Goal: Transaction & Acquisition: Purchase product/service

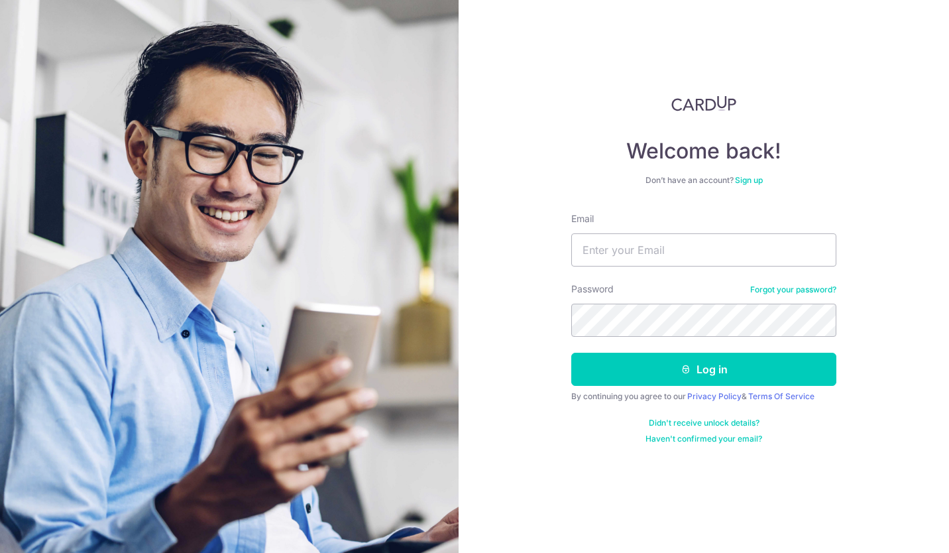
click at [755, 178] on link "Sign up" at bounding box center [749, 180] width 28 height 10
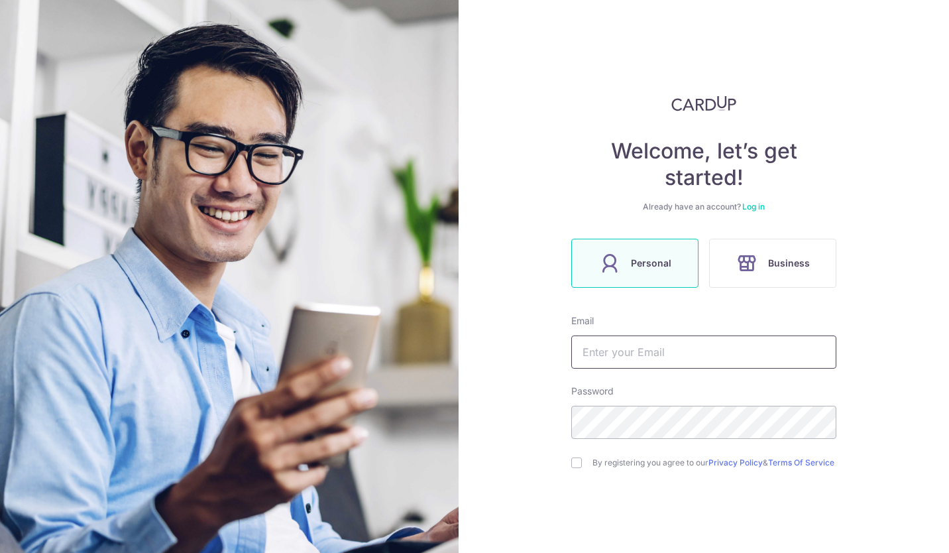
click at [646, 351] on input "text" at bounding box center [703, 351] width 265 height 33
type input "[EMAIL_ADDRESS][PERSON_NAME][DOMAIN_NAME]"
click at [571, 465] on input "checkbox" at bounding box center [576, 462] width 11 height 11
checkbox input "true"
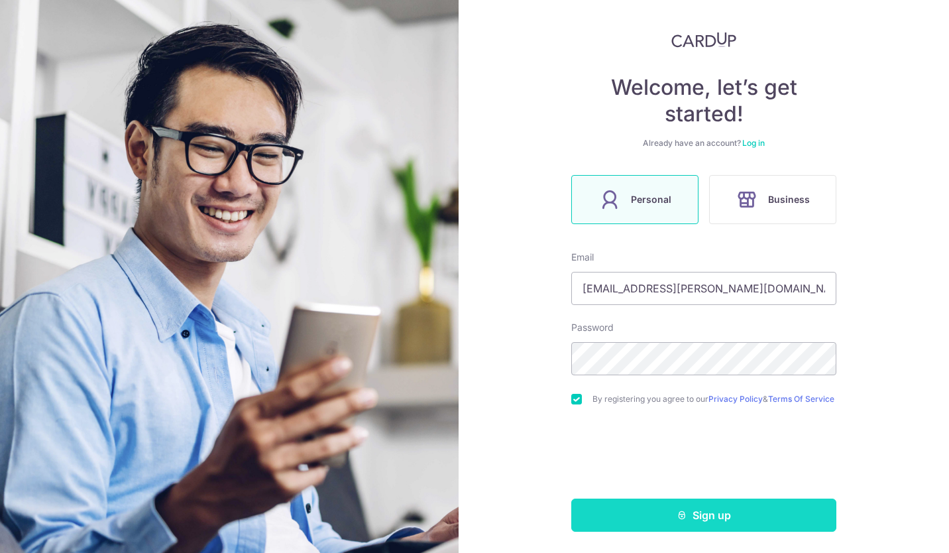
click at [742, 516] on button "Sign up" at bounding box center [703, 515] width 265 height 33
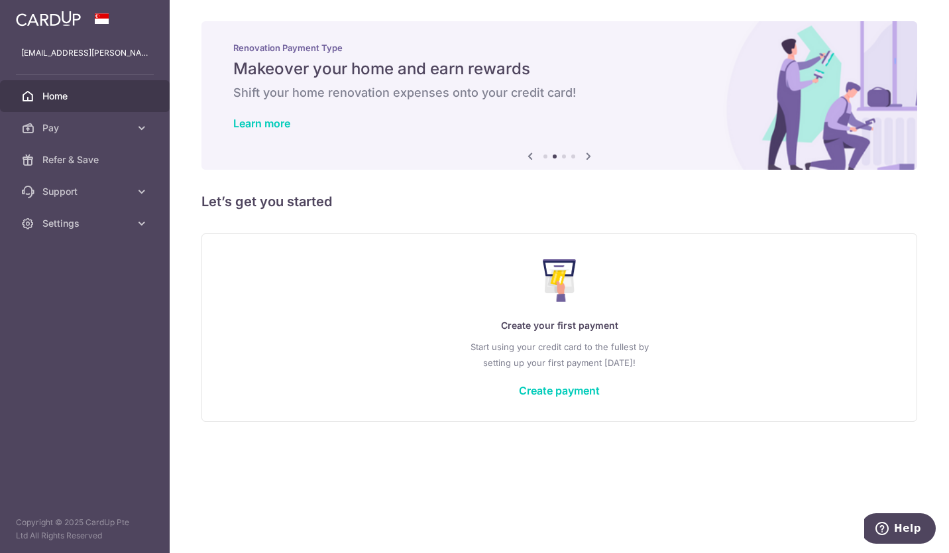
click at [581, 153] on icon at bounding box center [589, 156] width 16 height 17
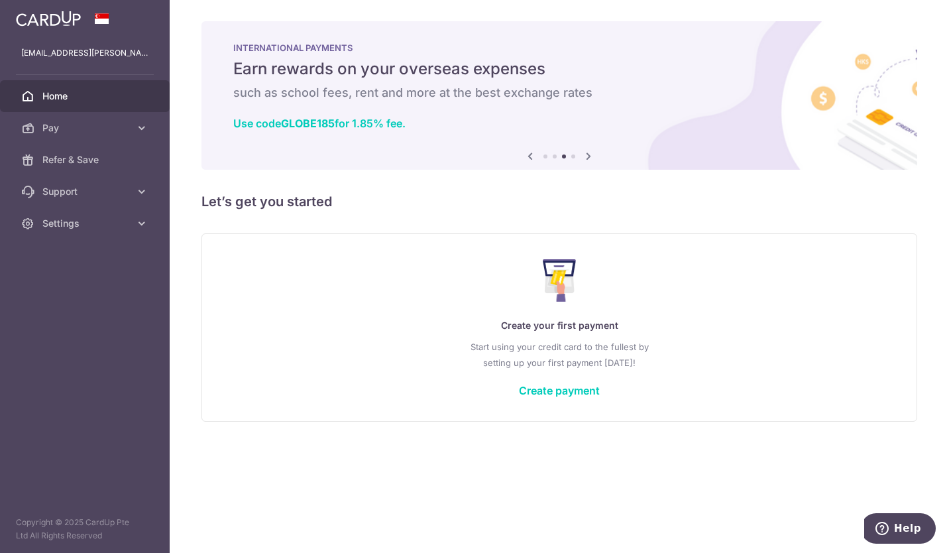
click at [581, 153] on icon at bounding box center [589, 156] width 16 height 17
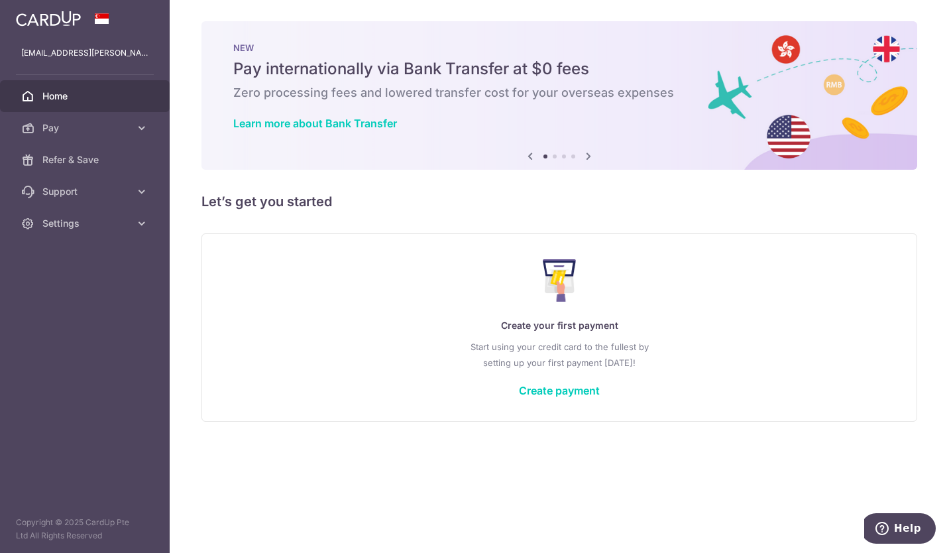
click at [585, 154] on icon at bounding box center [589, 156] width 16 height 17
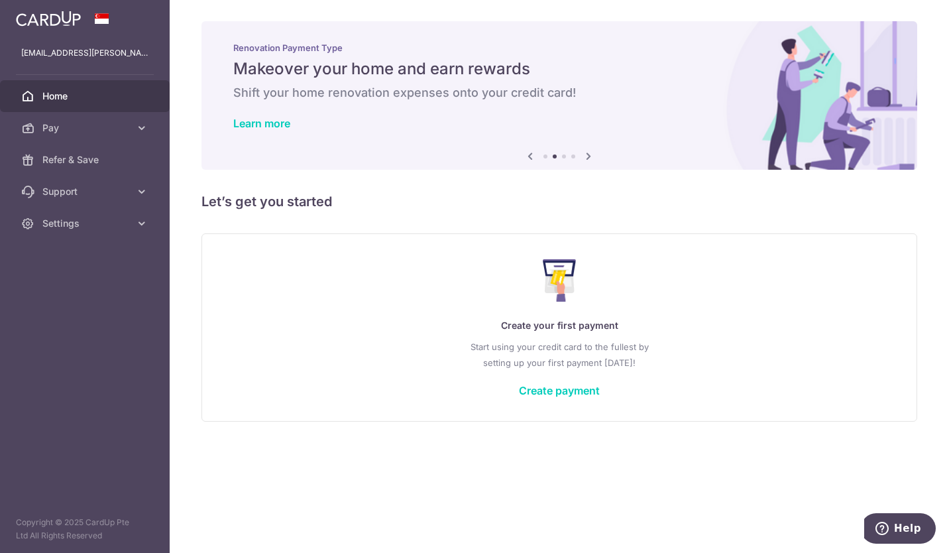
click at [585, 154] on icon at bounding box center [589, 156] width 16 height 17
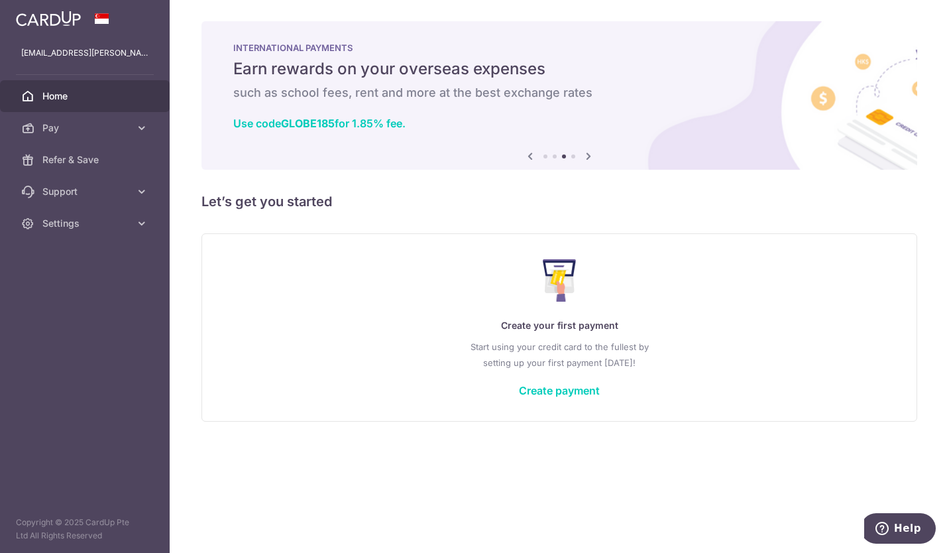
click at [585, 154] on icon at bounding box center [589, 156] width 16 height 17
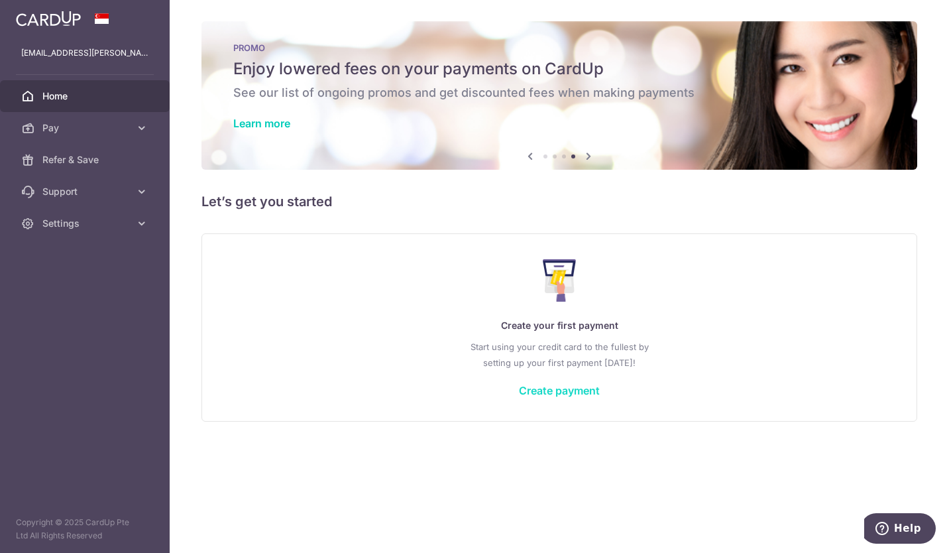
click at [560, 388] on link "Create payment" at bounding box center [559, 390] width 81 height 13
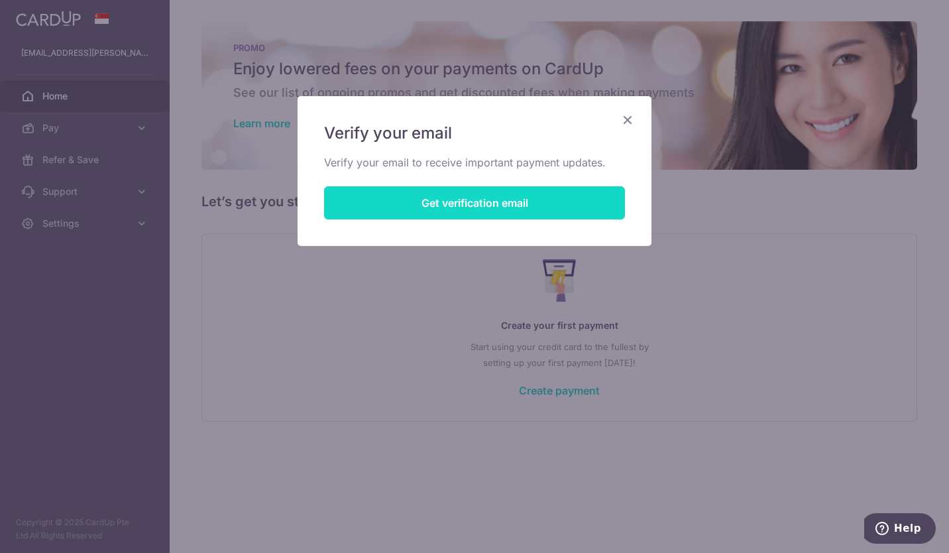
click at [542, 206] on button "Get verification email" at bounding box center [474, 202] width 301 height 33
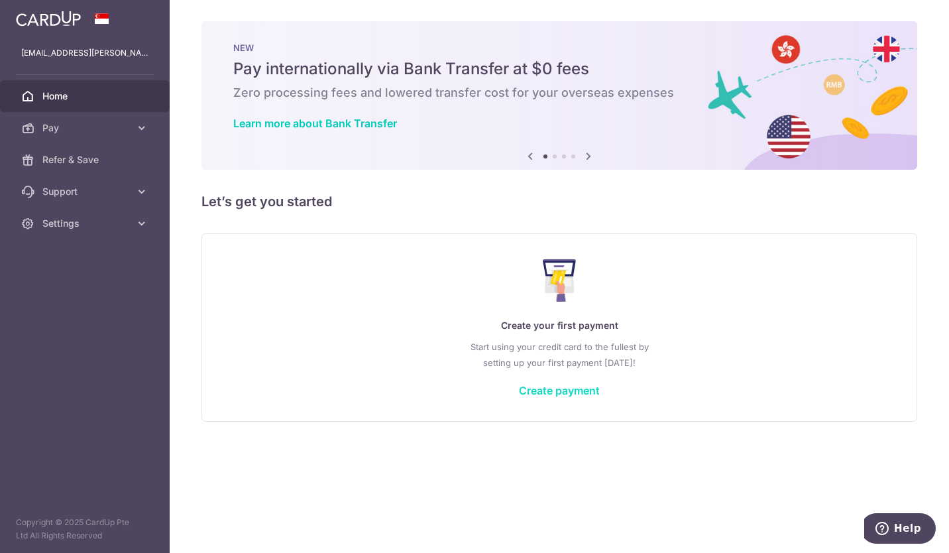
click at [548, 392] on link "Create payment" at bounding box center [559, 390] width 81 height 13
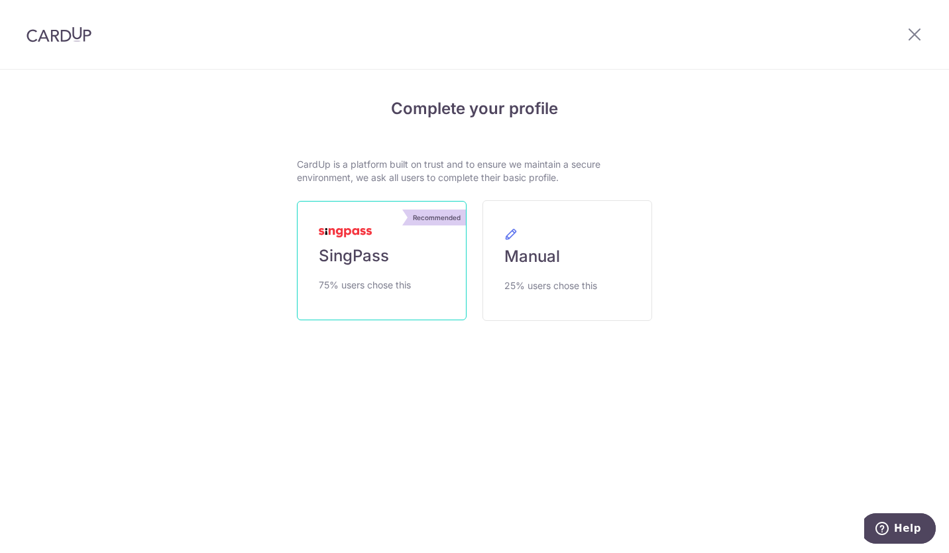
click at [359, 257] on span "SingPass" at bounding box center [354, 255] width 70 height 21
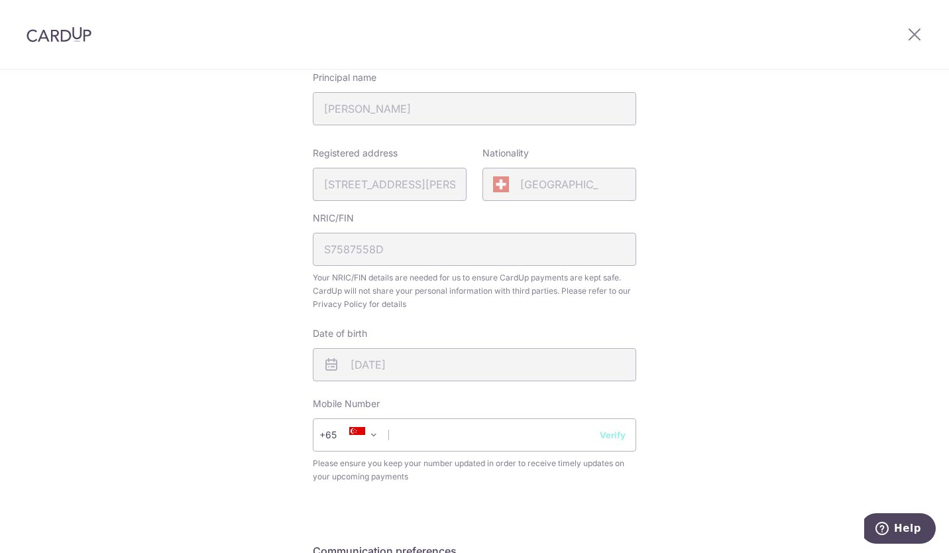
scroll to position [257, 0]
click at [474, 442] on input "text" at bounding box center [475, 434] width 324 height 33
type input "85331703"
select select "65"
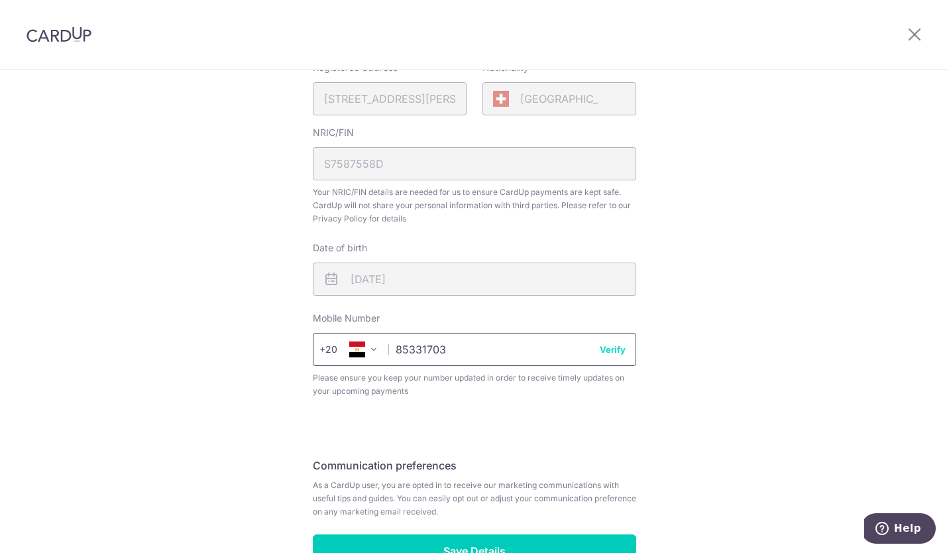
scroll to position [351, 0]
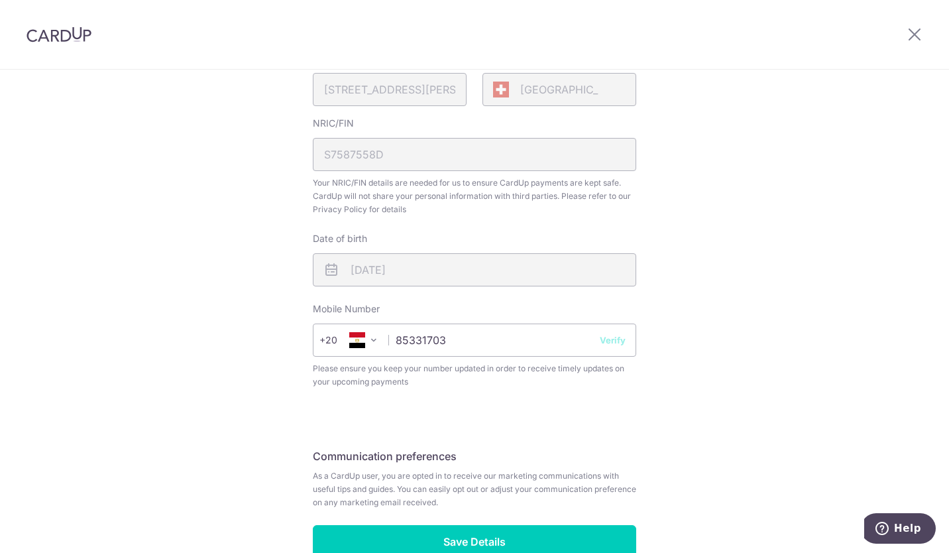
click at [359, 342] on icon at bounding box center [357, 340] width 16 height 16
click at [371, 341] on span at bounding box center [374, 340] width 16 height 16
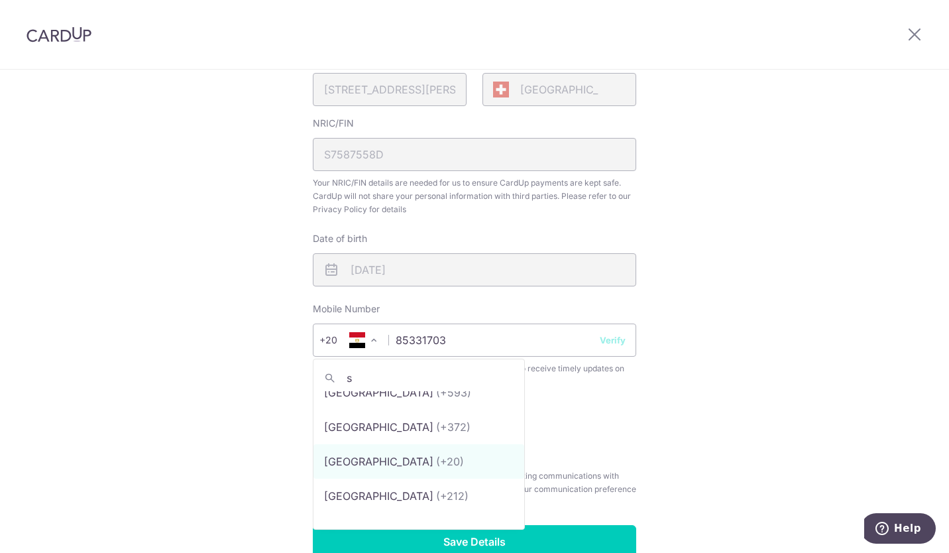
scroll to position [0, 0]
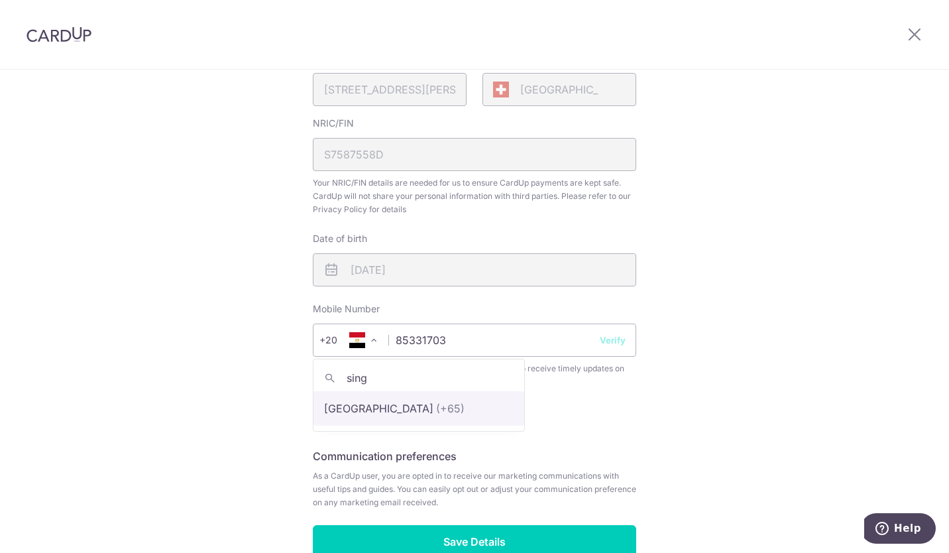
type input "sing"
select select "199"
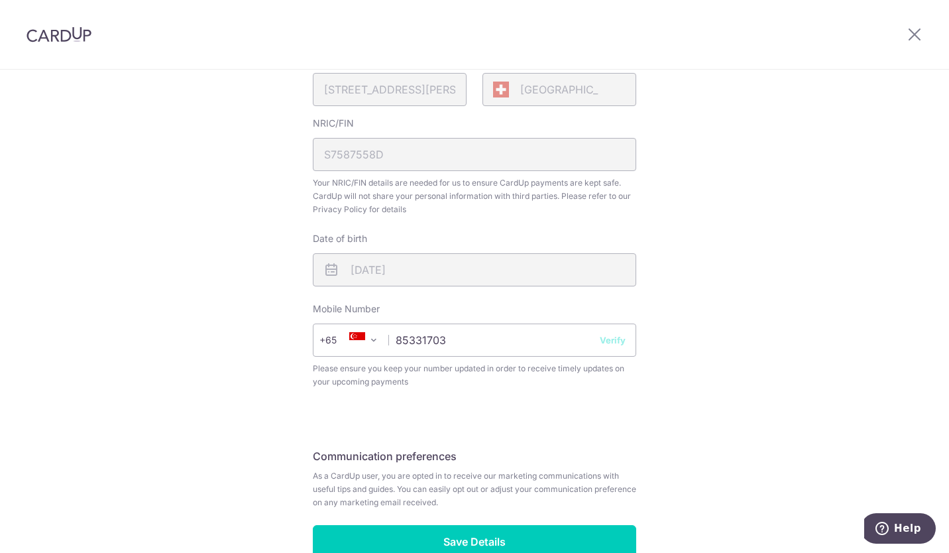
scroll to position [429, 0]
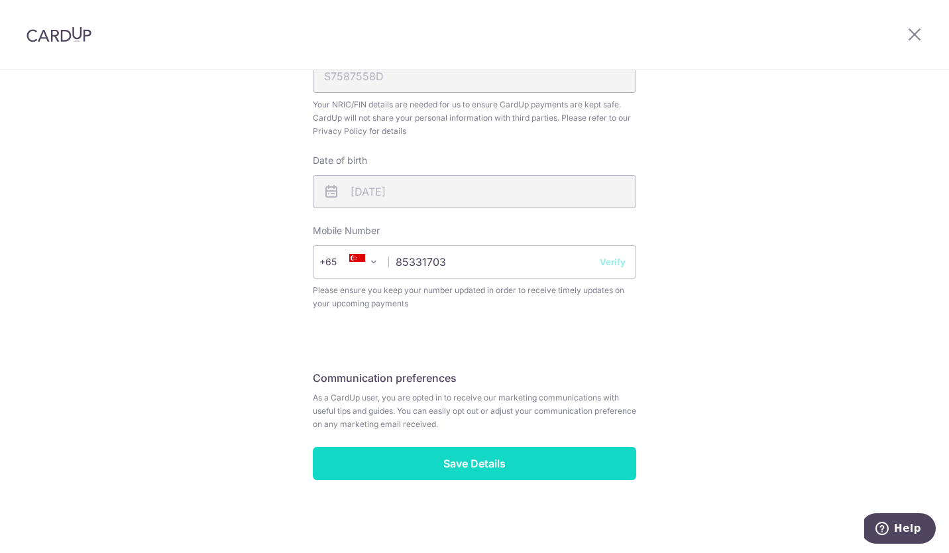
click at [550, 473] on input "Save Details" at bounding box center [475, 463] width 324 height 33
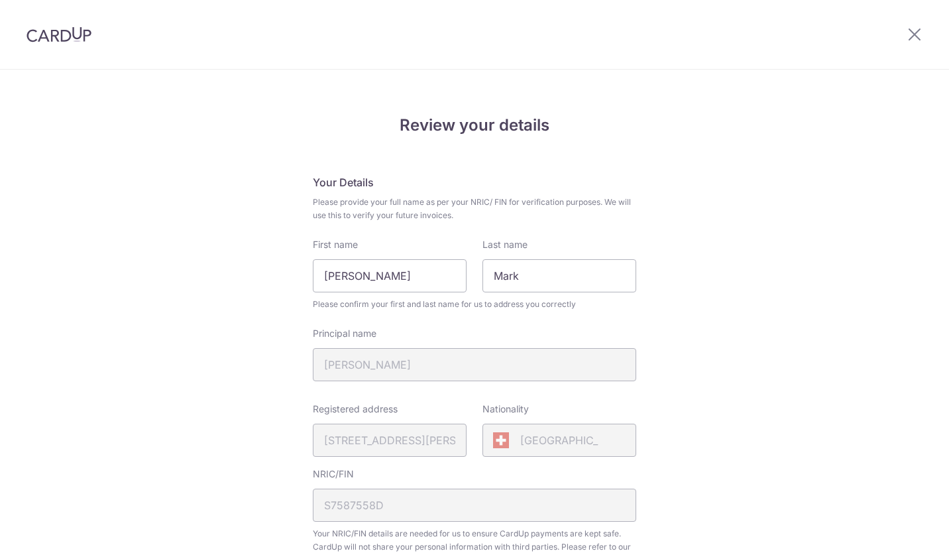
scroll to position [447, 0]
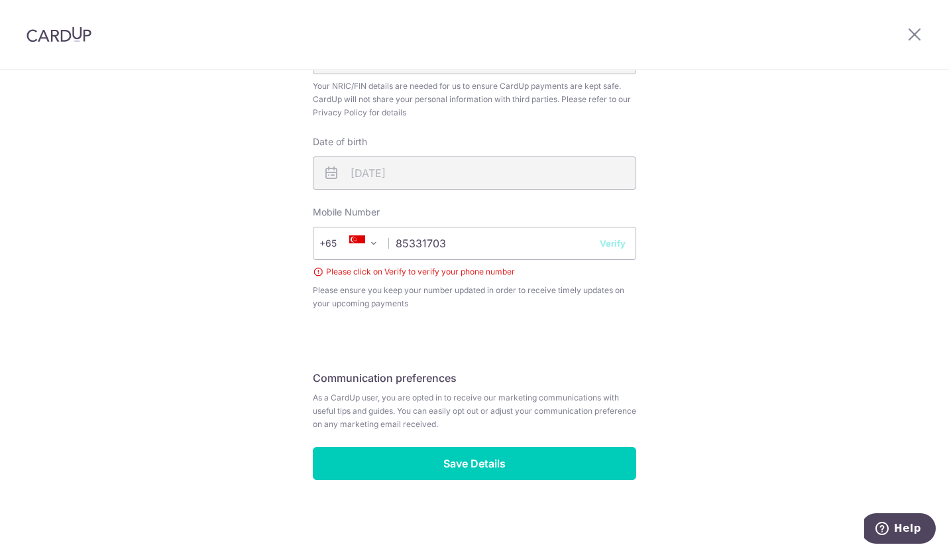
click at [612, 243] on button "Verify" at bounding box center [613, 243] width 26 height 13
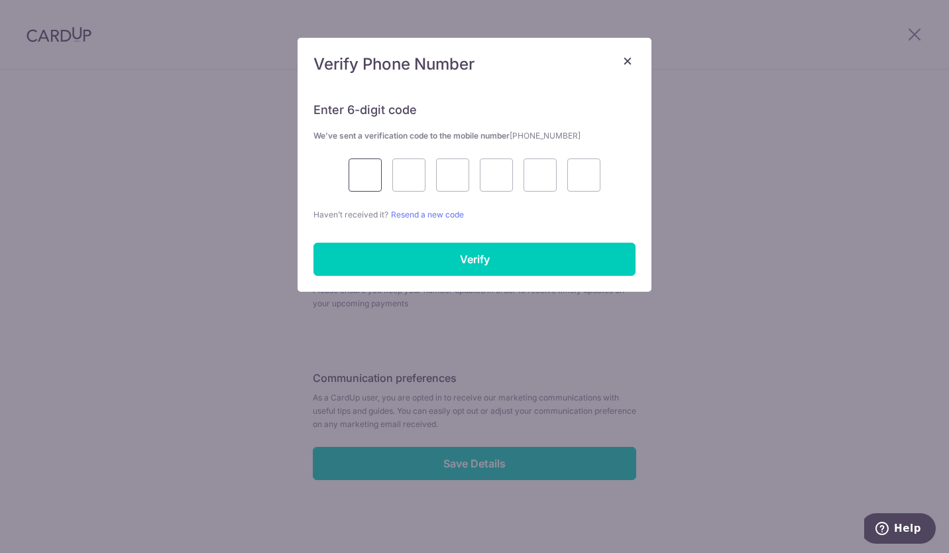
click at [362, 176] on input "text" at bounding box center [365, 174] width 33 height 33
type input "6"
type input "5"
type input "8"
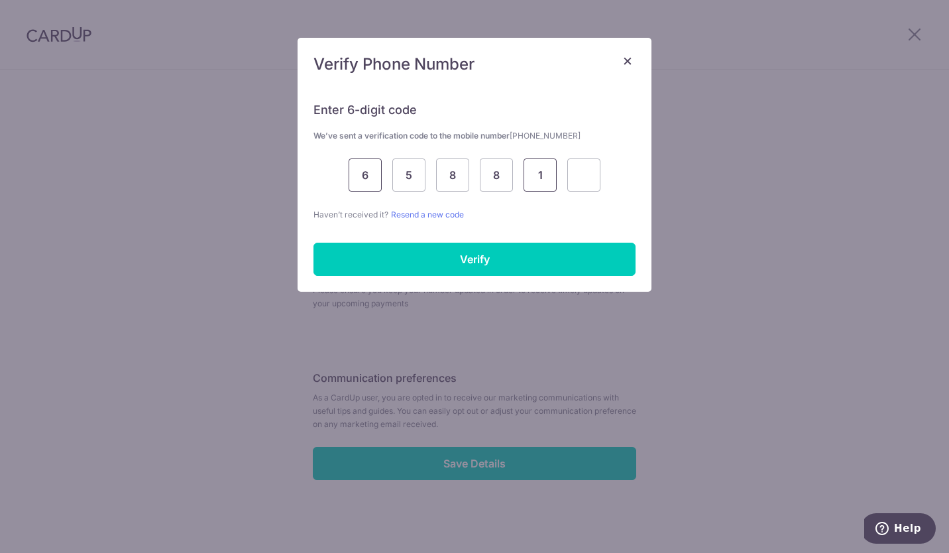
type input "1"
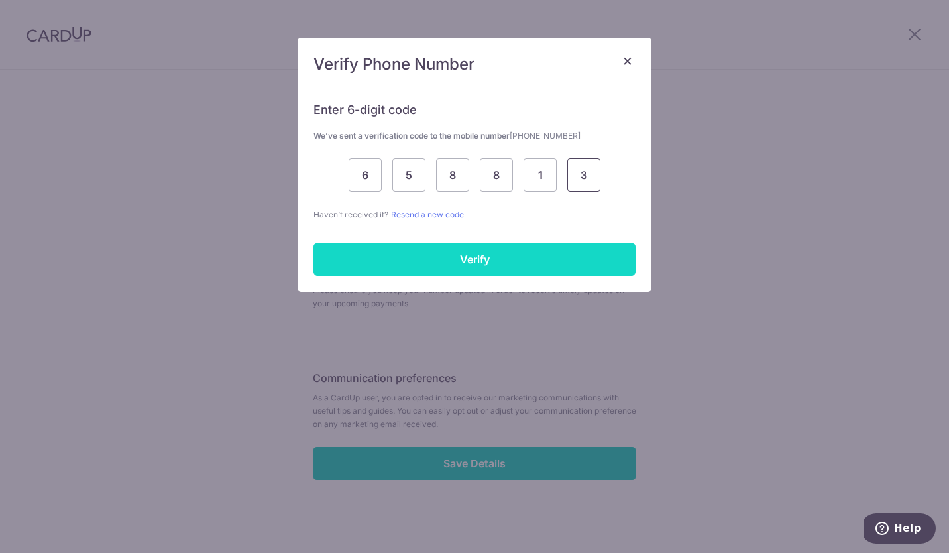
type input "3"
click at [402, 254] on input "Verify" at bounding box center [475, 259] width 322 height 33
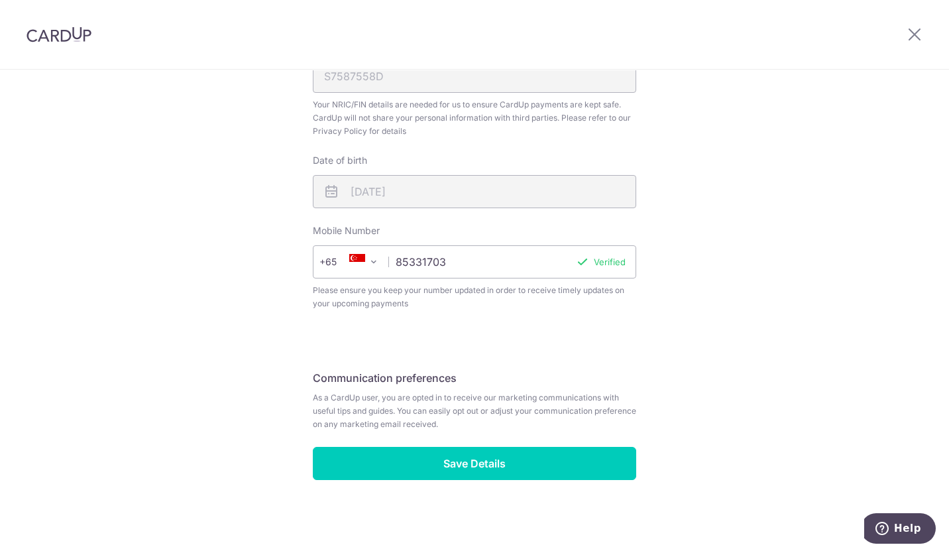
scroll to position [429, 0]
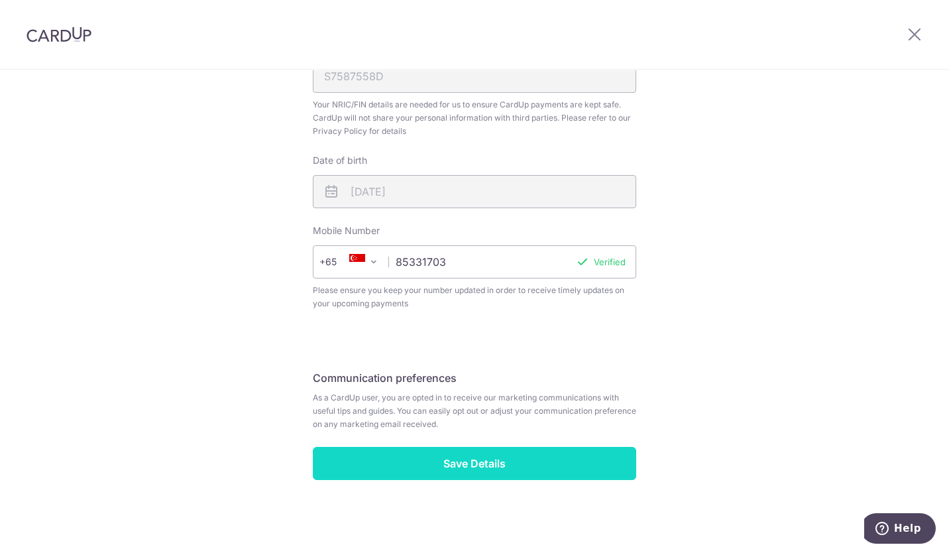
drag, startPoint x: 469, startPoint y: 463, endPoint x: 448, endPoint y: 470, distance: 22.2
click at [448, 470] on input "Save Details" at bounding box center [475, 463] width 324 height 33
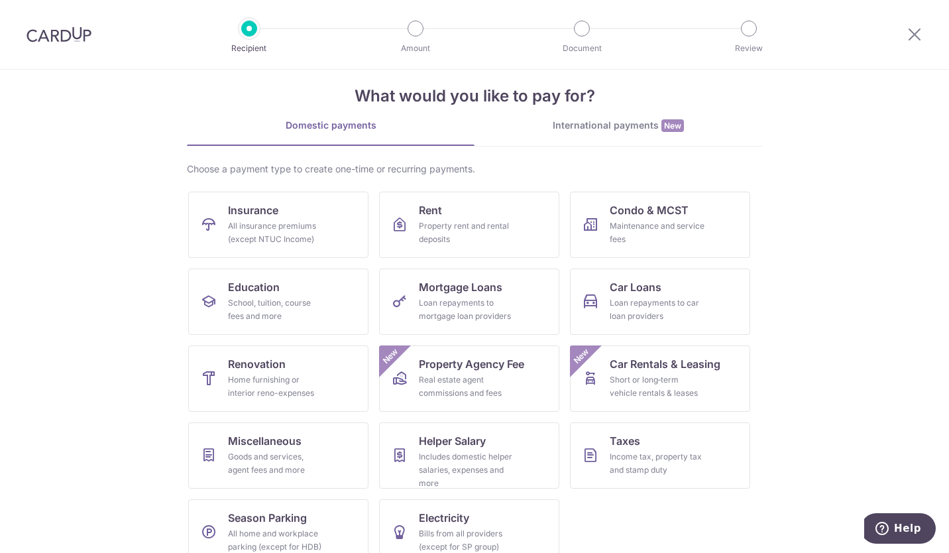
scroll to position [18, 0]
click at [610, 126] on div "International payments New" at bounding box center [619, 125] width 288 height 14
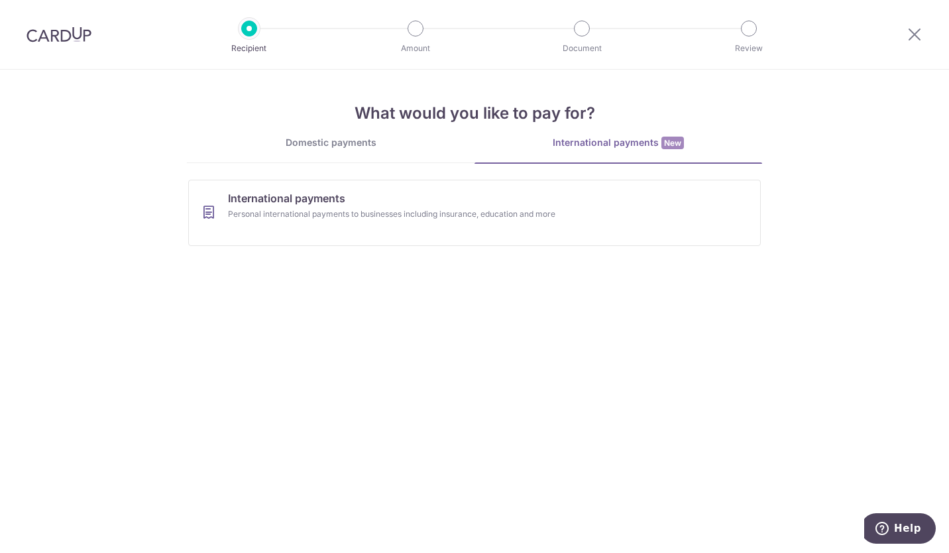
scroll to position [0, 0]
click at [353, 142] on div "Domestic payments" at bounding box center [331, 142] width 288 height 13
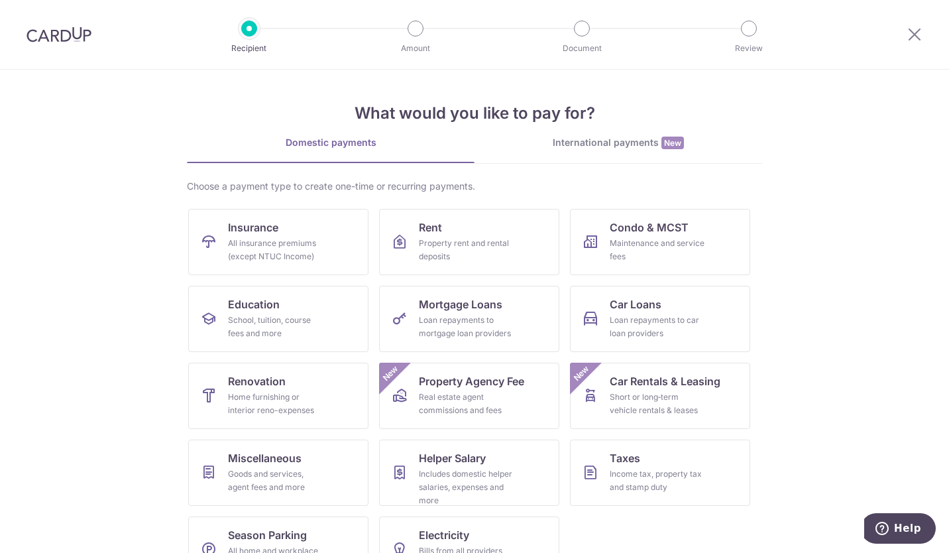
scroll to position [40, 0]
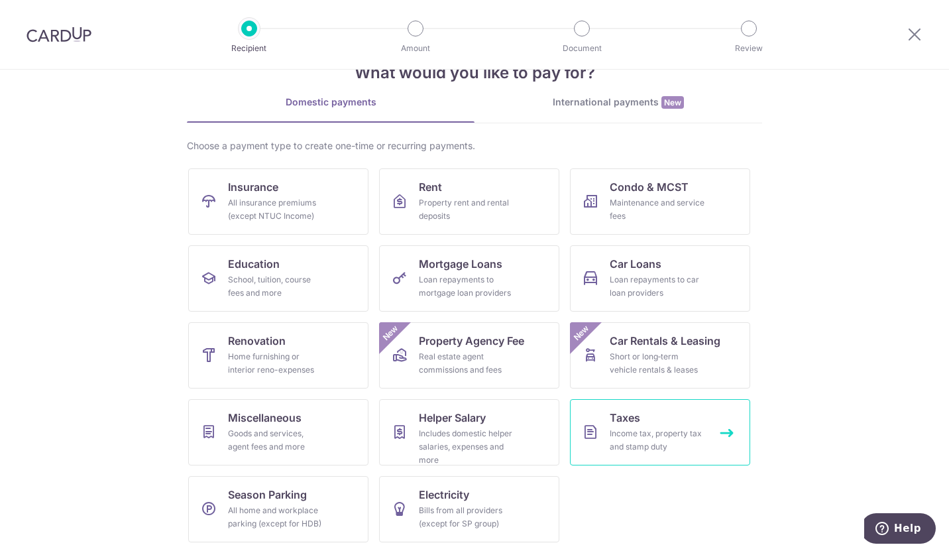
click at [660, 423] on link "Taxes Income tax, property tax and stamp duty" at bounding box center [660, 432] width 180 height 66
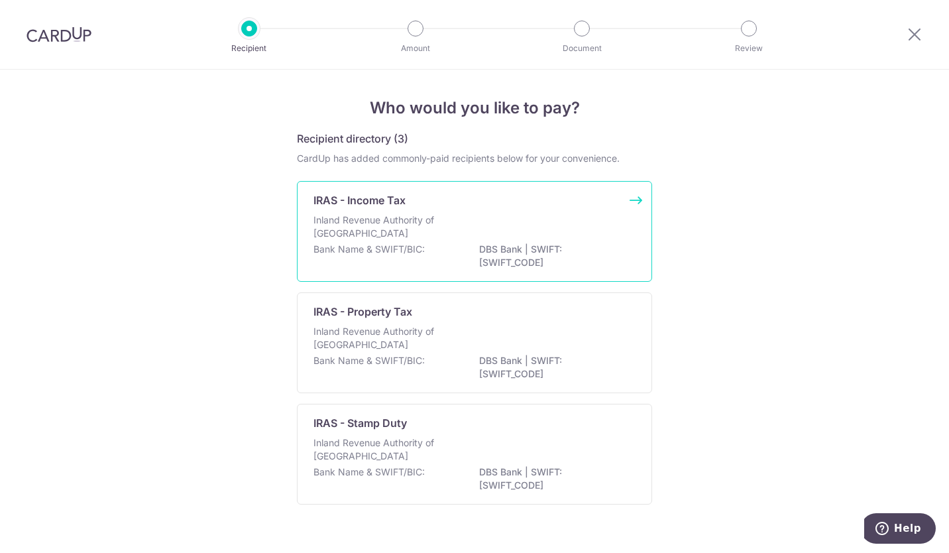
click at [534, 217] on div "Inland Revenue Authority of [GEOGRAPHIC_DATA]" at bounding box center [475, 227] width 322 height 29
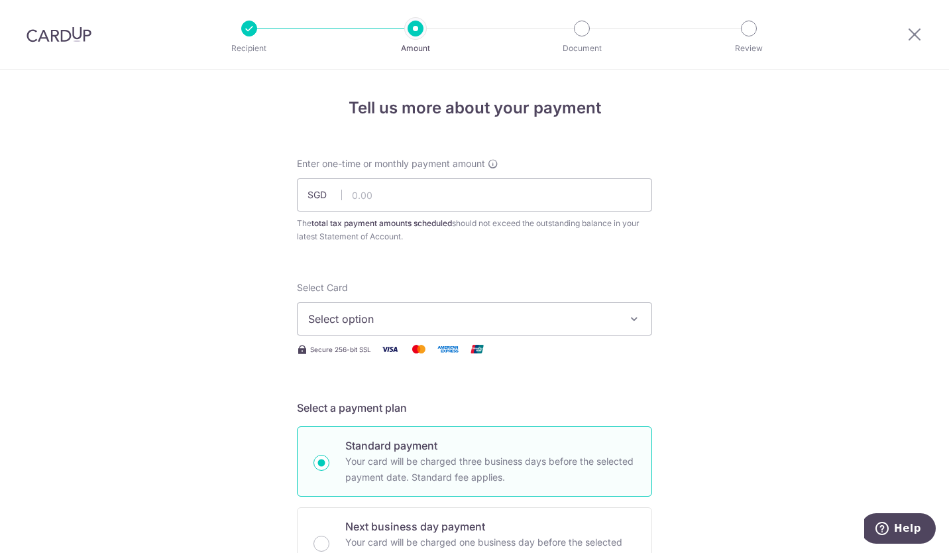
click at [580, 311] on span "Select option" at bounding box center [462, 319] width 309 height 16
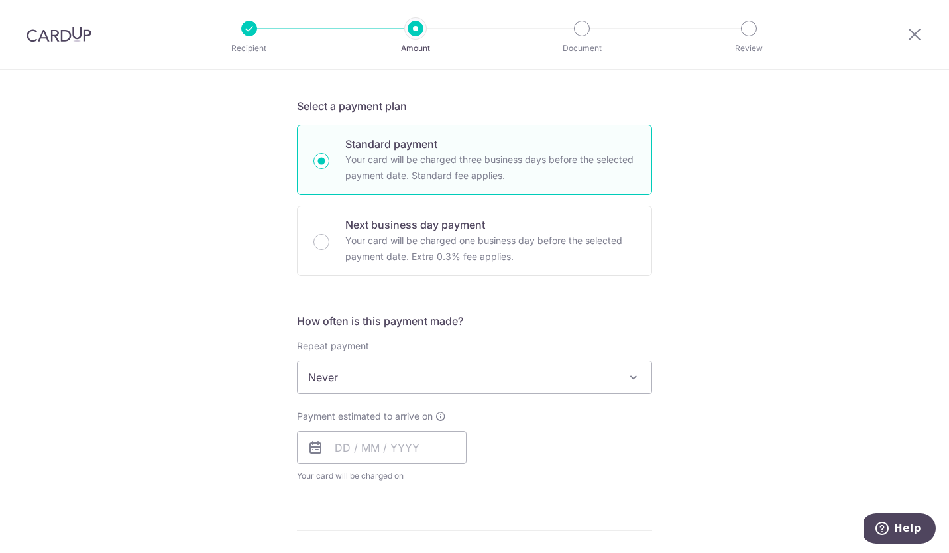
scroll to position [309, 0]
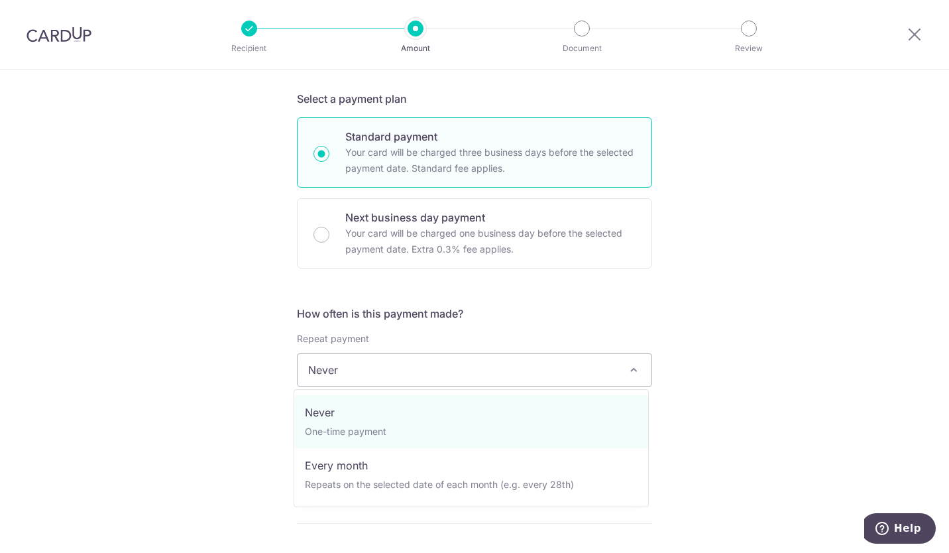
click at [591, 374] on span "Never" at bounding box center [475, 370] width 354 height 32
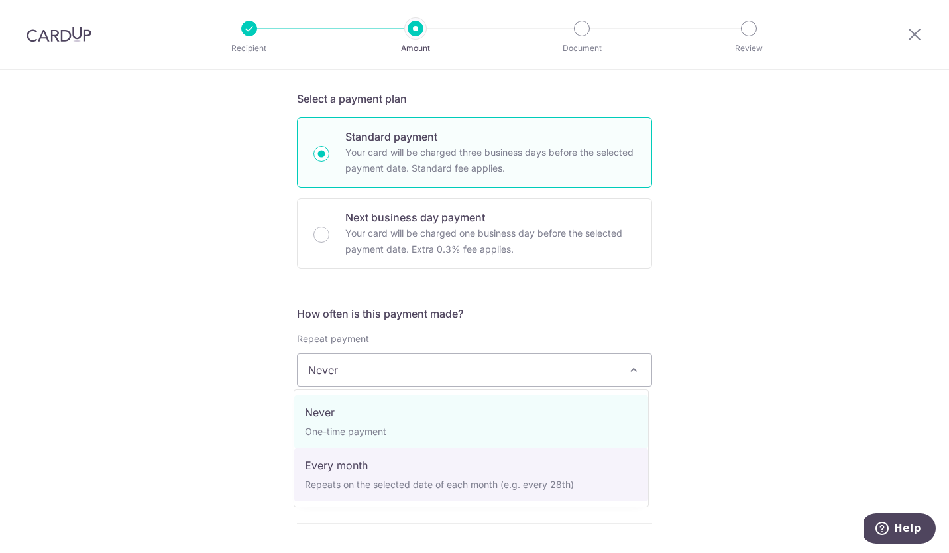
select select "3"
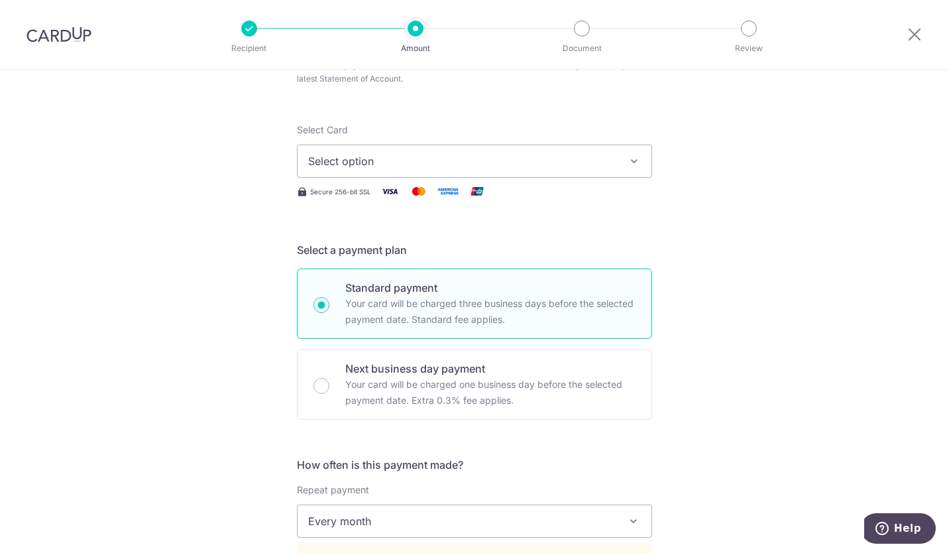
scroll to position [157, 0]
click at [412, 160] on span "Select option" at bounding box center [462, 162] width 309 height 16
click at [390, 203] on span "Add credit card" at bounding box center [486, 198] width 309 height 13
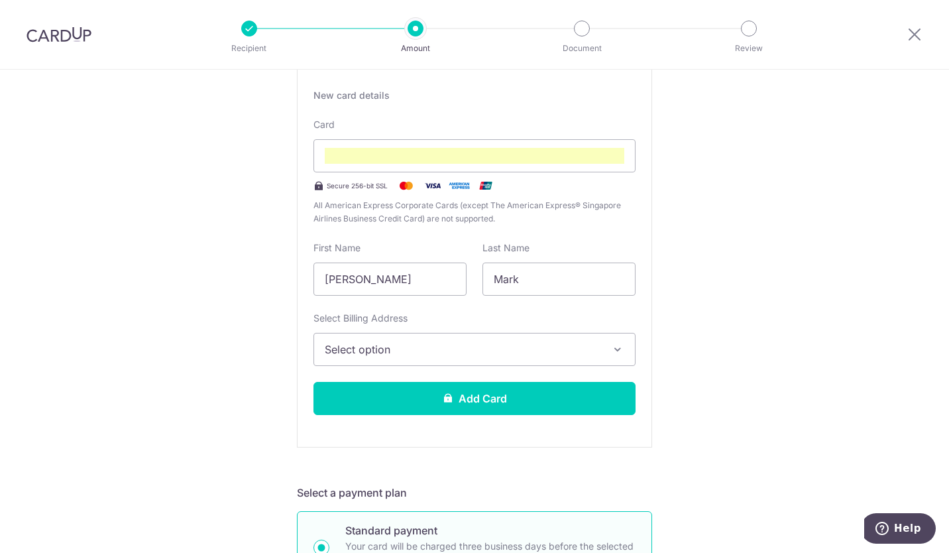
scroll to position [281, 0]
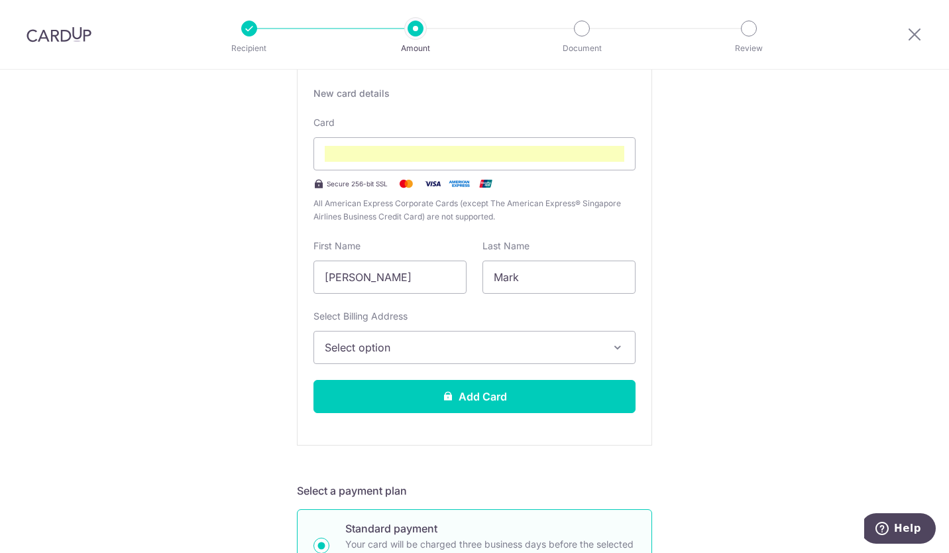
click at [596, 347] on span "Select option" at bounding box center [463, 347] width 276 height 16
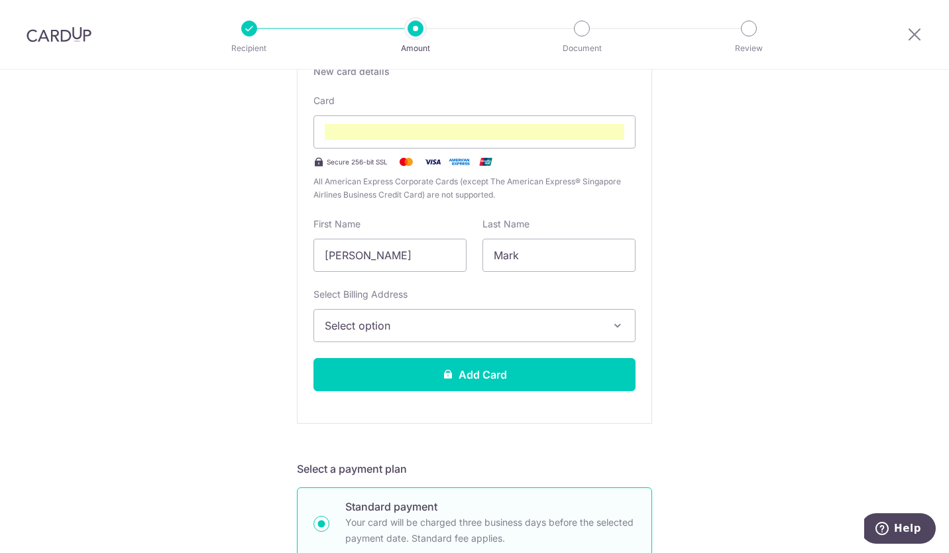
scroll to position [304, 0]
click at [587, 326] on span "Select option" at bounding box center [463, 325] width 276 height 16
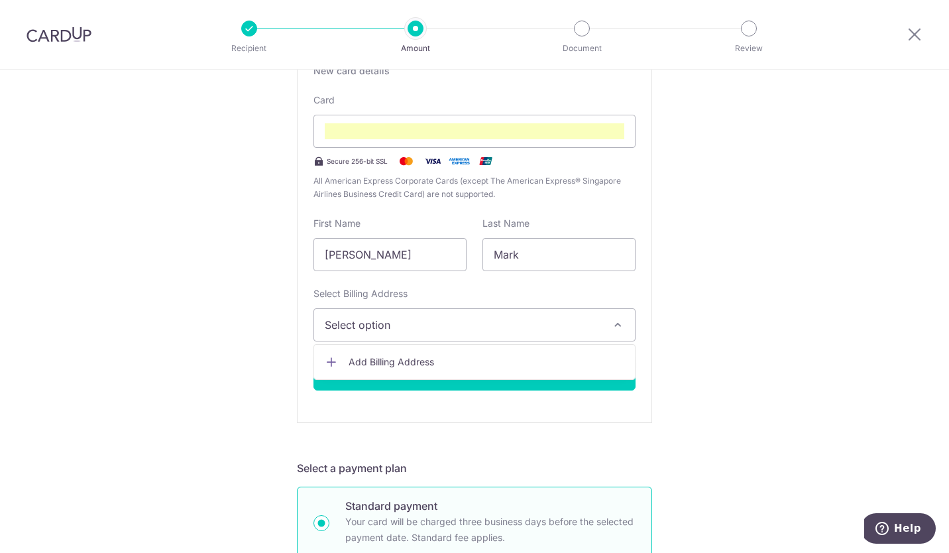
click at [402, 361] on span "Add Billing Address" at bounding box center [487, 361] width 276 height 13
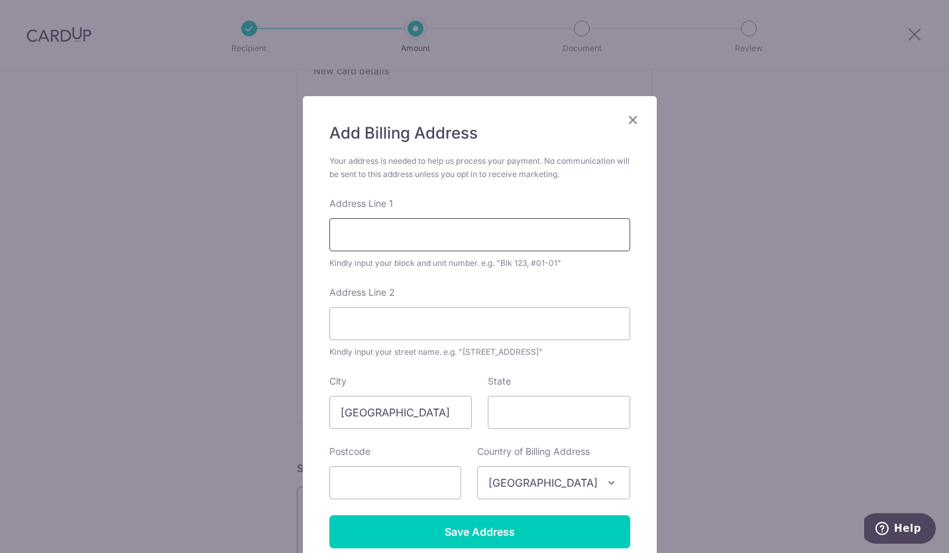
click at [396, 231] on input "Address Line 1" at bounding box center [479, 234] width 301 height 33
type input "93 Robertson Quay, #1801"
type input "238255"
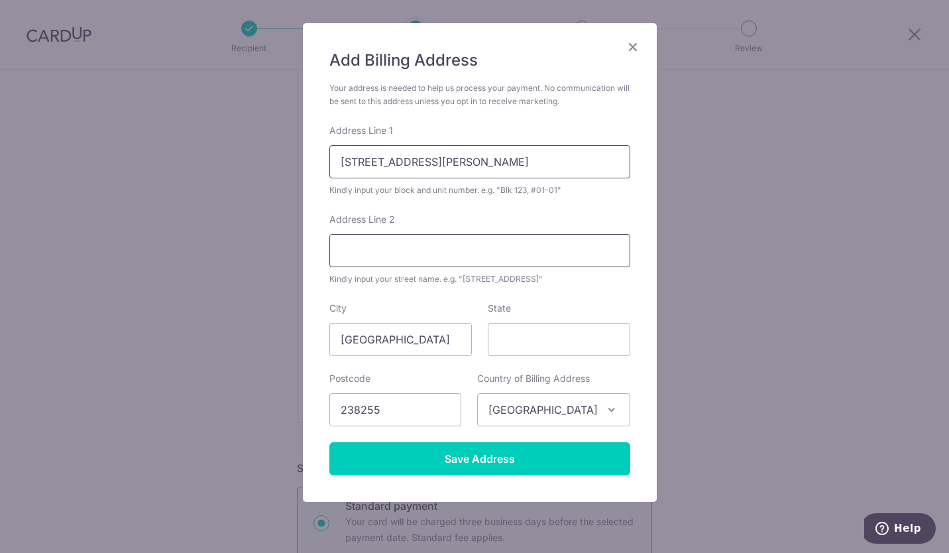
scroll to position [74, 0]
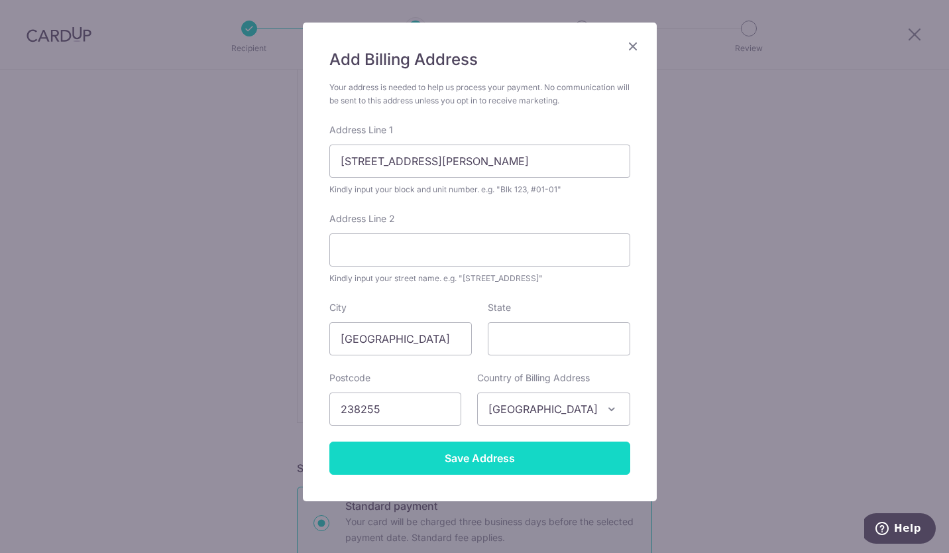
click at [443, 460] on input "Save Address" at bounding box center [479, 458] width 301 height 33
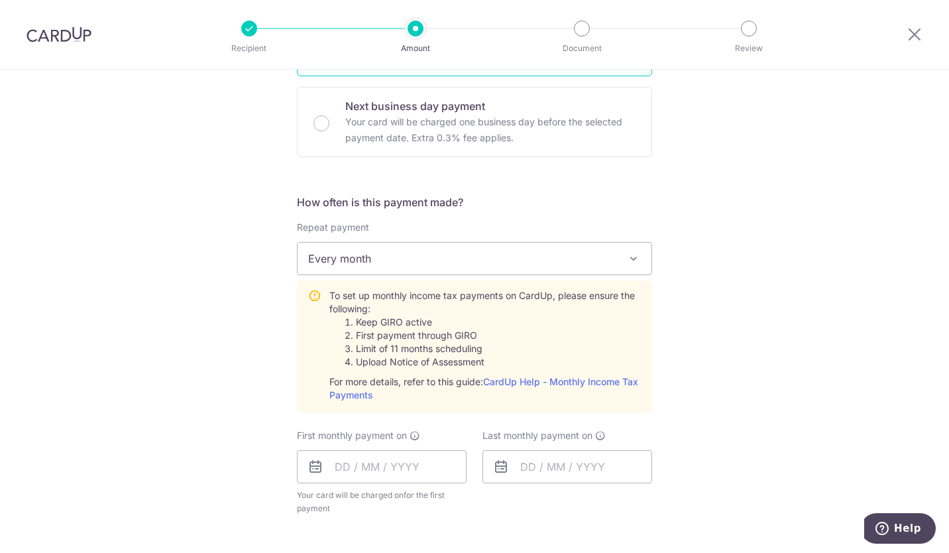
scroll to position [792, 0]
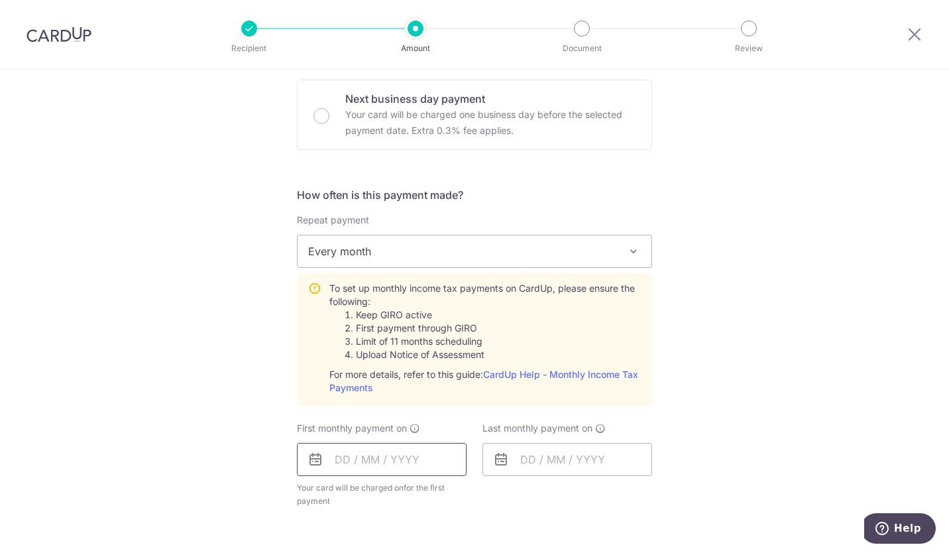
click at [371, 467] on input "text" at bounding box center [382, 459] width 170 height 33
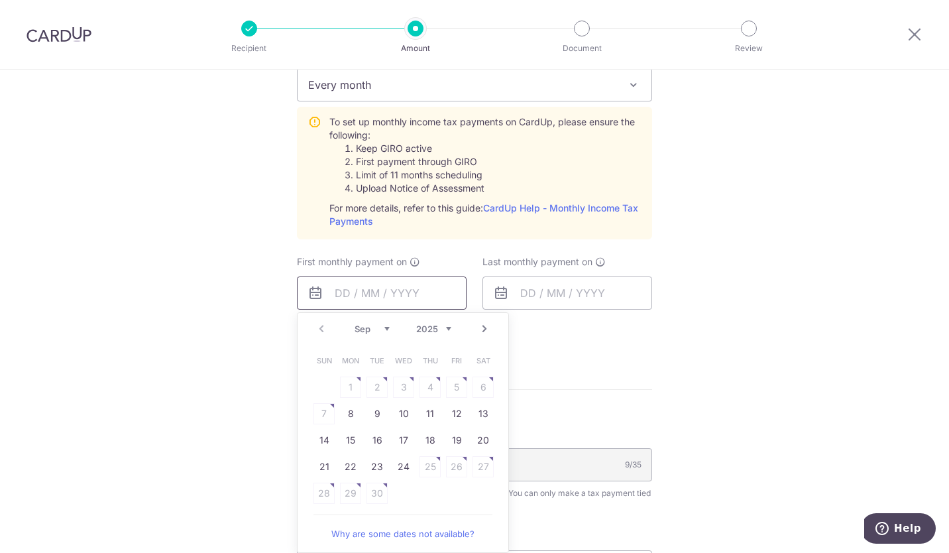
scroll to position [962, 0]
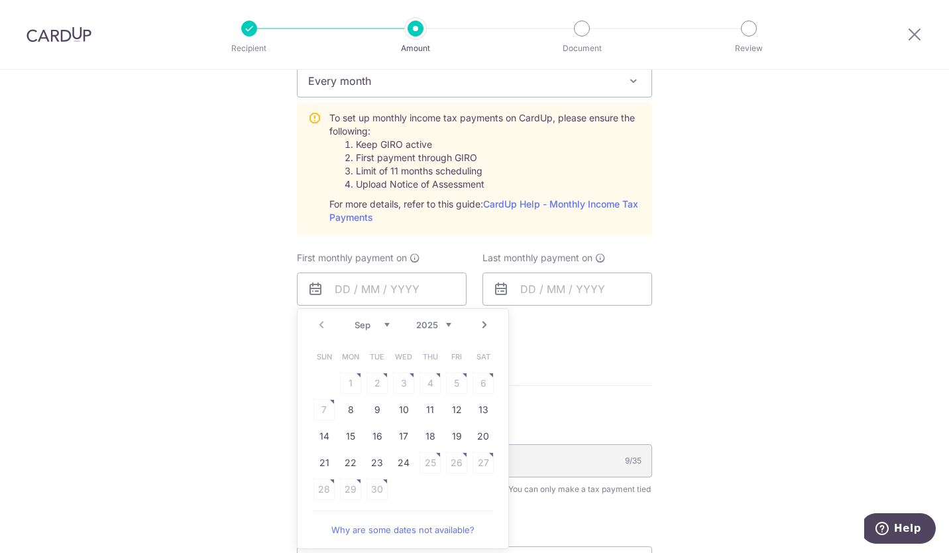
click at [349, 378] on table "Sun Mon Tue Wed Thu Fri Sat 1 2 3 4 5 6 7 8 9 10 11 12 13 14 15 16 17 18 19 20 …" at bounding box center [404, 422] width 186 height 159
click at [349, 383] on table "Sun Mon Tue Wed Thu Fri Sat 1 2 3 4 5 6 7 8 9 10 11 12 13 14 15 16 17 18 19 20 …" at bounding box center [404, 422] width 186 height 159
click at [319, 412] on table "Sun Mon Tue Wed Thu Fri Sat 1 2 3 4 5 6 7 8 9 10 11 12 13 14 15 16 17 18 19 20 …" at bounding box center [404, 422] width 186 height 159
click at [377, 322] on select "Sep Oct Nov Dec" at bounding box center [372, 325] width 35 height 11
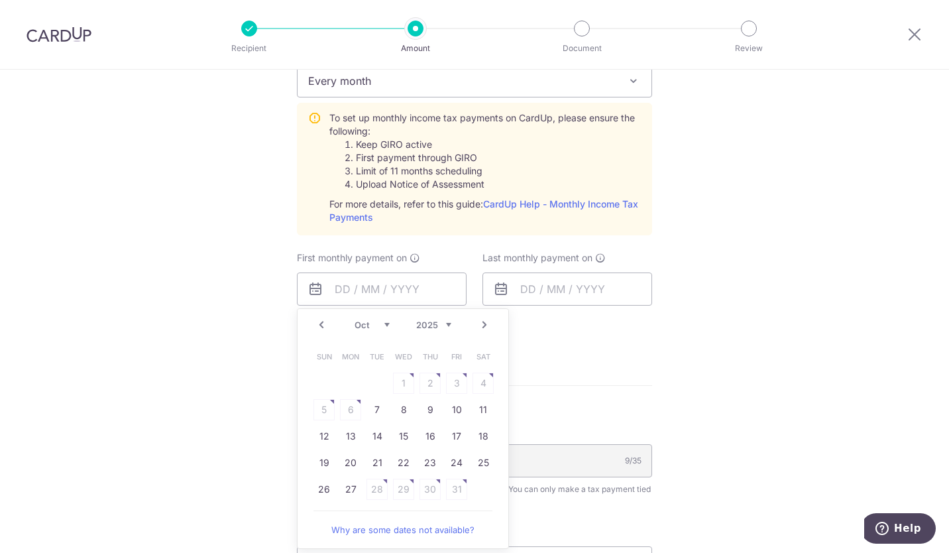
click at [404, 381] on table "Sun Mon Tue Wed Thu Fri Sat 1 2 3 4 5 6 7 8 9 10 11 12 13 14 15 16 17 18 19 20 …" at bounding box center [404, 422] width 186 height 159
click at [369, 527] on link "Why are some dates not available?" at bounding box center [403, 529] width 179 height 27
click at [318, 327] on link "Prev" at bounding box center [322, 325] width 16 height 16
click at [394, 459] on link "24" at bounding box center [403, 462] width 21 height 21
type input "24/09/2025"
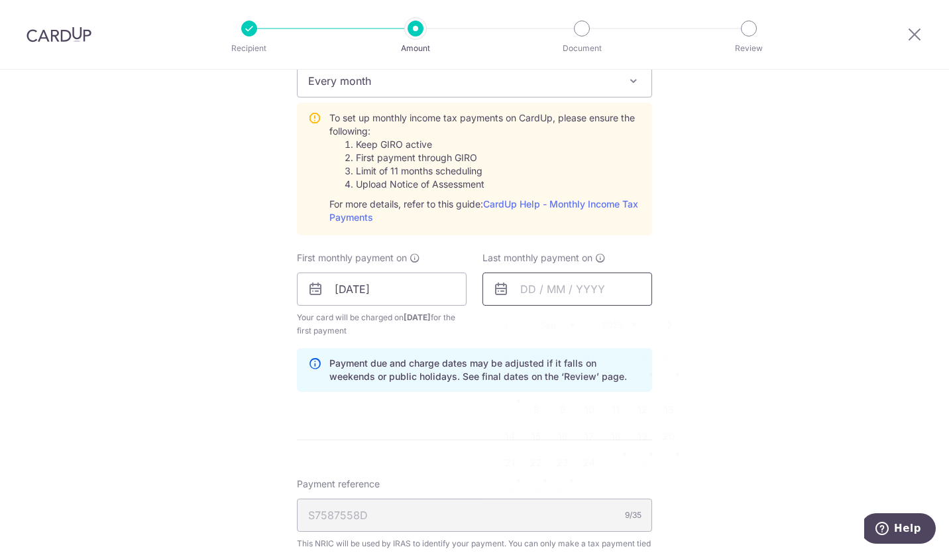
click at [525, 291] on input "text" at bounding box center [568, 288] width 170 height 33
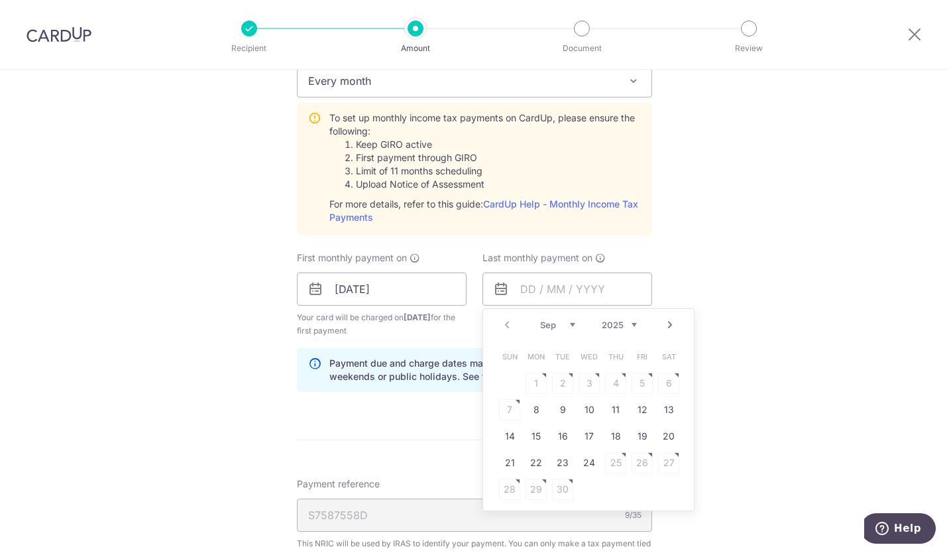
click at [668, 325] on link "Next" at bounding box center [670, 325] width 16 height 16
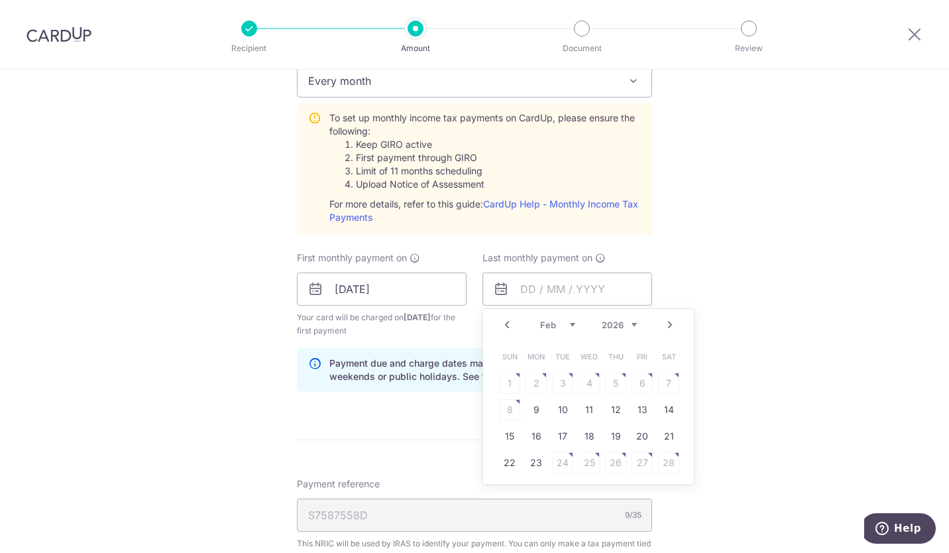
click at [668, 325] on link "Next" at bounding box center [670, 325] width 16 height 16
click at [668, 324] on link "Next" at bounding box center [670, 325] width 16 height 16
click at [640, 467] on table "Sun Mon Tue Wed Thu Fri Sat 1 2 3 4 5 6 7 8 9 10 11 12 13 14 15 16 17 18 19 20 …" at bounding box center [590, 422] width 186 height 159
click at [503, 324] on link "Prev" at bounding box center [507, 325] width 16 height 16
click at [663, 325] on link "Next" at bounding box center [670, 325] width 16 height 16
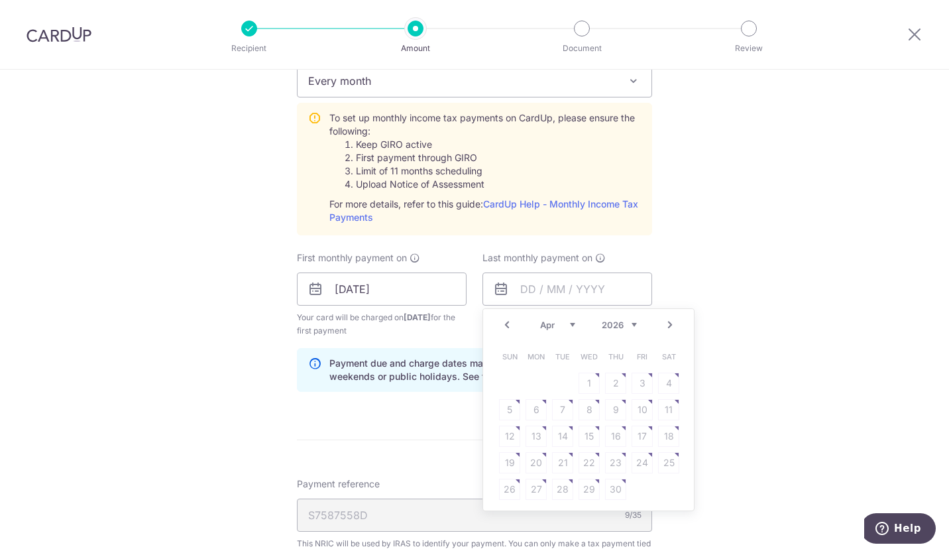
click at [503, 320] on link "Prev" at bounding box center [507, 325] width 16 height 16
click at [585, 460] on link "25" at bounding box center [589, 462] width 21 height 21
type input "25/03/2026"
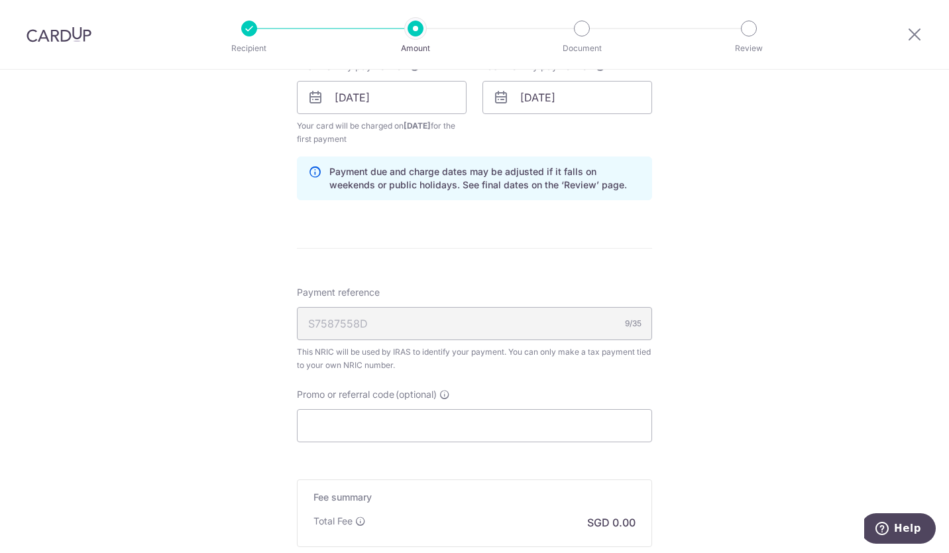
scroll to position [1317, 0]
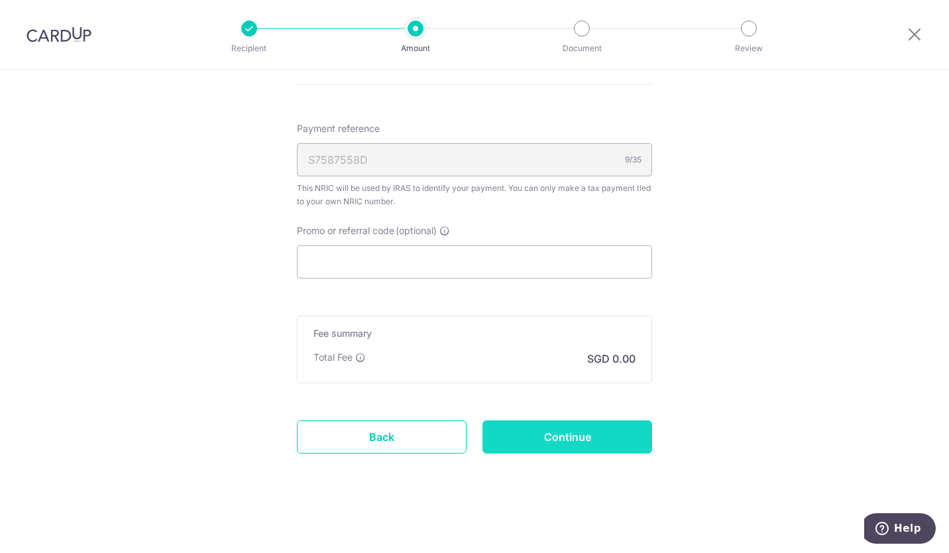
click at [613, 440] on input "Continue" at bounding box center [568, 436] width 170 height 33
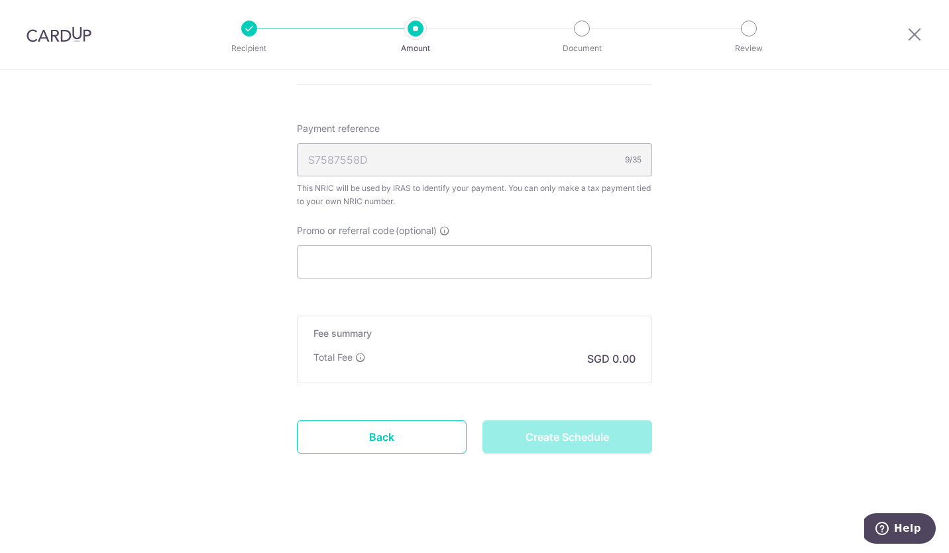
type input "Create Schedule"
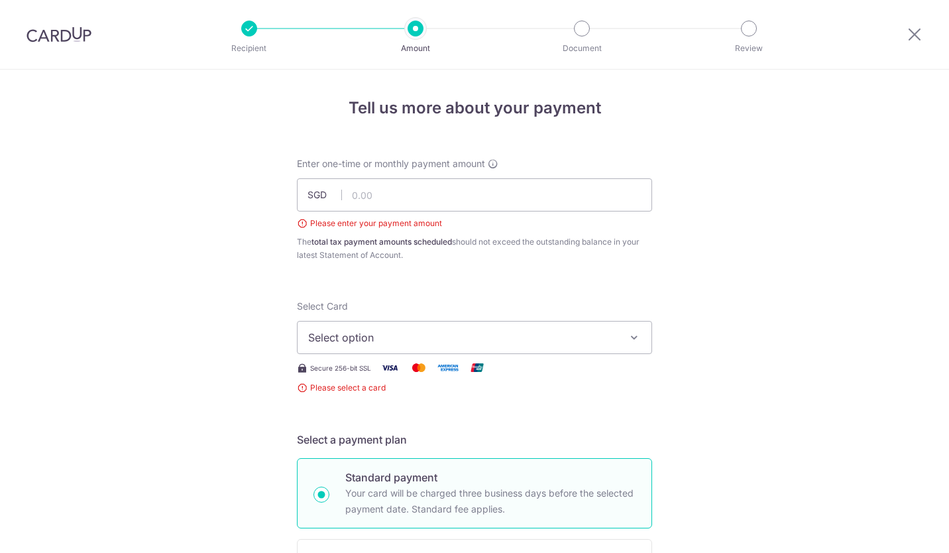
scroll to position [147, 0]
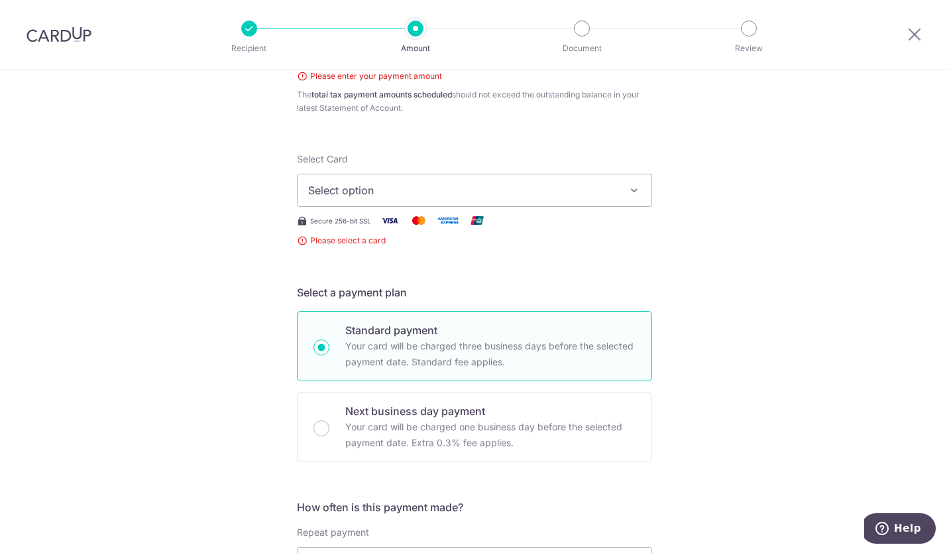
click at [613, 193] on span "Select option" at bounding box center [462, 190] width 309 height 16
click at [577, 225] on span "Add credit card" at bounding box center [486, 227] width 309 height 13
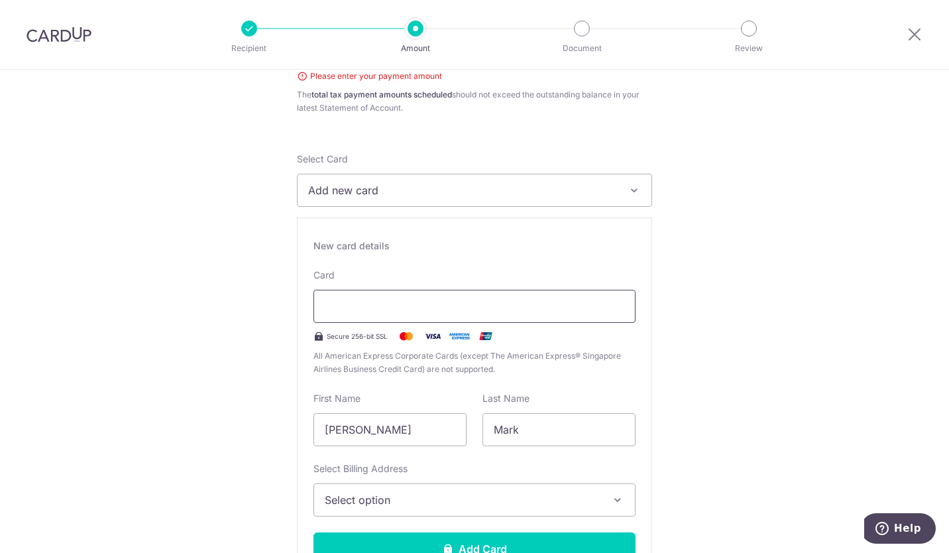
click at [549, 295] on div at bounding box center [475, 306] width 322 height 33
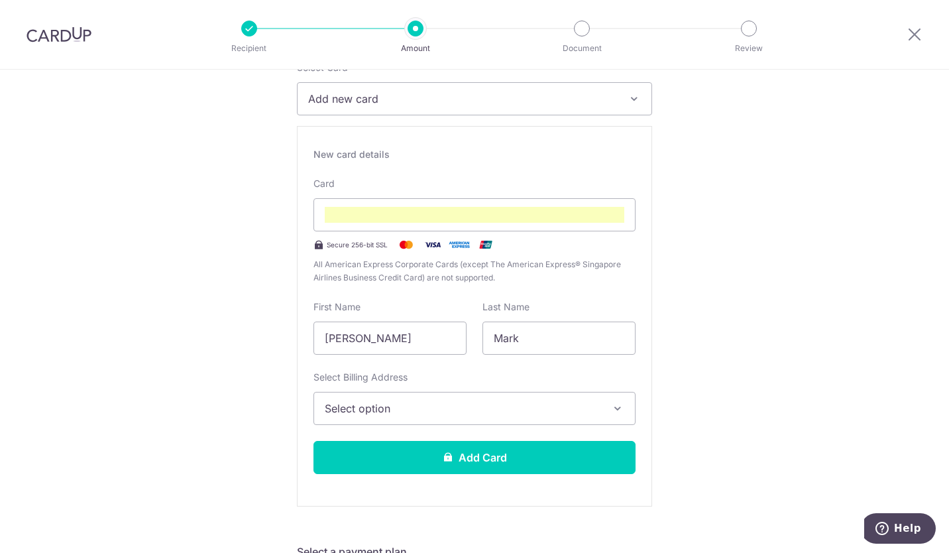
scroll to position [241, 0]
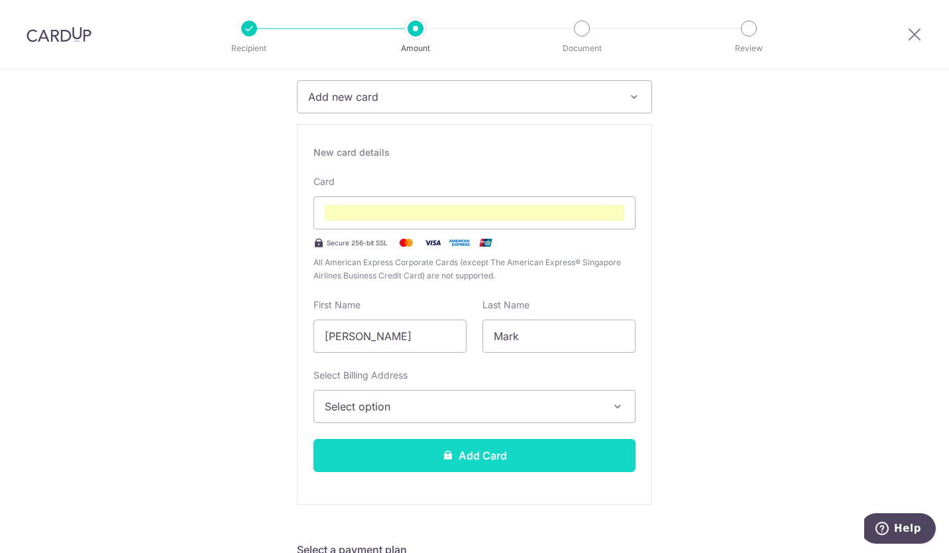
click at [540, 453] on button "Add Card" at bounding box center [475, 455] width 322 height 33
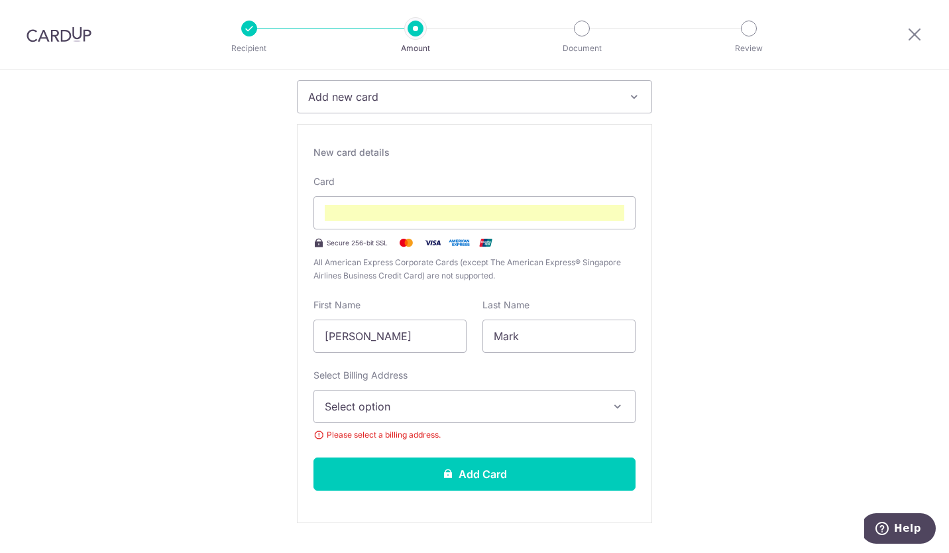
click at [539, 405] on span "Select option" at bounding box center [463, 406] width 276 height 16
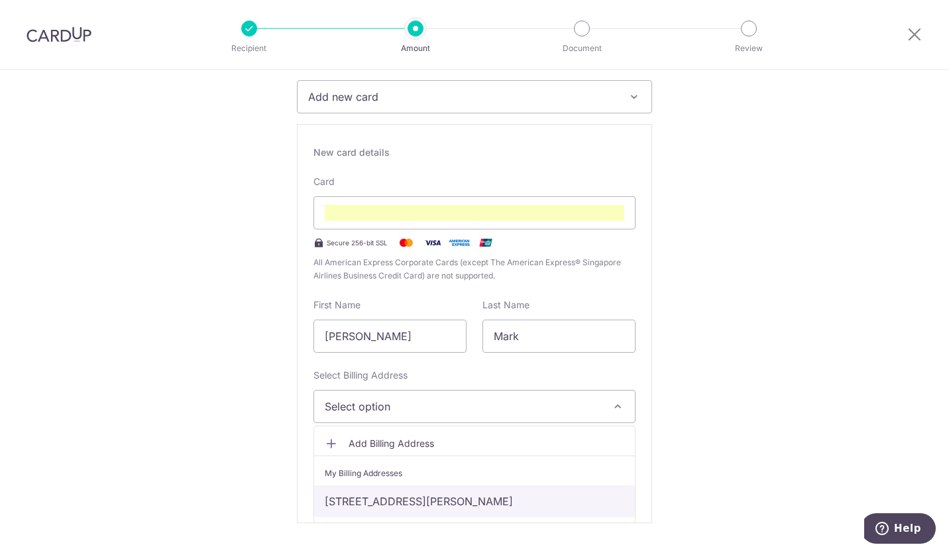
click at [502, 496] on link "93 Robertson Quay, #1801, Singapore, Singapore-238255" at bounding box center [474, 501] width 321 height 32
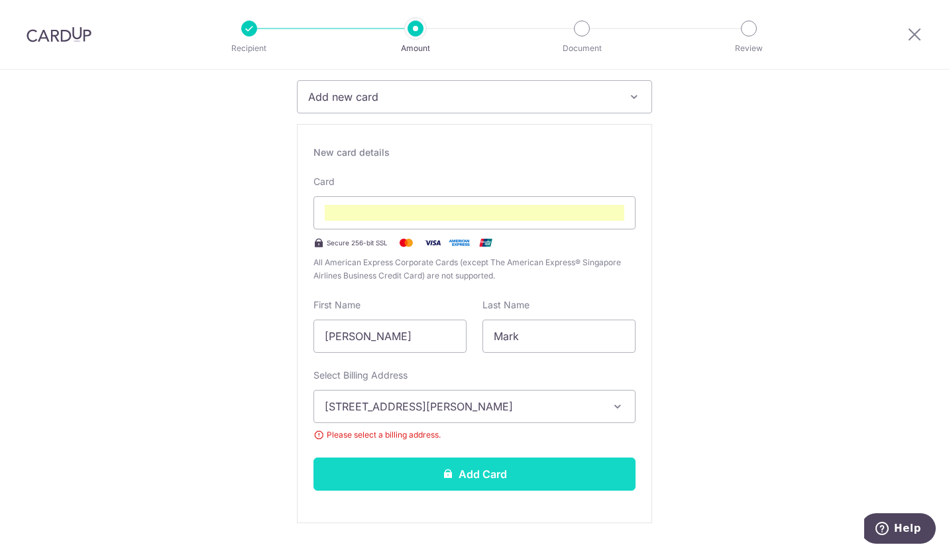
click at [512, 474] on button "Add Card" at bounding box center [475, 473] width 322 height 33
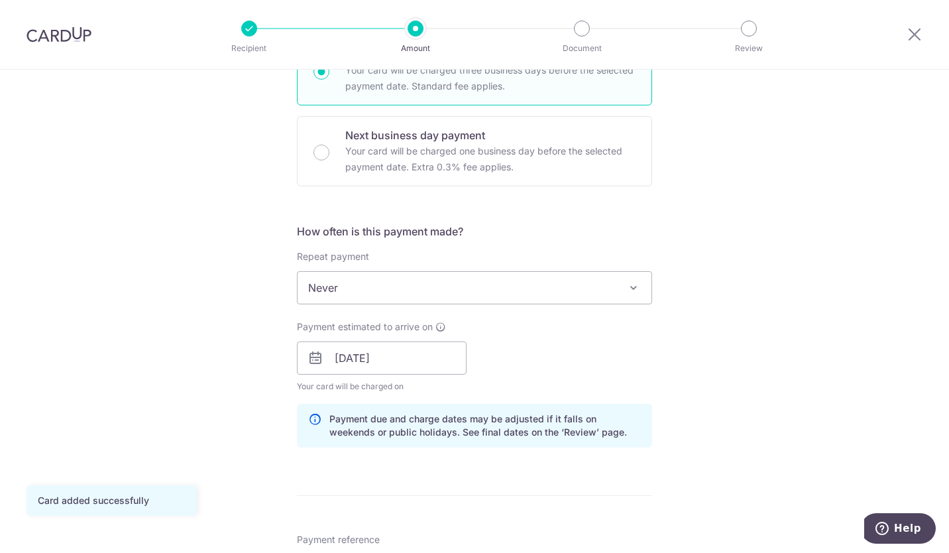
scroll to position [392, 0]
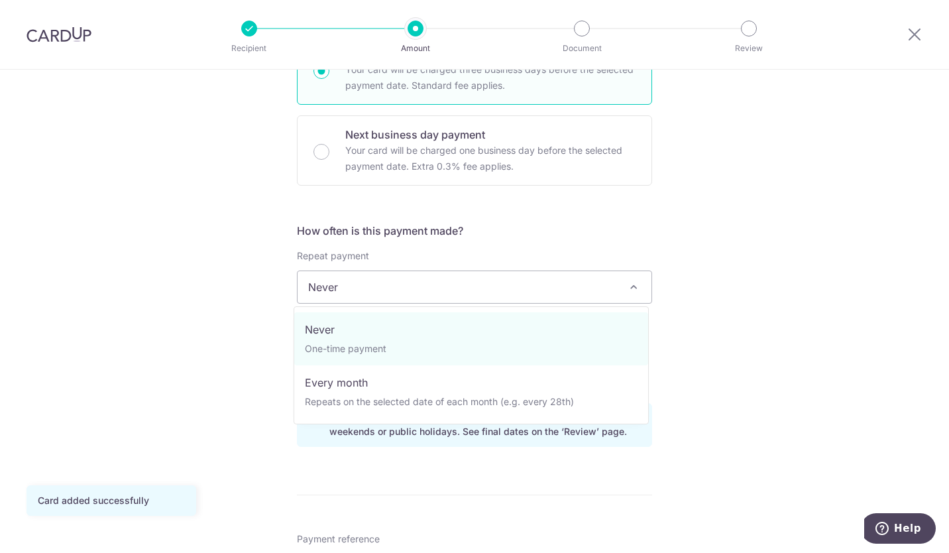
click at [578, 288] on span "Never" at bounding box center [475, 287] width 354 height 32
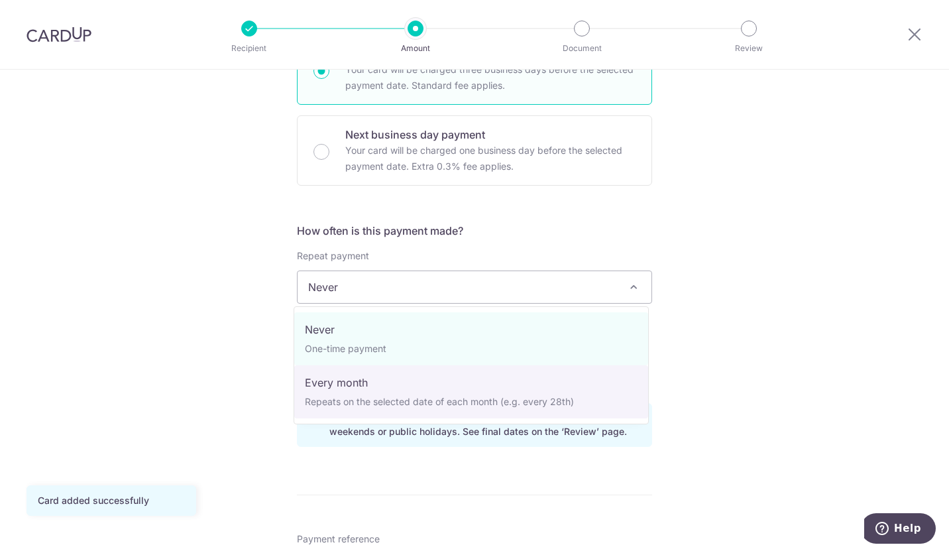
select select "3"
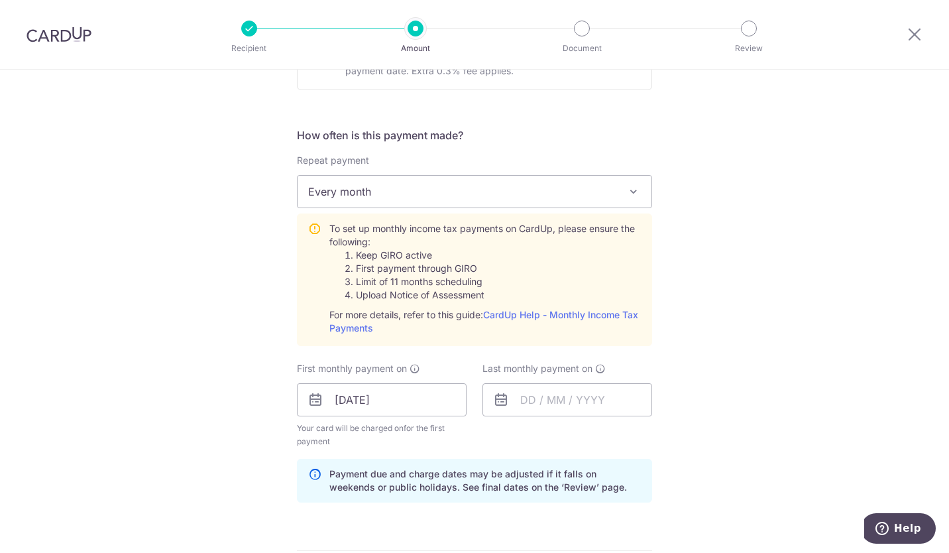
scroll to position [494, 0]
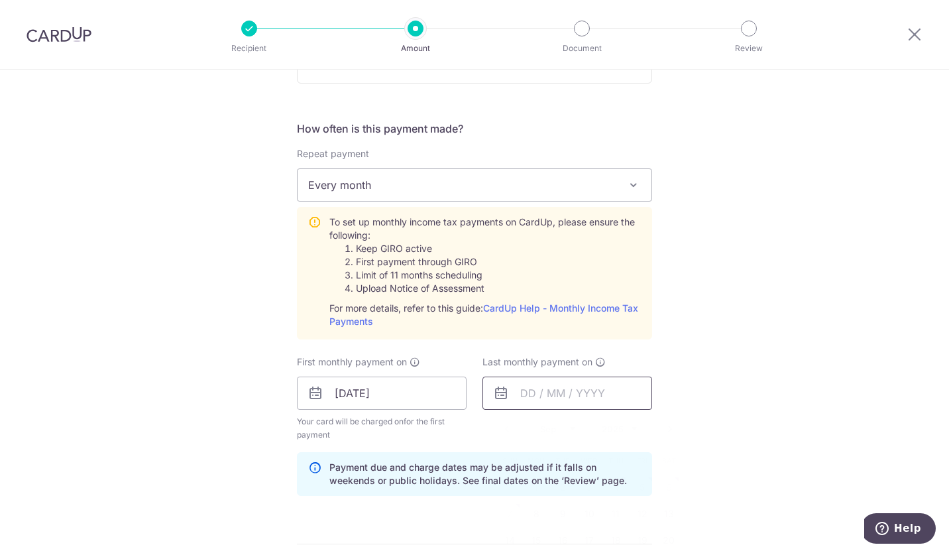
click at [601, 399] on input "text" at bounding box center [568, 393] width 170 height 33
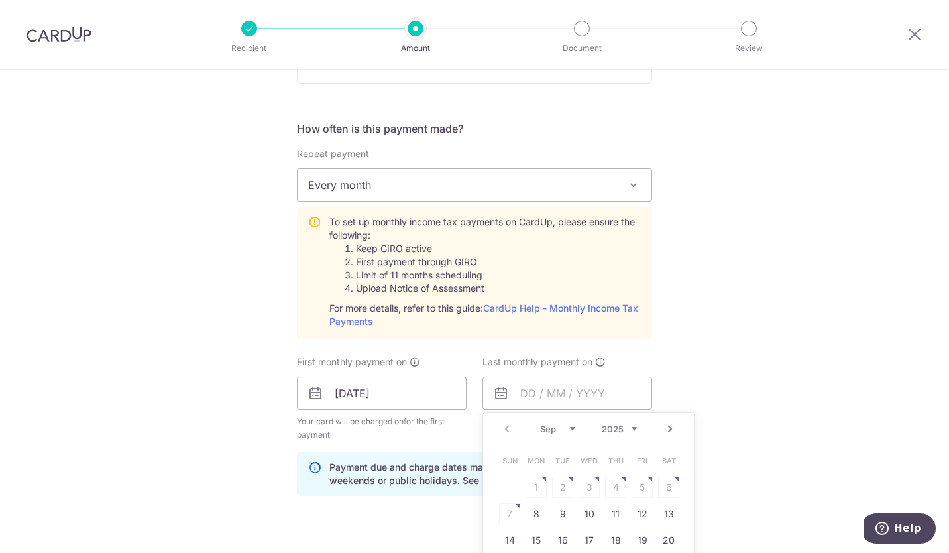
click at [666, 435] on link "Next" at bounding box center [670, 429] width 16 height 16
click at [666, 434] on link "Next" at bounding box center [670, 429] width 16 height 16
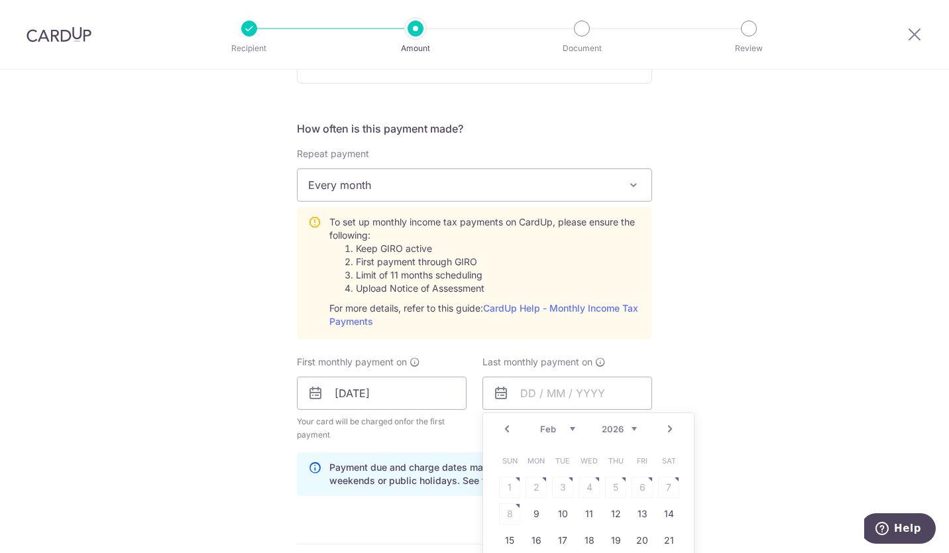
click at [666, 434] on link "Next" at bounding box center [670, 429] width 16 height 16
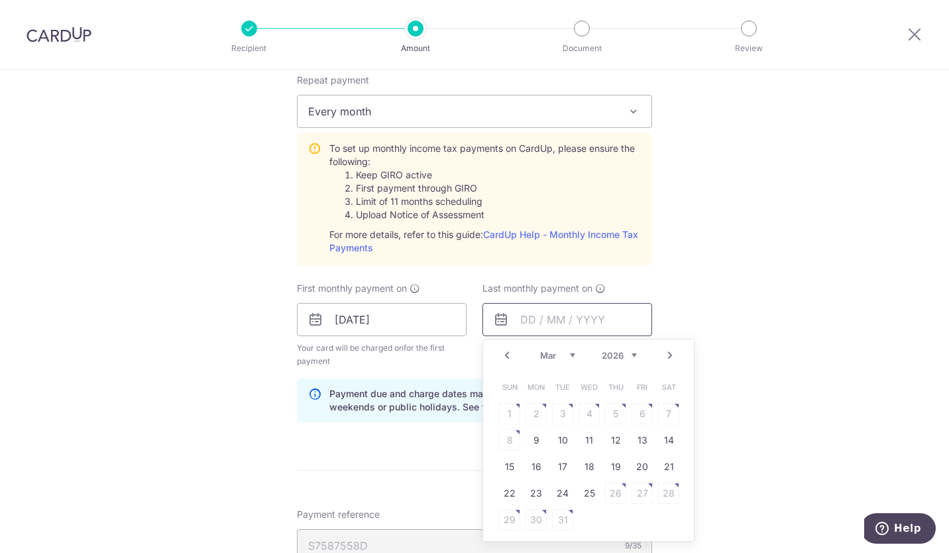
scroll to position [568, 0]
click at [583, 492] on link "25" at bounding box center [589, 492] width 21 height 21
type input "[DATE]"
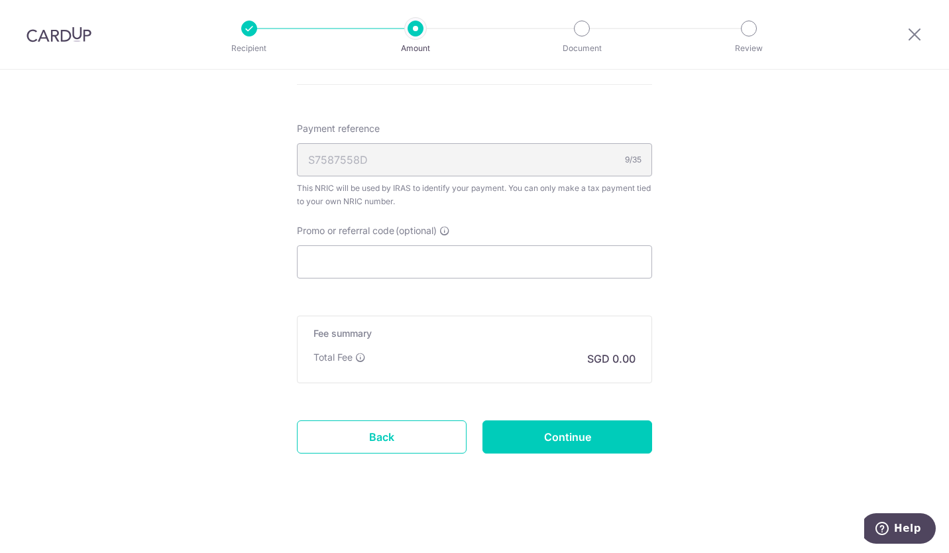
scroll to position [953, 0]
click at [589, 442] on input "Continue" at bounding box center [568, 436] width 170 height 33
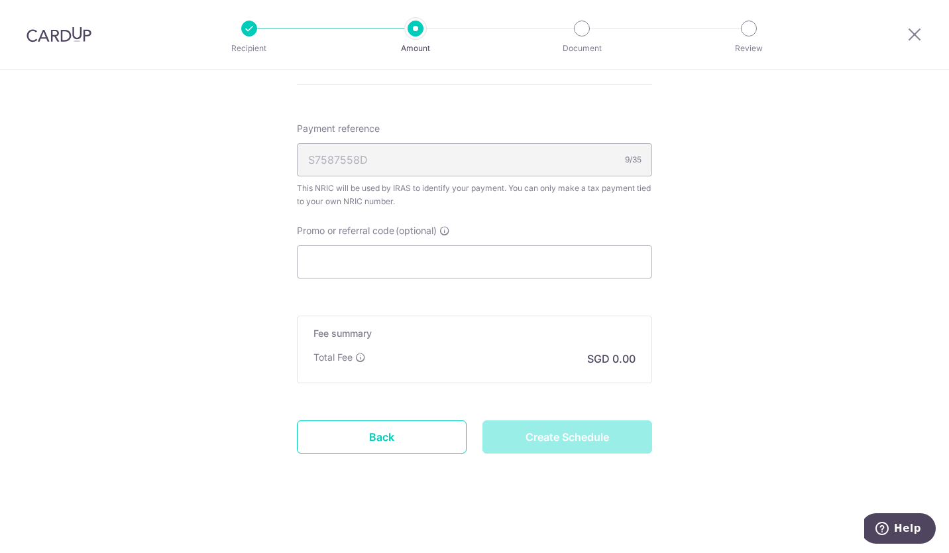
type input "Create Schedule"
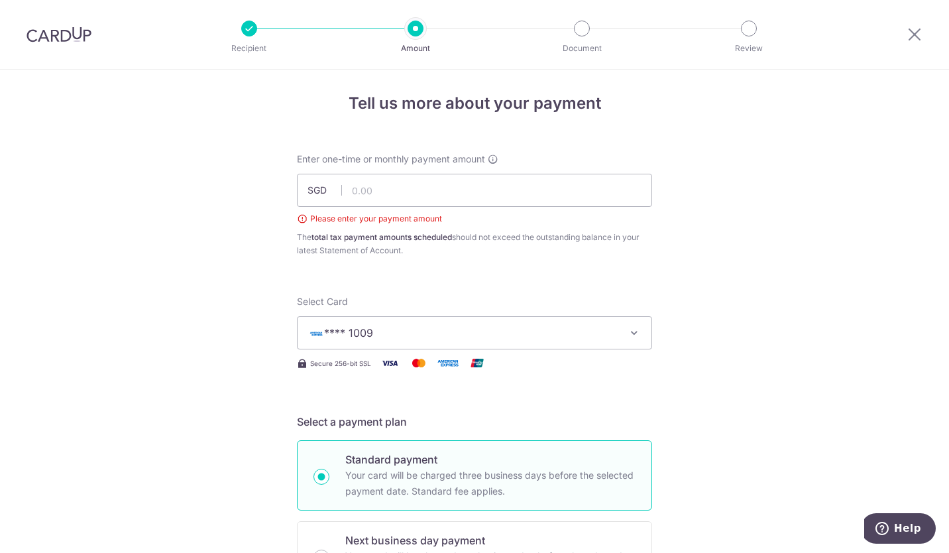
scroll to position [4, 0]
click at [507, 187] on input "text" at bounding box center [474, 190] width 355 height 33
type input "3,240.23"
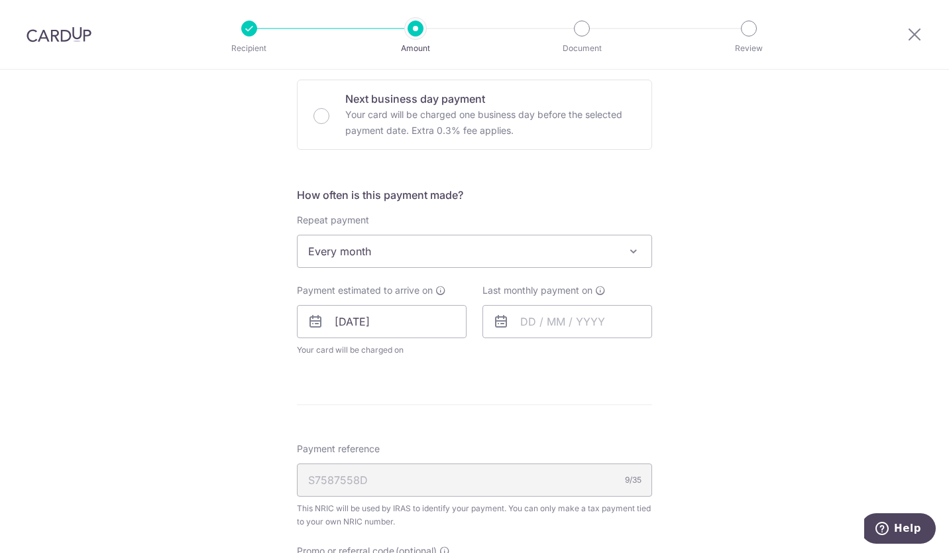
scroll to position [445, 0]
click at [593, 313] on input "text" at bounding box center [568, 322] width 170 height 33
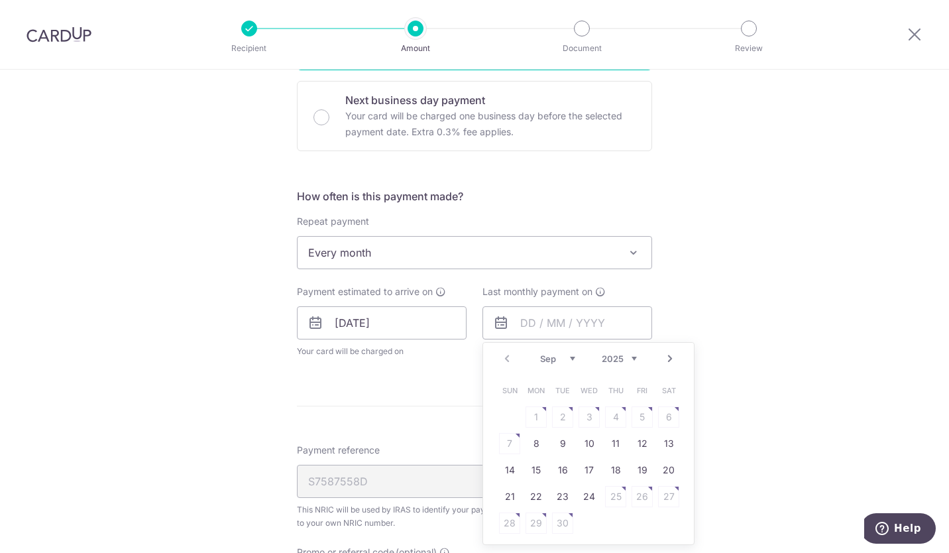
click at [670, 364] on link "Next" at bounding box center [670, 359] width 16 height 16
click at [667, 361] on link "Next" at bounding box center [670, 359] width 16 height 16
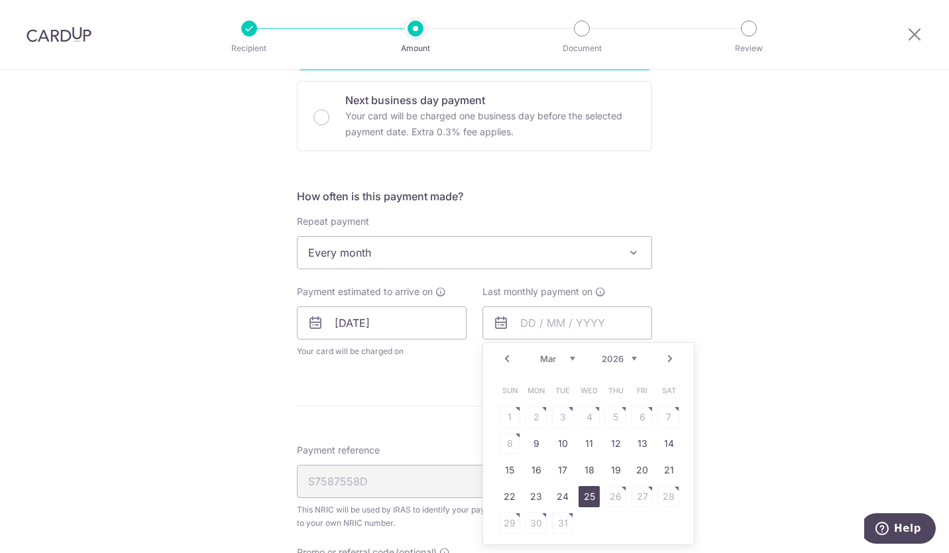
click at [583, 499] on link "25" at bounding box center [589, 496] width 21 height 21
type input "[DATE]"
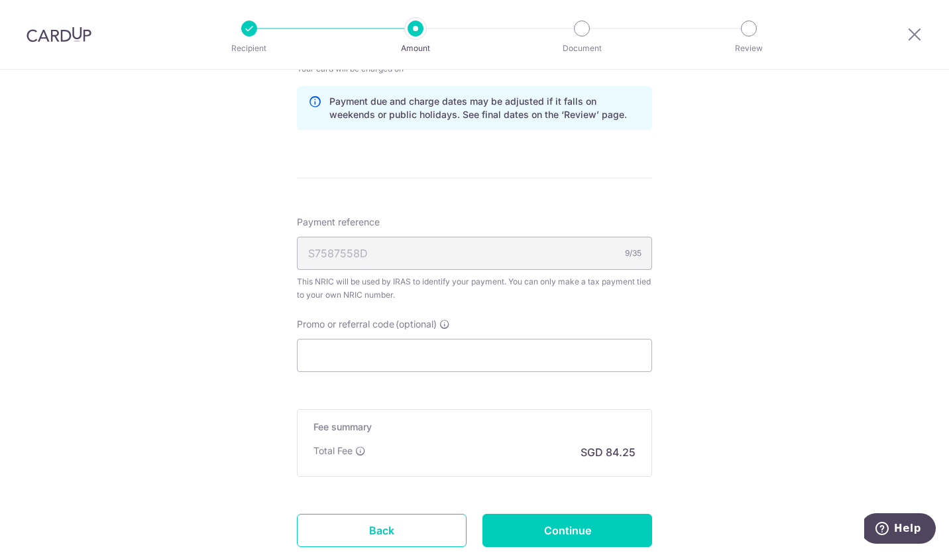
scroll to position [821, 0]
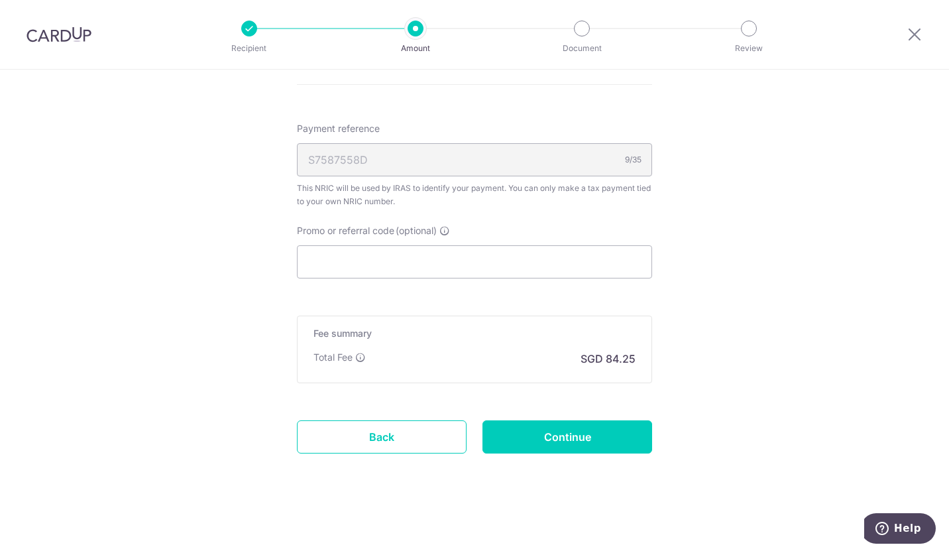
click at [597, 432] on input "Continue" at bounding box center [568, 436] width 170 height 33
type input "Create Schedule"
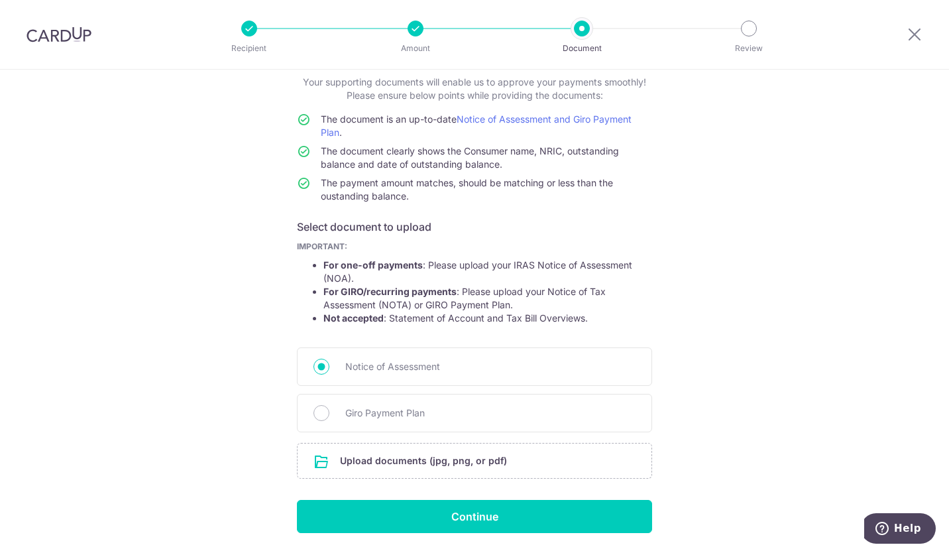
scroll to position [124, 0]
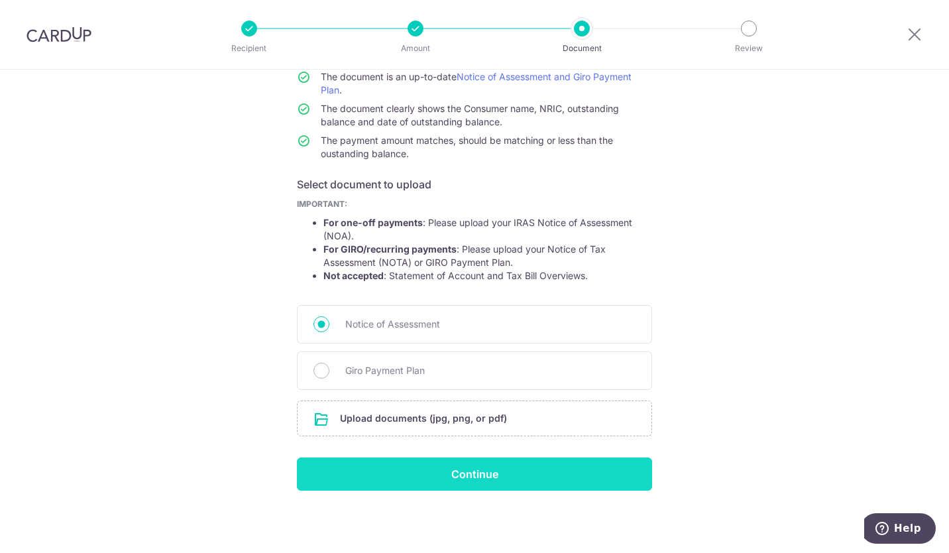
click at [524, 471] on input "Continue" at bounding box center [474, 473] width 355 height 33
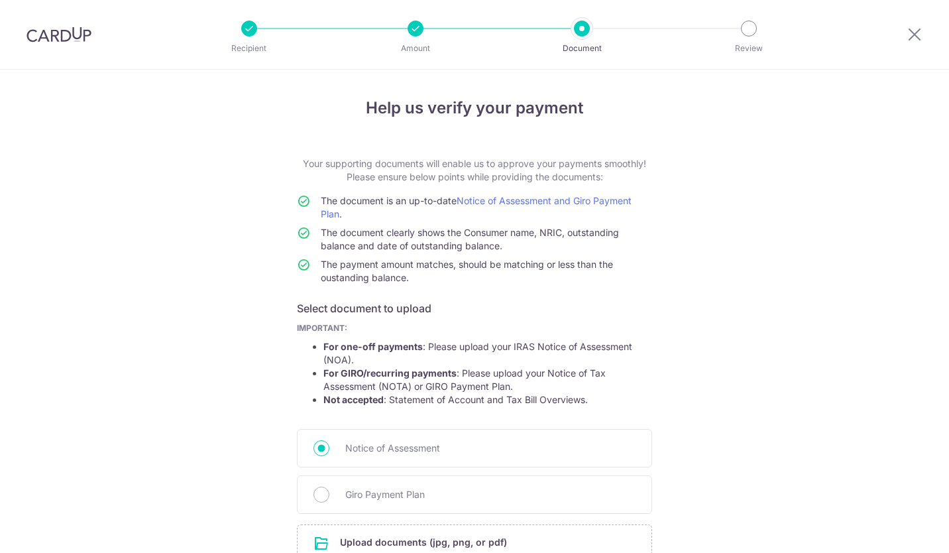
scroll to position [143, 0]
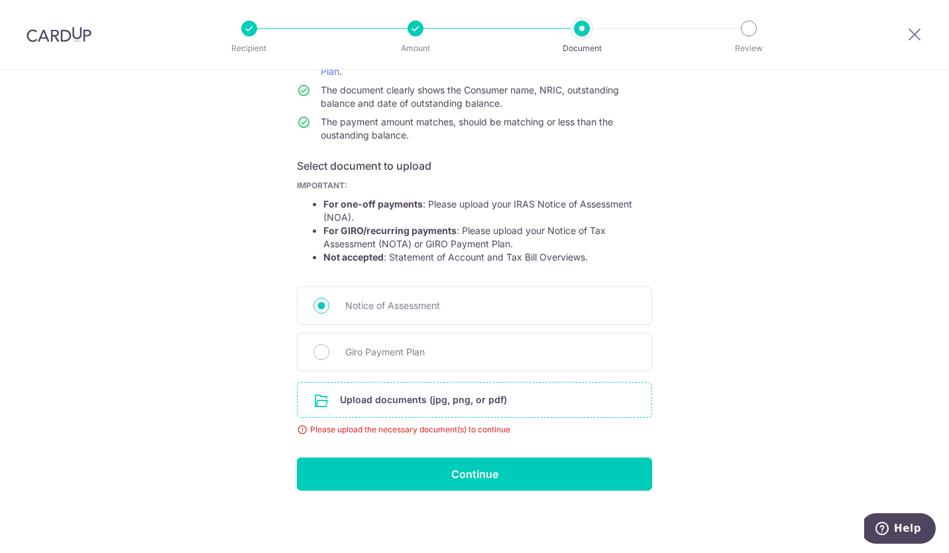
click at [447, 396] on input "file" at bounding box center [475, 400] width 354 height 34
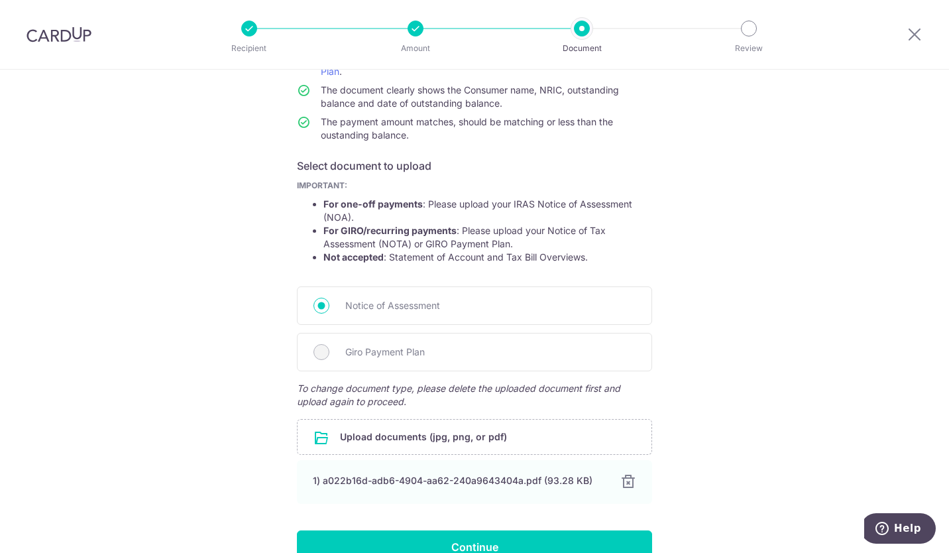
scroll to position [215, 0]
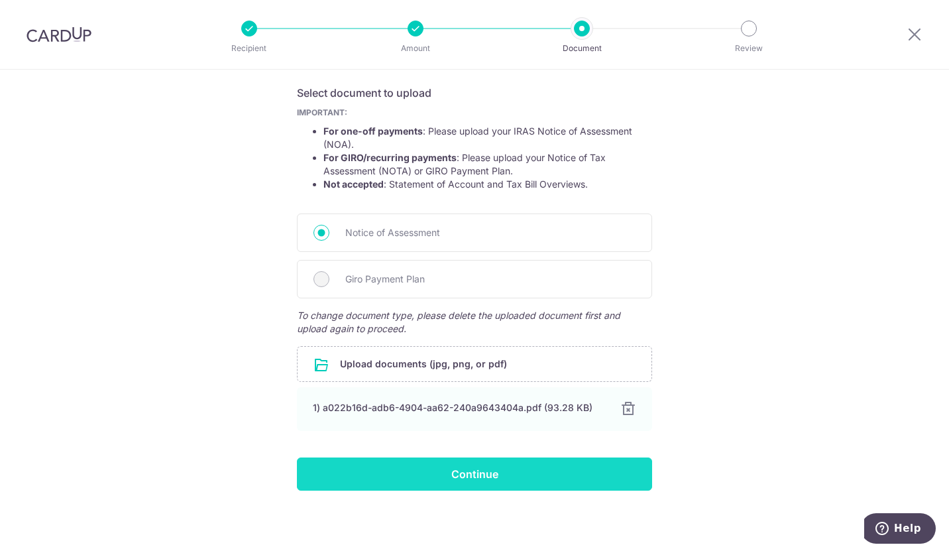
click at [472, 477] on input "Continue" at bounding box center [474, 473] width 355 height 33
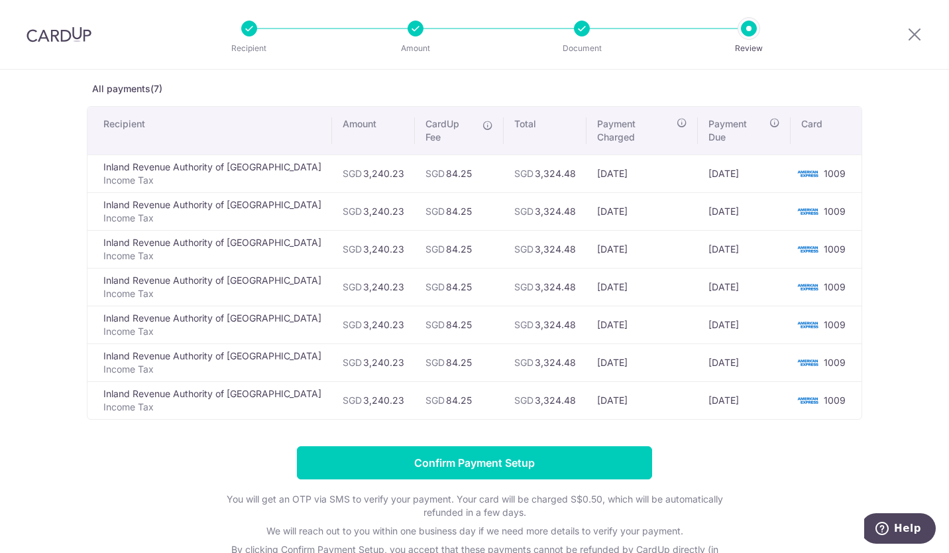
scroll to position [159, 0]
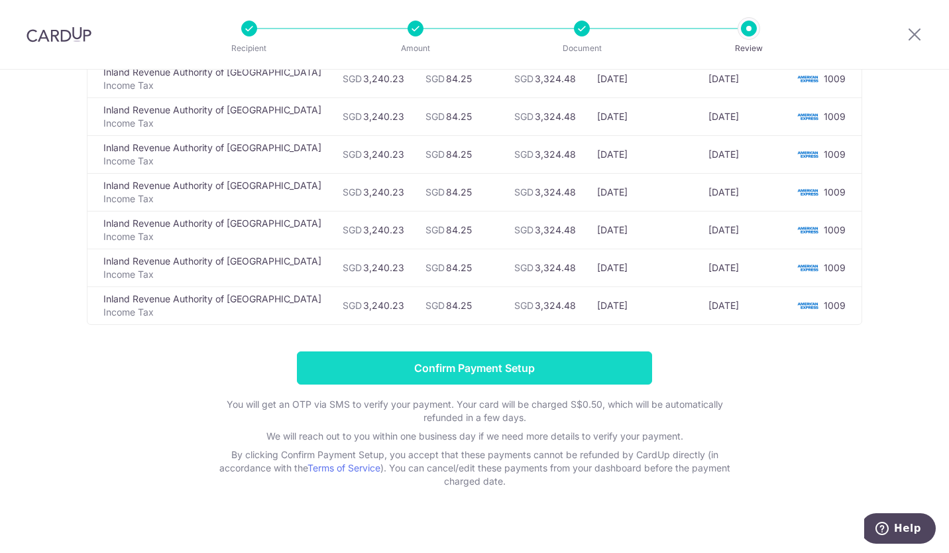
click at [535, 351] on input "Confirm Payment Setup" at bounding box center [474, 367] width 355 height 33
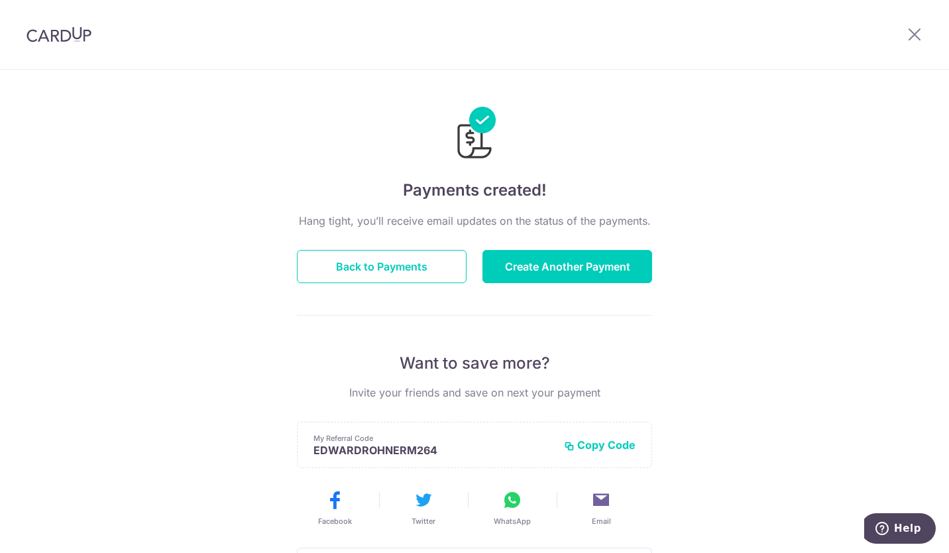
click at [579, 442] on button "Copy Code" at bounding box center [600, 444] width 72 height 13
click at [525, 268] on button "Create Another Payment" at bounding box center [568, 266] width 170 height 33
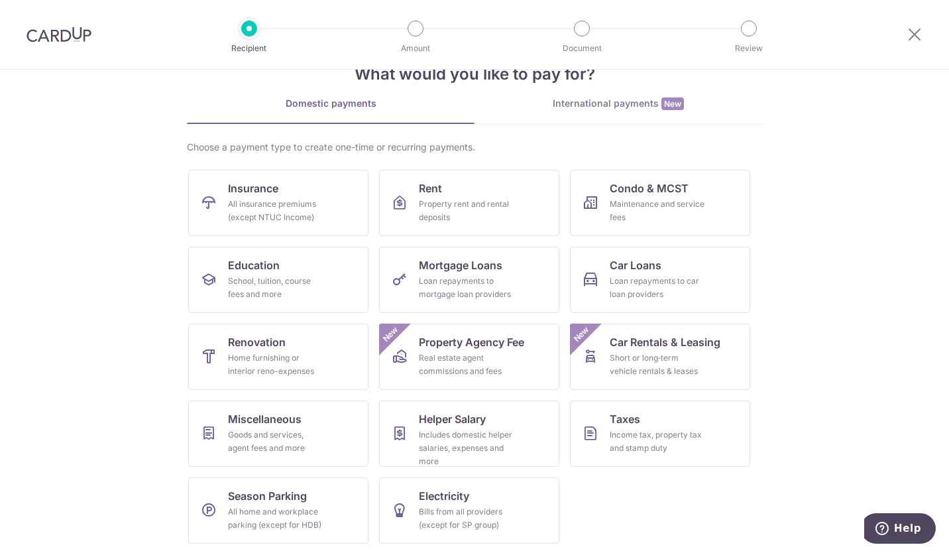
scroll to position [40, 0]
click at [642, 431] on div "Income tax, property tax and stamp duty" at bounding box center [657, 440] width 95 height 27
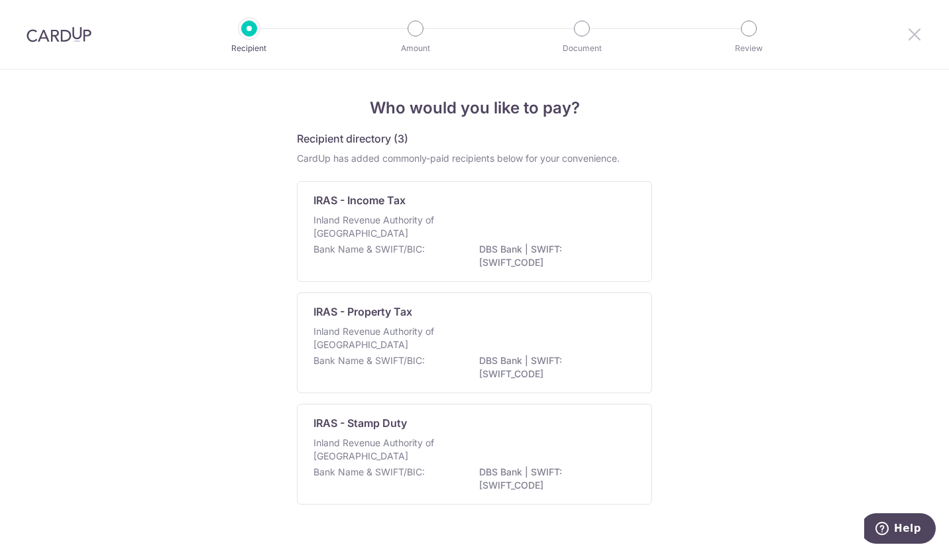
click at [914, 32] on icon at bounding box center [915, 34] width 16 height 17
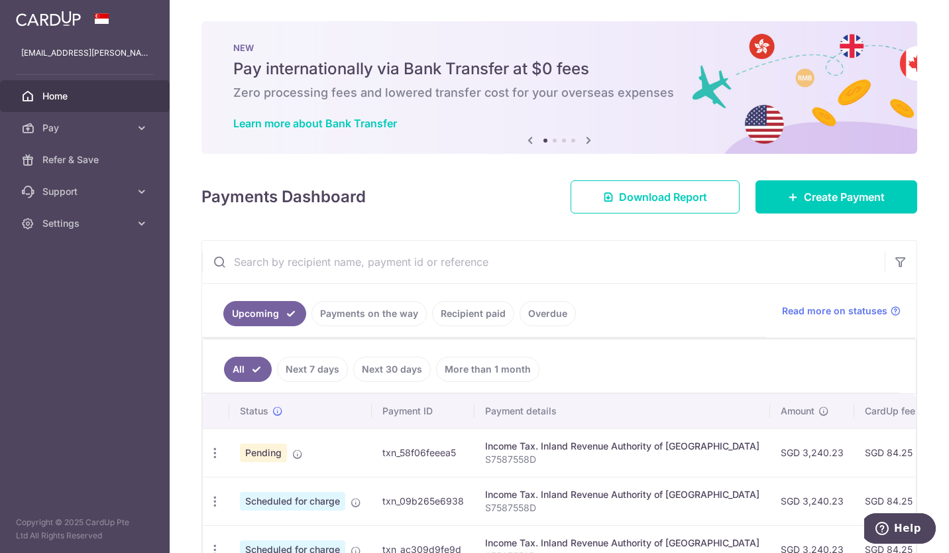
scroll to position [0, 1]
click at [72, 124] on span "Pay" at bounding box center [86, 127] width 88 height 13
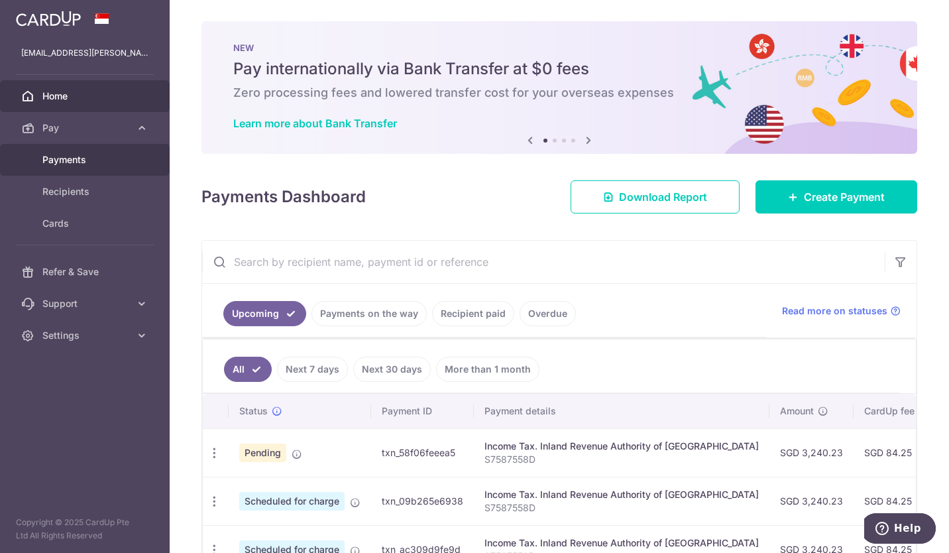
click at [61, 156] on span "Payments" at bounding box center [86, 159] width 88 height 13
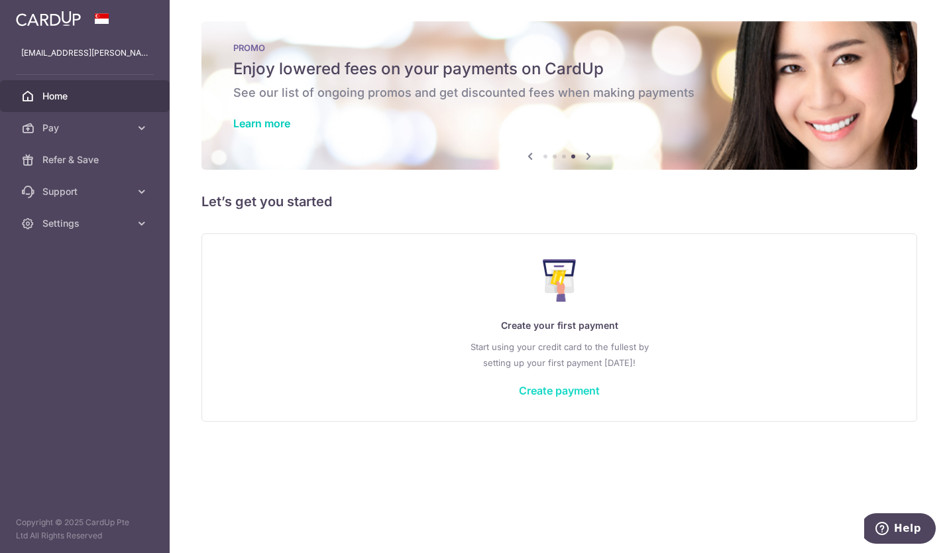
click at [566, 392] on link "Create payment" at bounding box center [559, 390] width 81 height 13
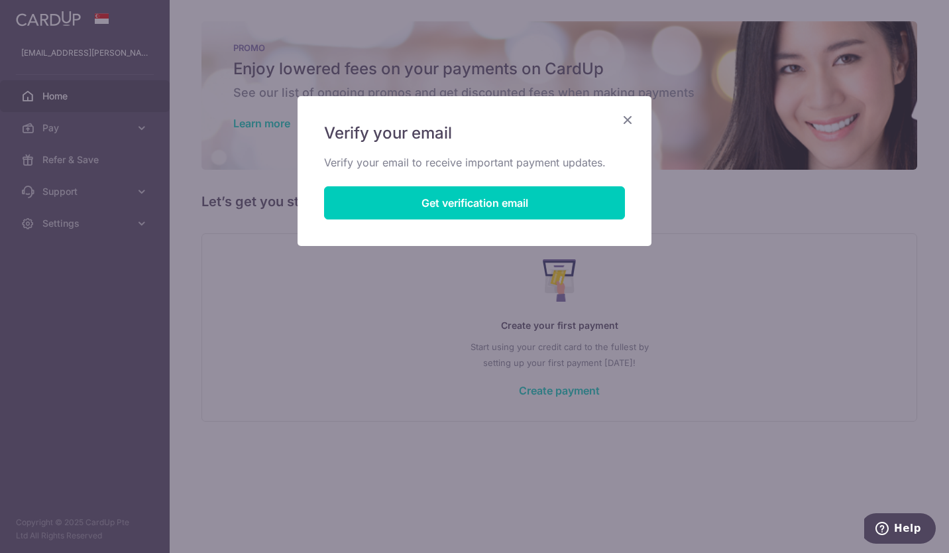
click at [630, 113] on icon "Close" at bounding box center [628, 119] width 16 height 17
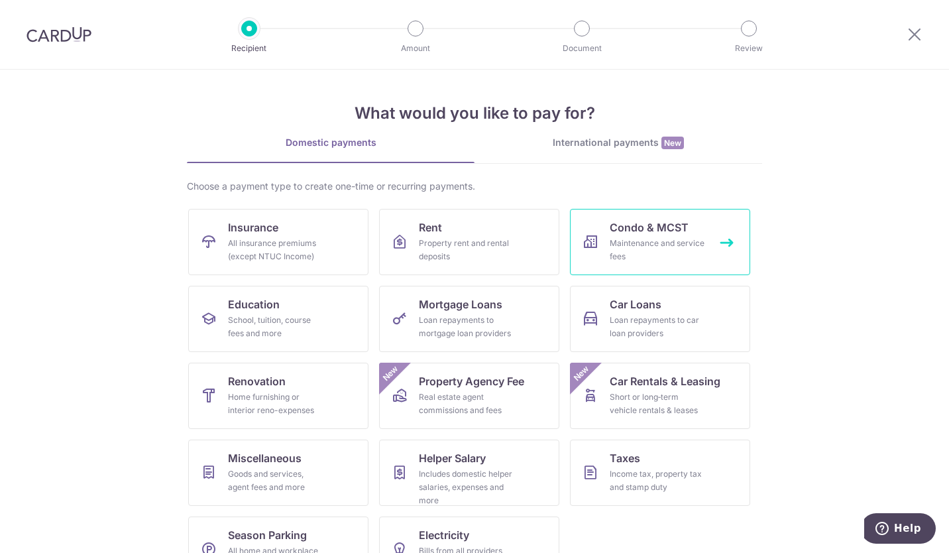
click at [656, 237] on div "Maintenance and service fees" at bounding box center [657, 250] width 95 height 27
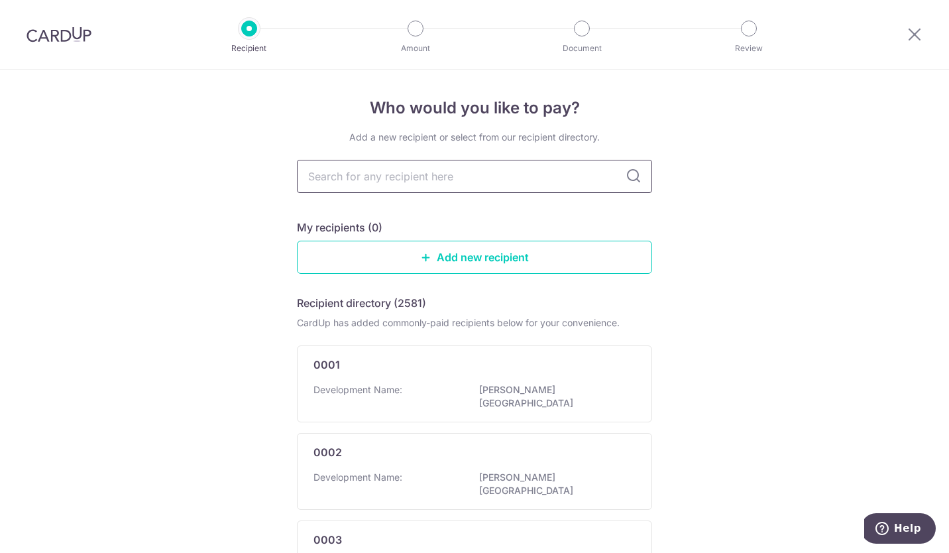
click at [544, 180] on input "text" at bounding box center [474, 176] width 355 height 33
click at [486, 257] on link "Add new recipient" at bounding box center [474, 257] width 355 height 33
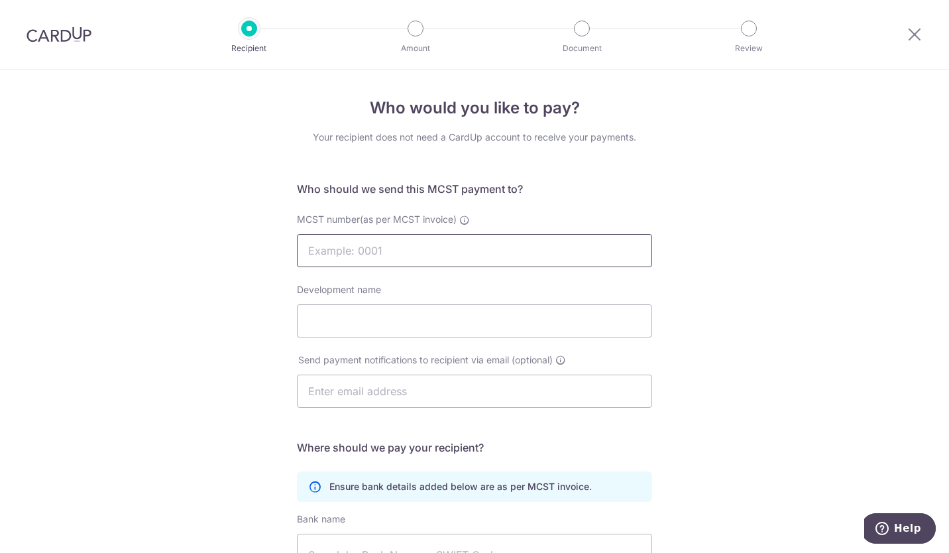
click at [331, 258] on input "MCST number(as per MCST invoice)" at bounding box center [474, 250] width 355 height 33
type input "2460"
type input "RiverGate"
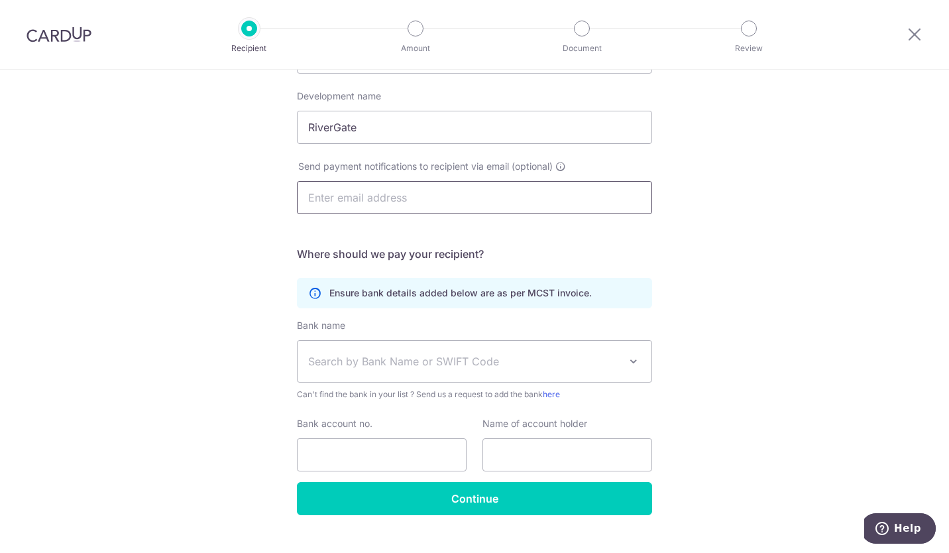
scroll to position [196, 0]
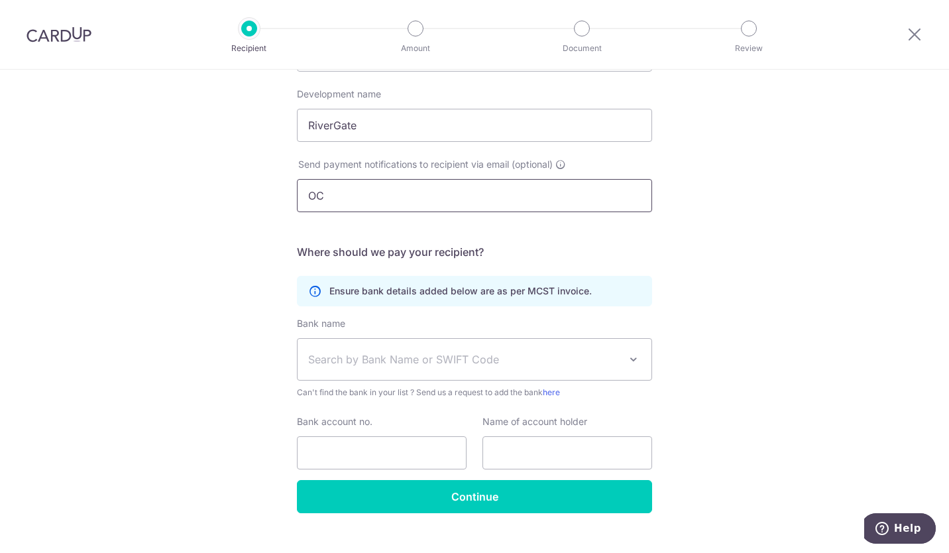
type input "O"
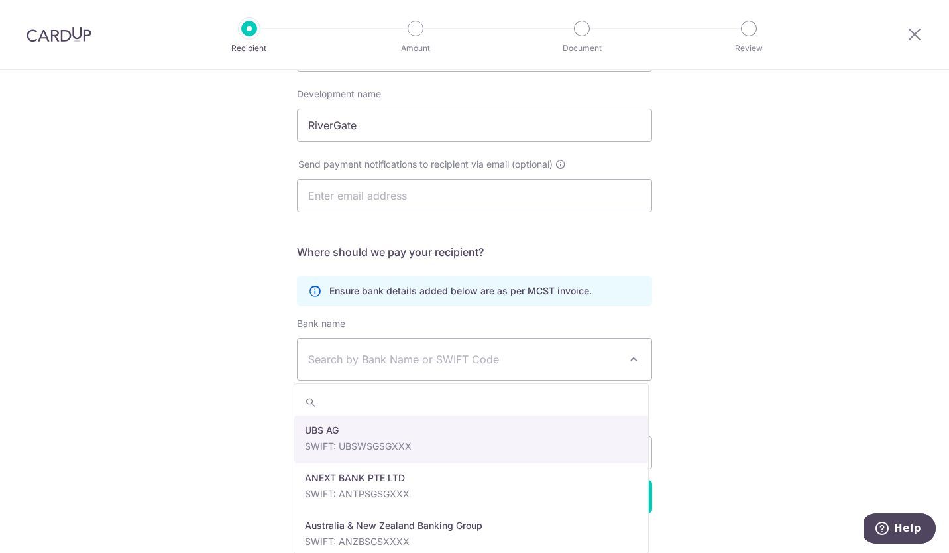
click at [363, 359] on span "Search by Bank Name or SWIFT Code" at bounding box center [464, 359] width 312 height 16
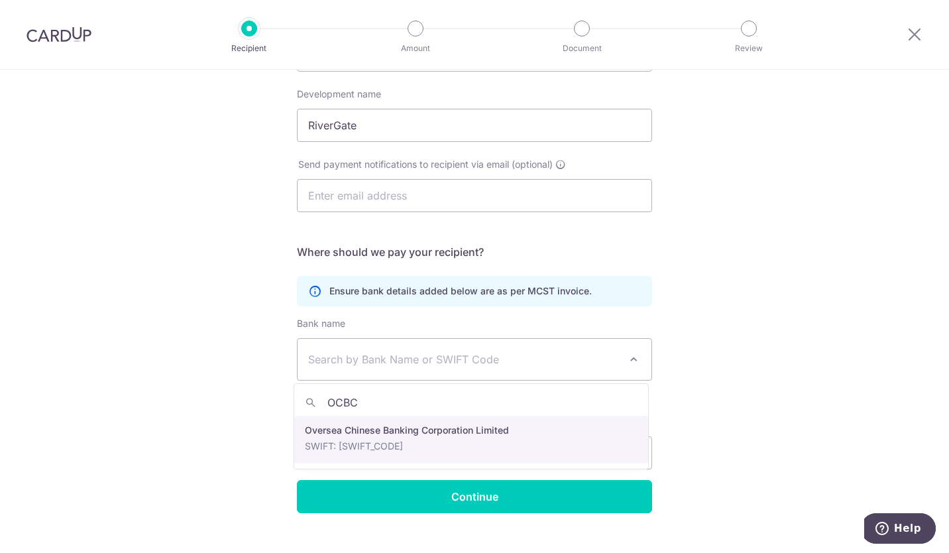
type input "OCBC"
select select "12"
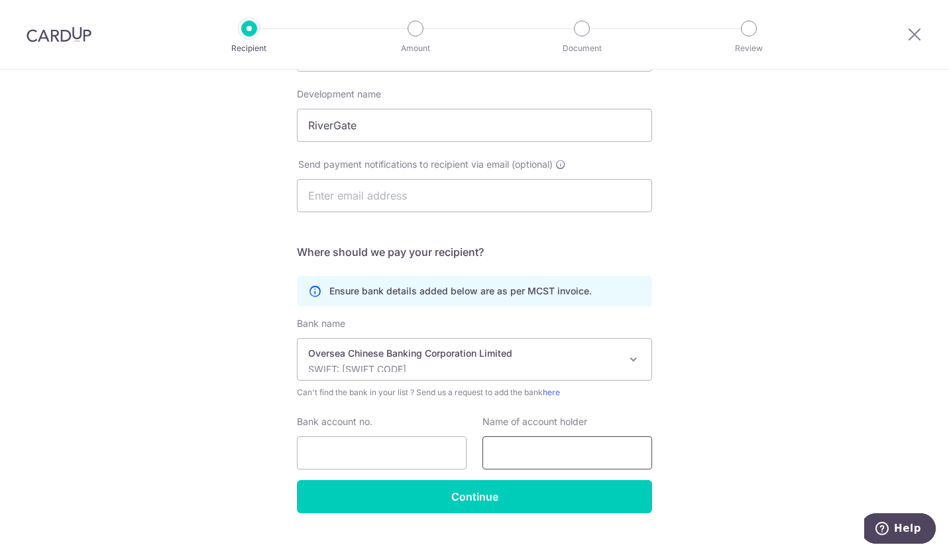
click at [528, 453] on input "text" at bounding box center [568, 452] width 170 height 33
type input "MCST 3460"
click at [444, 454] on input "Bank account no." at bounding box center [382, 452] width 170 height 33
paste input "591823976001"
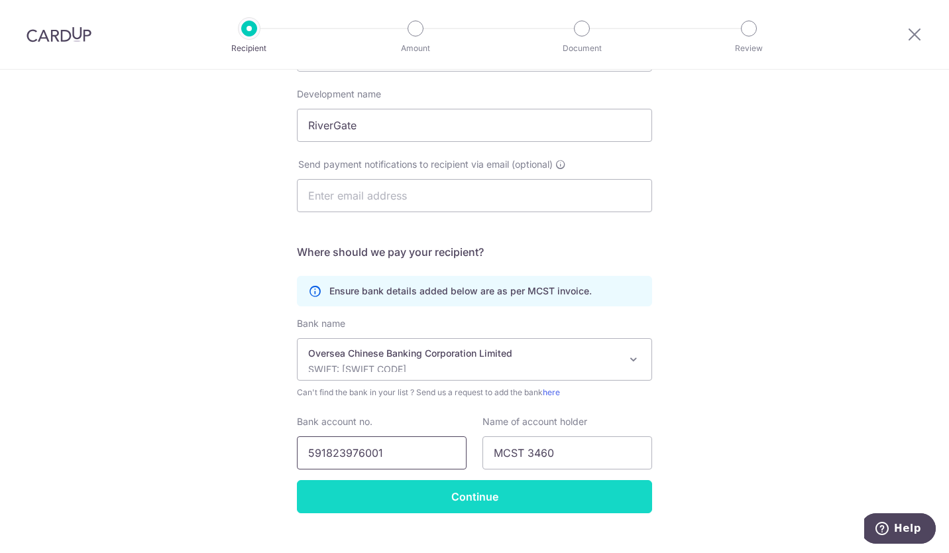
type input "591823976001"
click at [457, 494] on input "Continue" at bounding box center [474, 496] width 355 height 33
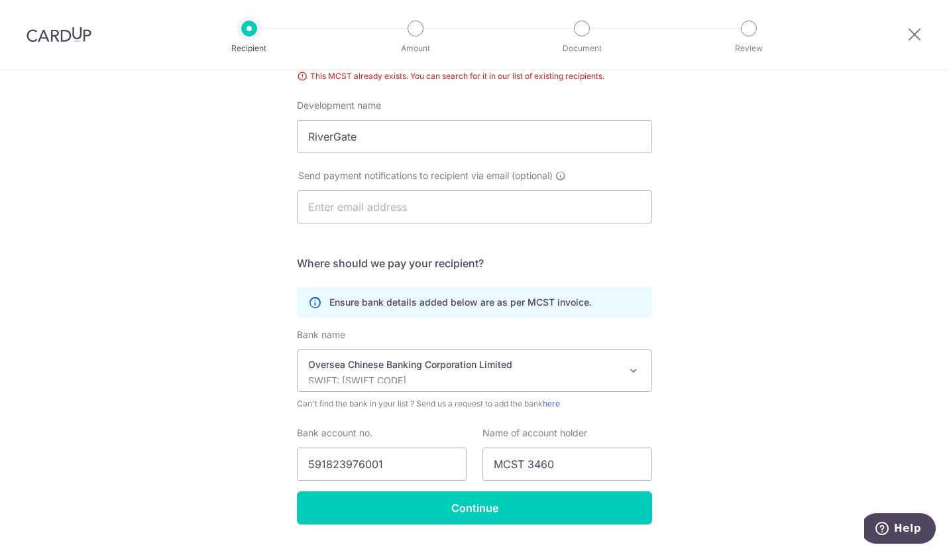
scroll to position [237, 0]
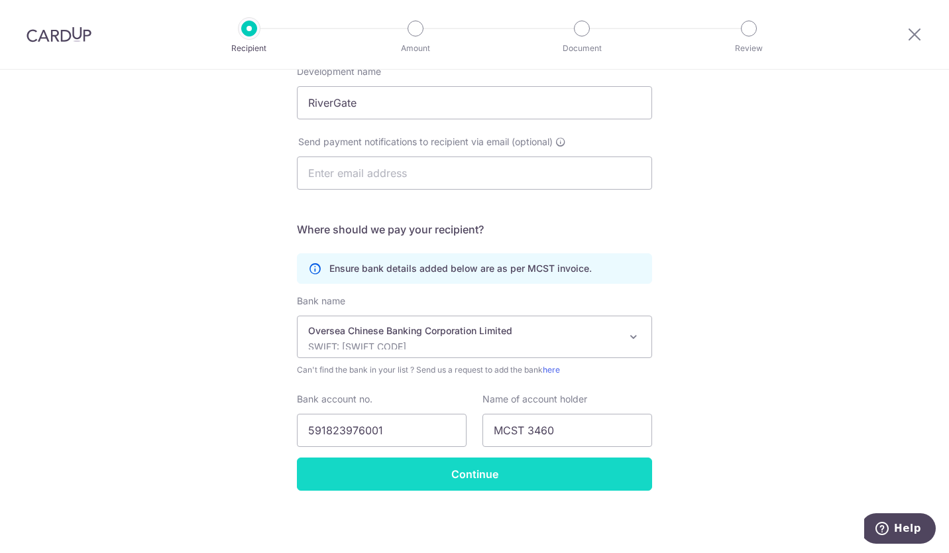
click at [544, 472] on input "Continue" at bounding box center [474, 473] width 355 height 33
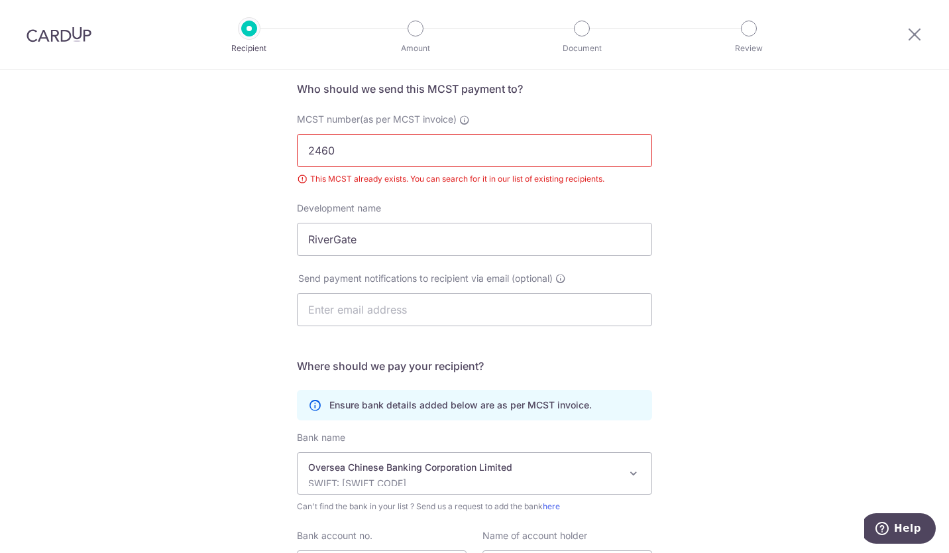
scroll to position [99, 0]
click at [313, 148] on input "2460" at bounding box center [474, 151] width 355 height 33
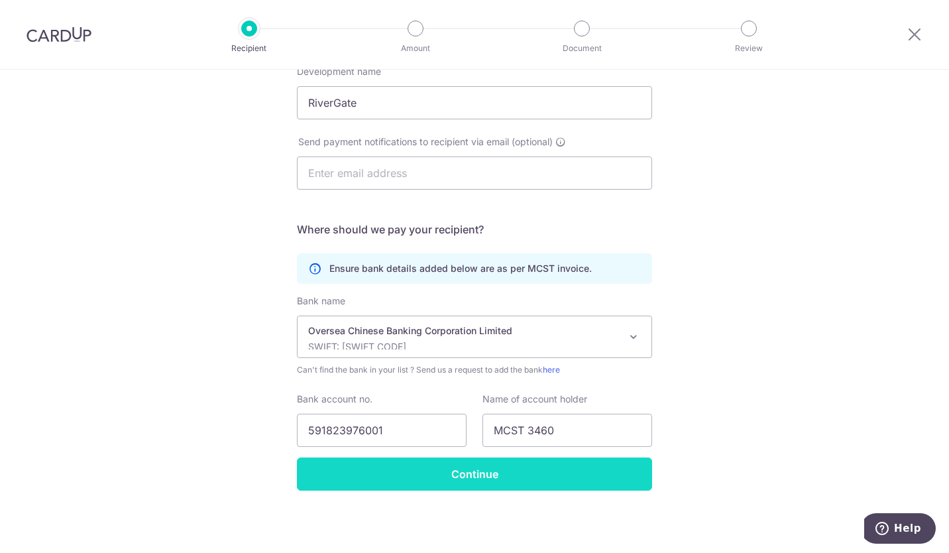
type input "3460"
click at [528, 478] on input "Continue" at bounding box center [474, 473] width 355 height 33
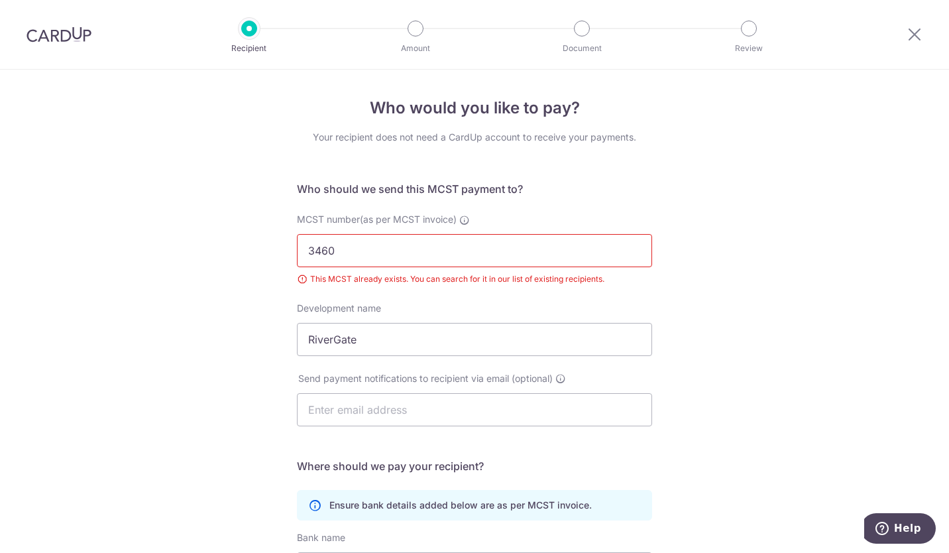
click at [435, 252] on input "3460" at bounding box center [474, 250] width 355 height 33
type input "3"
click at [251, 29] on div at bounding box center [249, 29] width 16 height 16
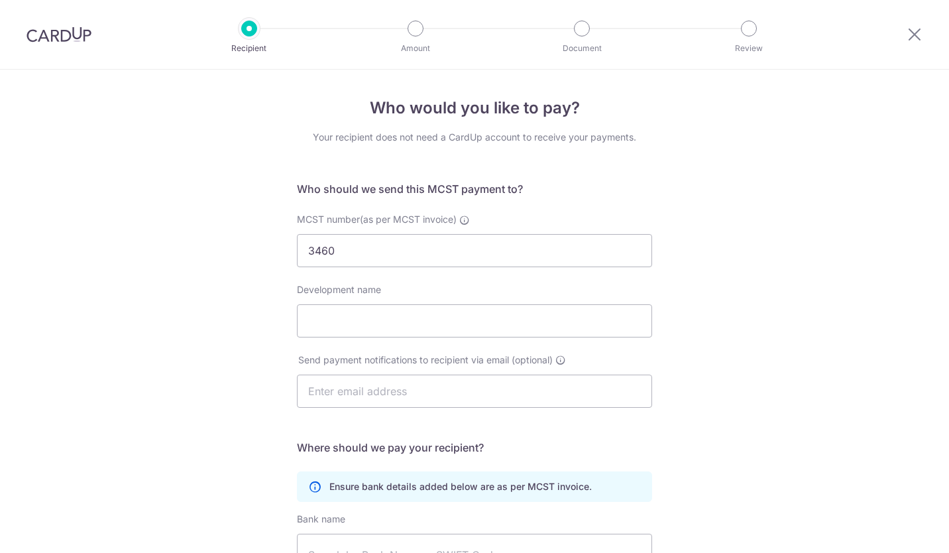
select select "12"
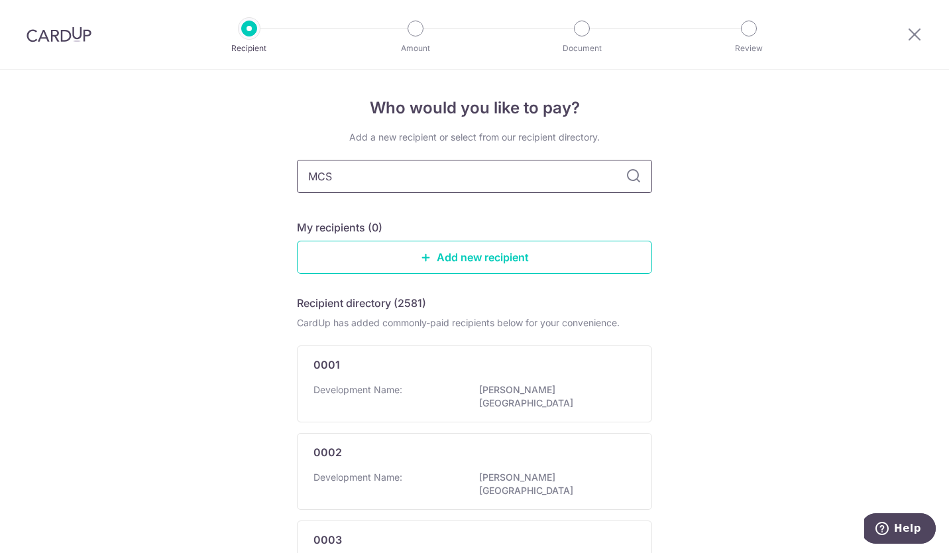
type input "MCST"
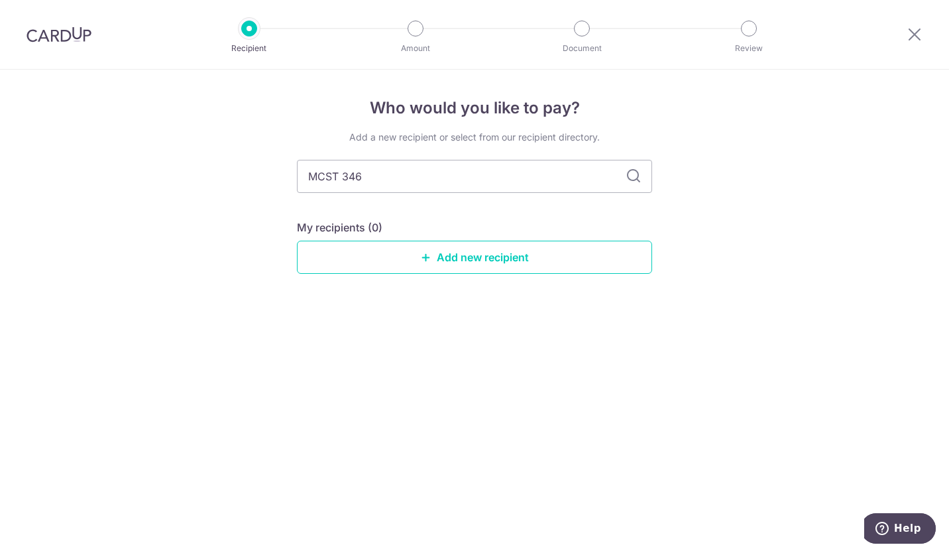
type input "MCST 3460"
drag, startPoint x: 638, startPoint y: 186, endPoint x: 630, endPoint y: 178, distance: 11.7
click at [630, 178] on icon at bounding box center [634, 176] width 16 height 16
click at [632, 174] on icon at bounding box center [634, 176] width 16 height 16
click at [345, 173] on input "MCST 3460" at bounding box center [474, 176] width 355 height 33
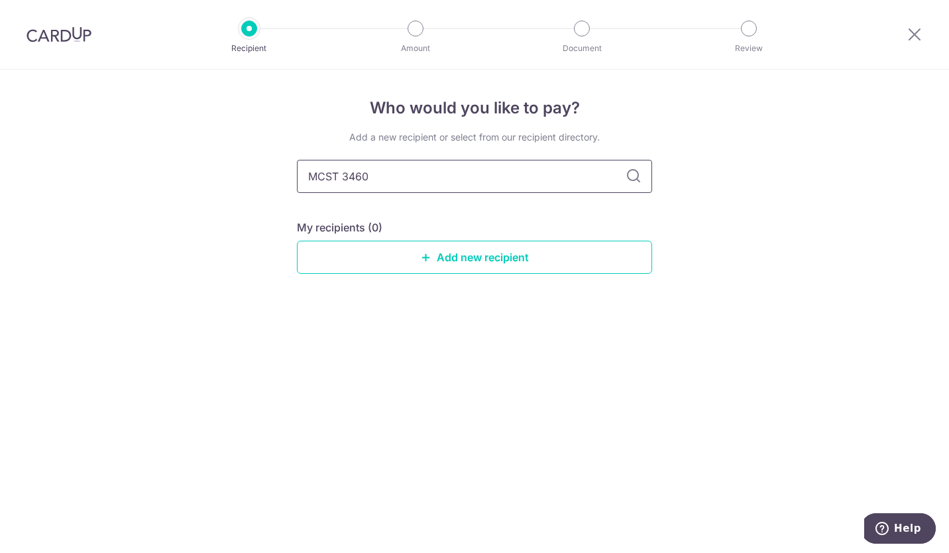
drag, startPoint x: 345, startPoint y: 173, endPoint x: 244, endPoint y: 145, distance: 105.2
click at [244, 145] on div "Who would you like to pay? Add a new recipient or select from our recipient dir…" at bounding box center [474, 311] width 949 height 483
type input "3460"
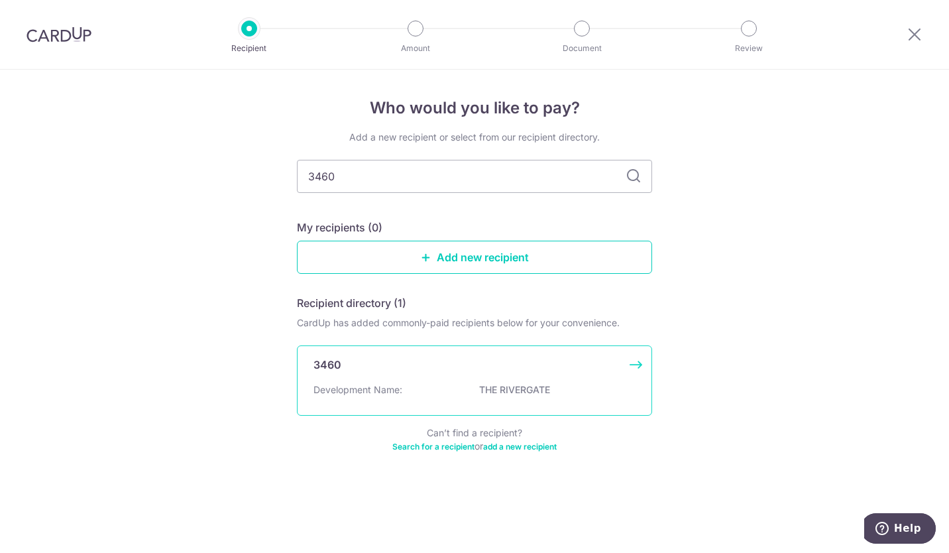
click at [514, 388] on p "THE RIVERGATE" at bounding box center [553, 389] width 148 height 13
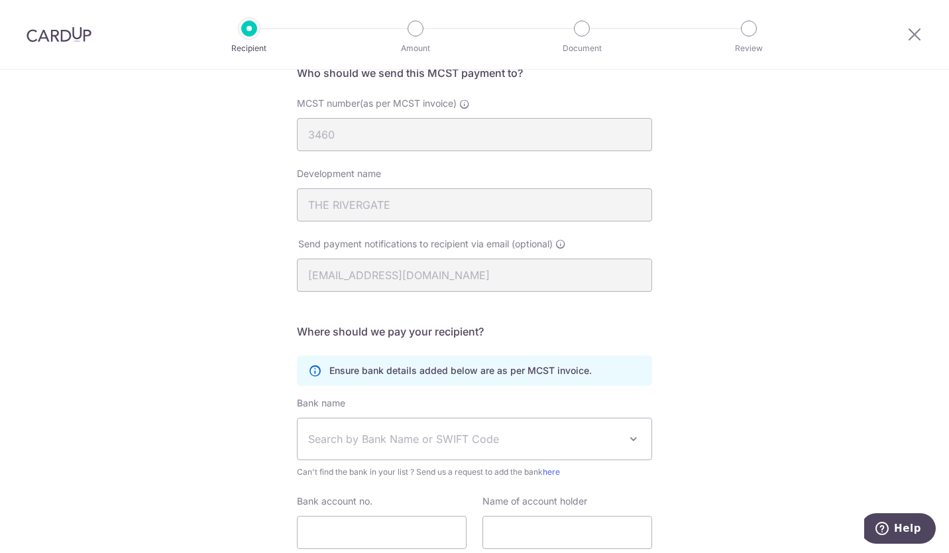
scroll to position [218, 0]
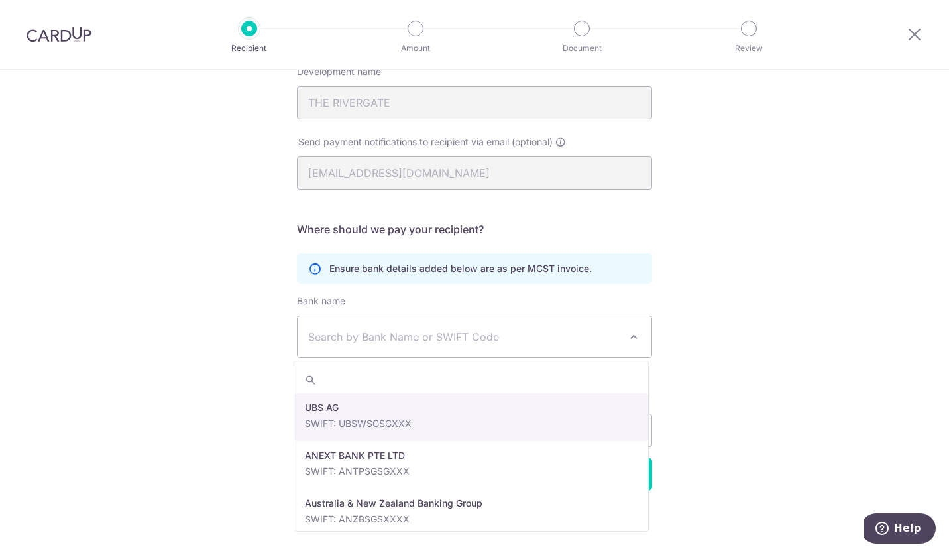
click at [478, 339] on span "Search by Bank Name or SWIFT Code" at bounding box center [464, 337] width 312 height 16
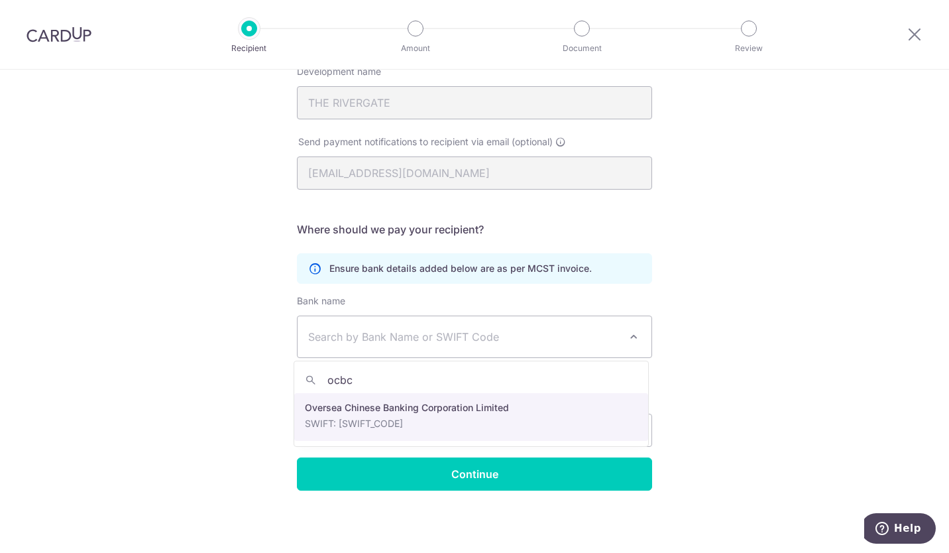
type input "ocbc"
select select "12"
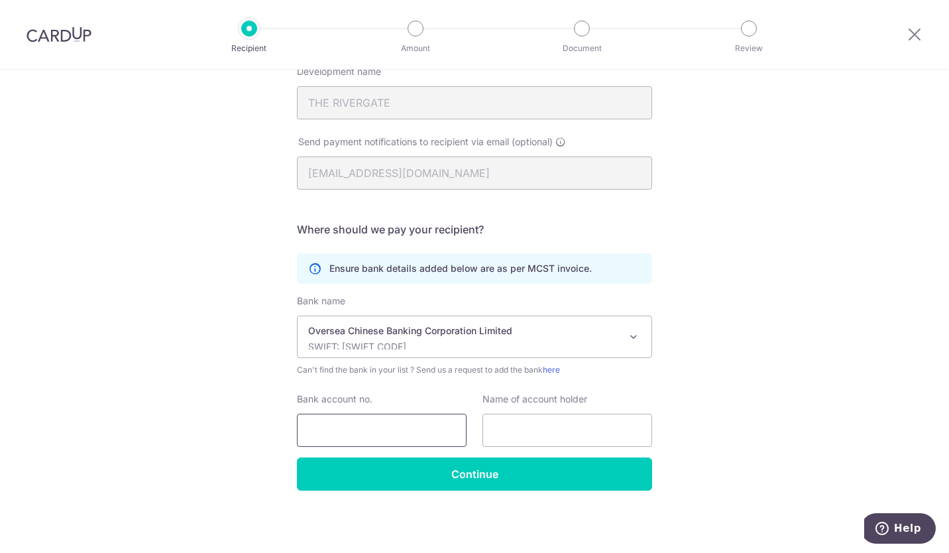
click at [403, 430] on input "Bank account no." at bounding box center [382, 430] width 170 height 33
type input "591823976001"
type input "MCST 3460"
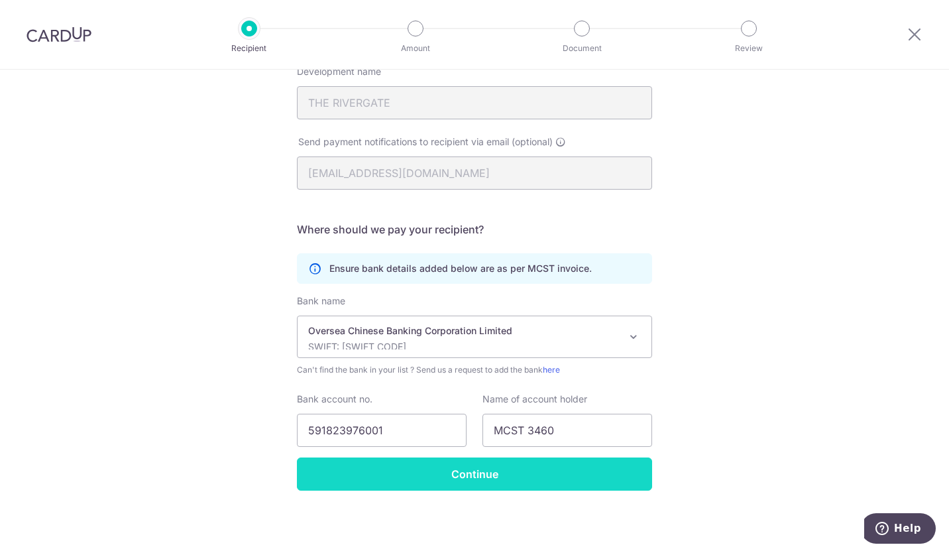
click at [552, 477] on input "Continue" at bounding box center [474, 473] width 355 height 33
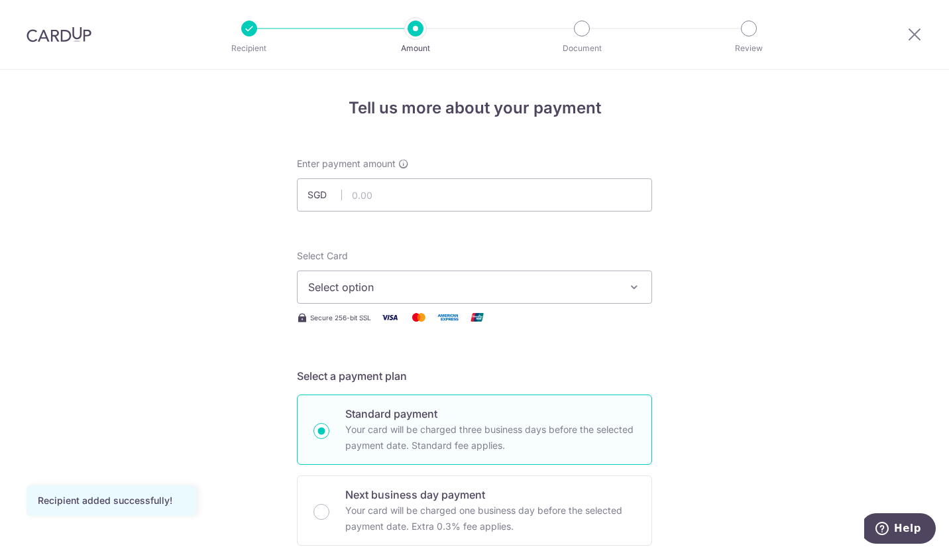
click at [597, 295] on button "Select option" at bounding box center [474, 286] width 355 height 33
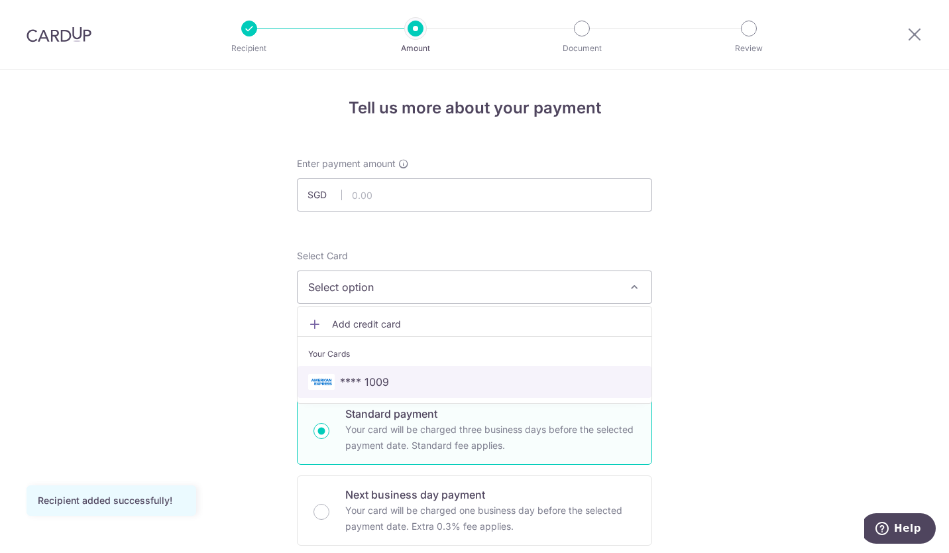
click at [414, 377] on span "**** 1009" at bounding box center [474, 382] width 333 height 16
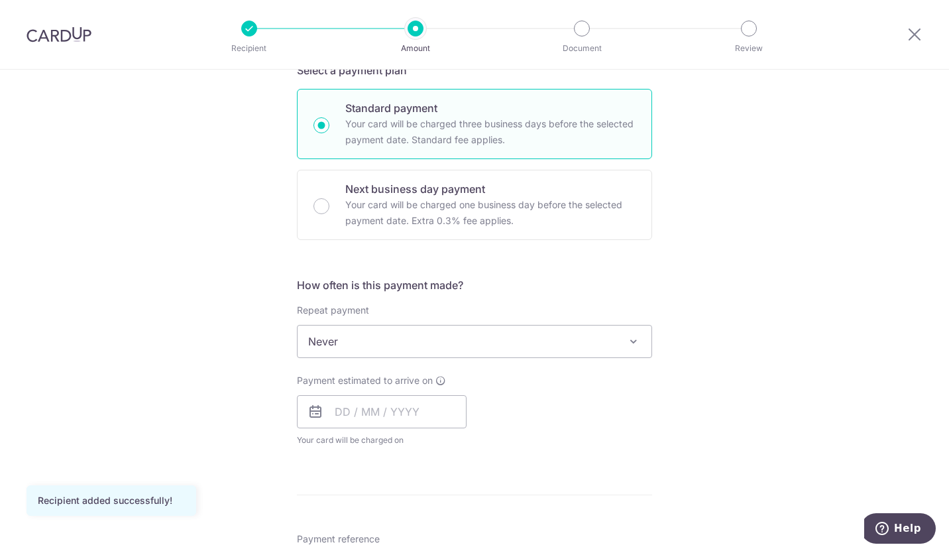
scroll to position [306, 0]
click at [547, 347] on span "Never" at bounding box center [475, 341] width 354 height 32
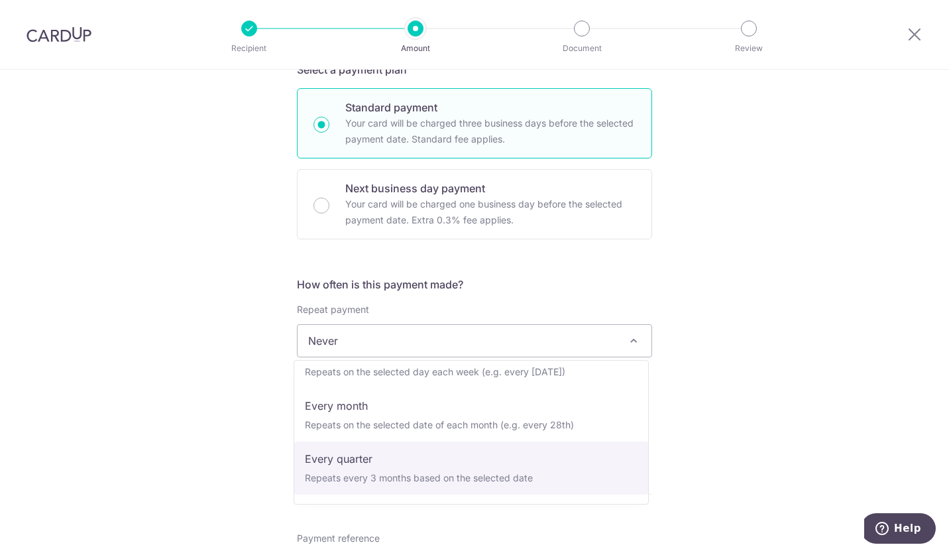
scroll to position [133, 0]
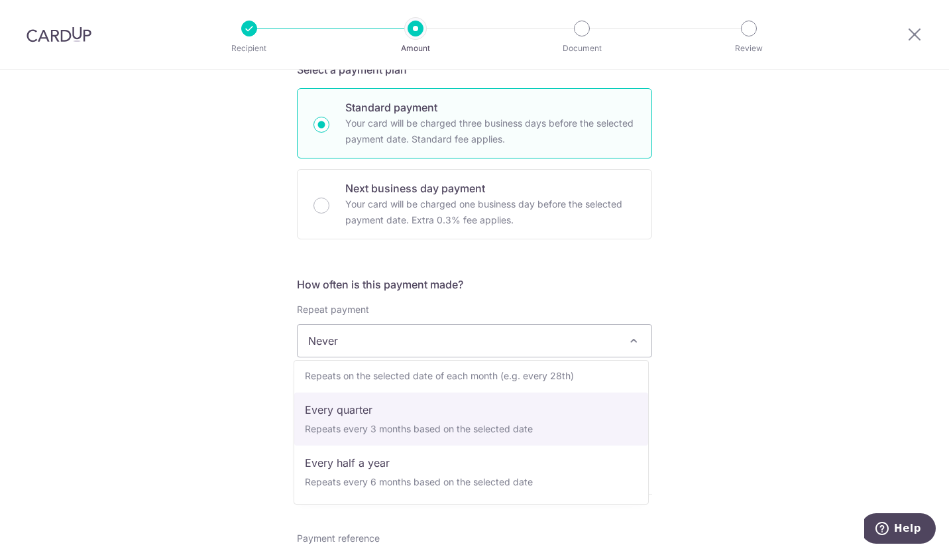
select select "4"
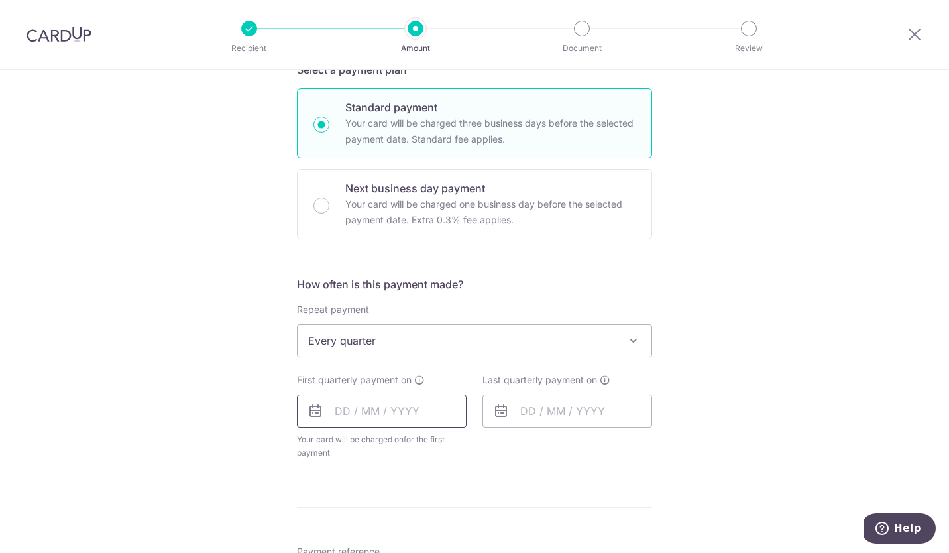
click at [342, 408] on input "text" at bounding box center [382, 410] width 170 height 33
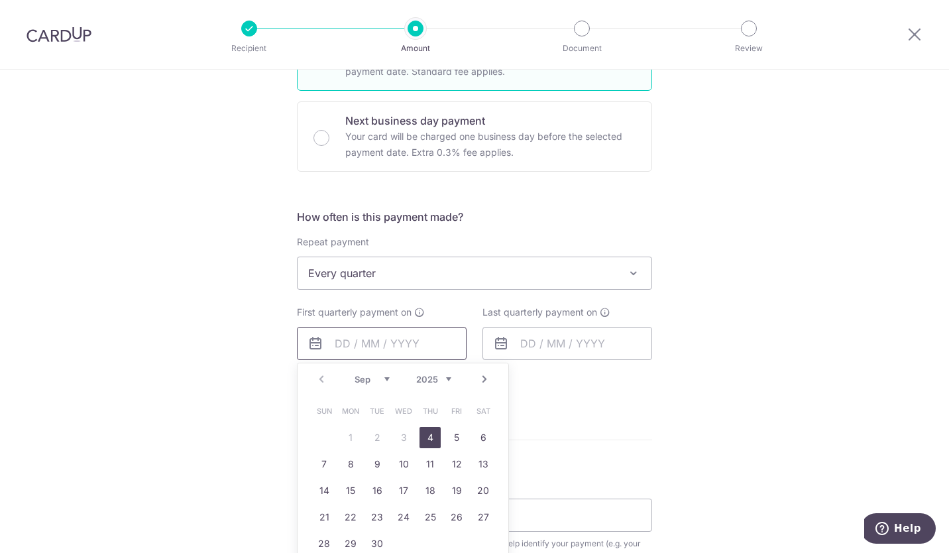
scroll to position [375, 0]
click at [343, 485] on link "15" at bounding box center [350, 489] width 21 height 21
type input "[DATE]"
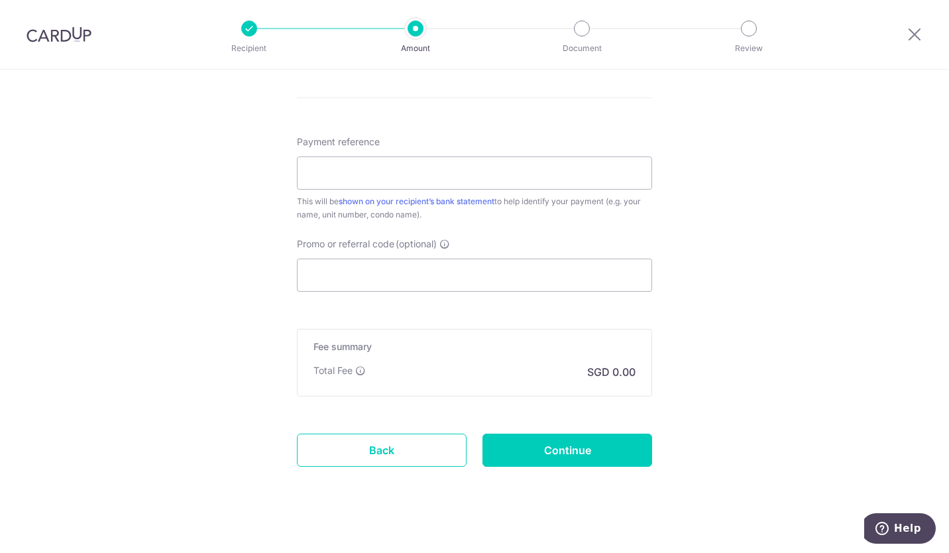
scroll to position [772, 0]
click at [575, 442] on input "Continue" at bounding box center [568, 448] width 170 height 33
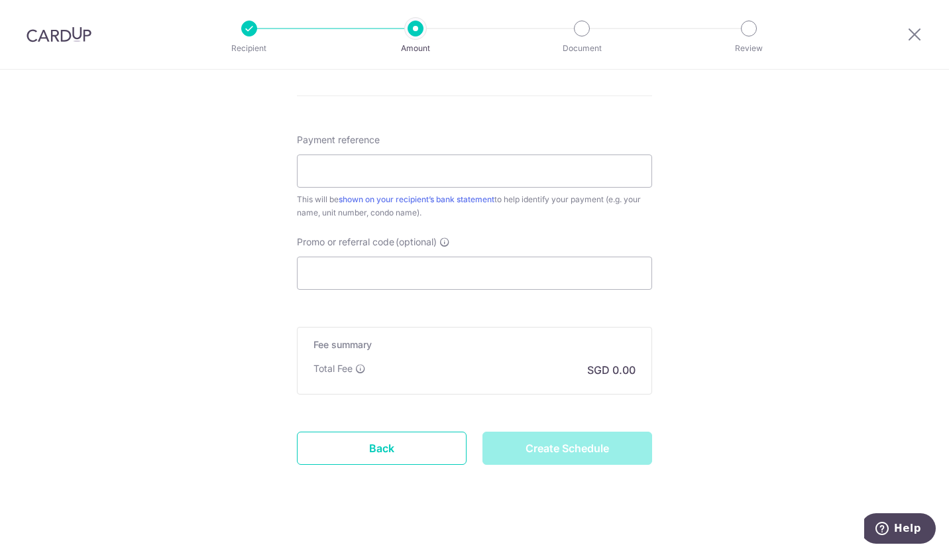
type input "Create Schedule"
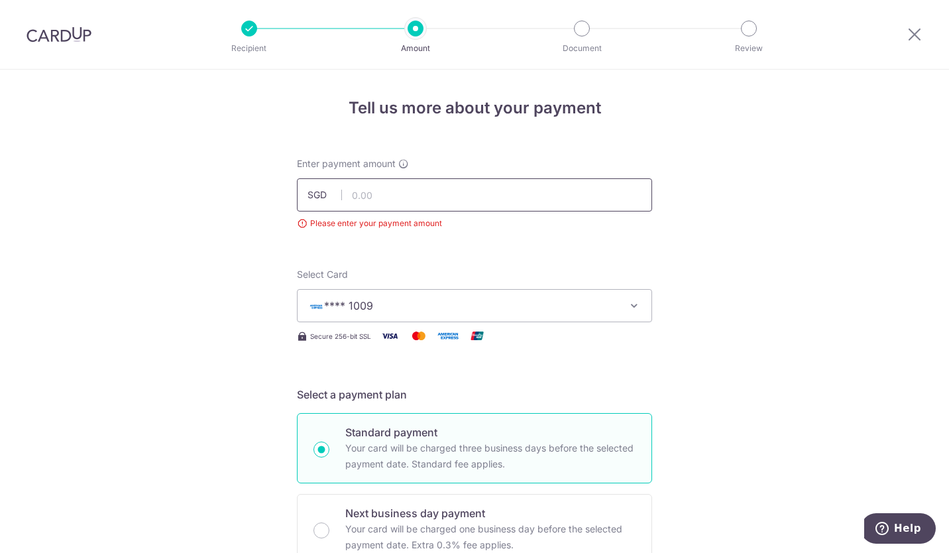
click at [434, 202] on input "text" at bounding box center [474, 194] width 355 height 33
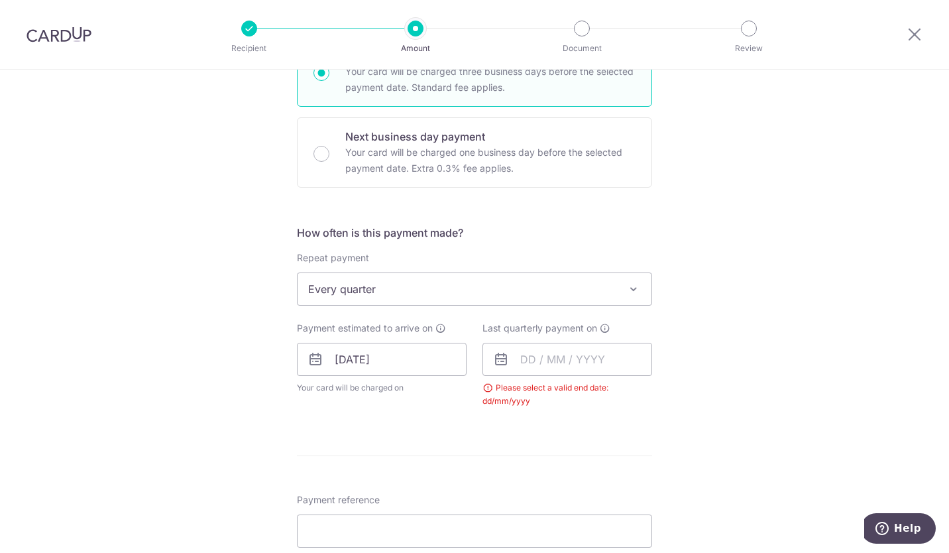
scroll to position [487, 0]
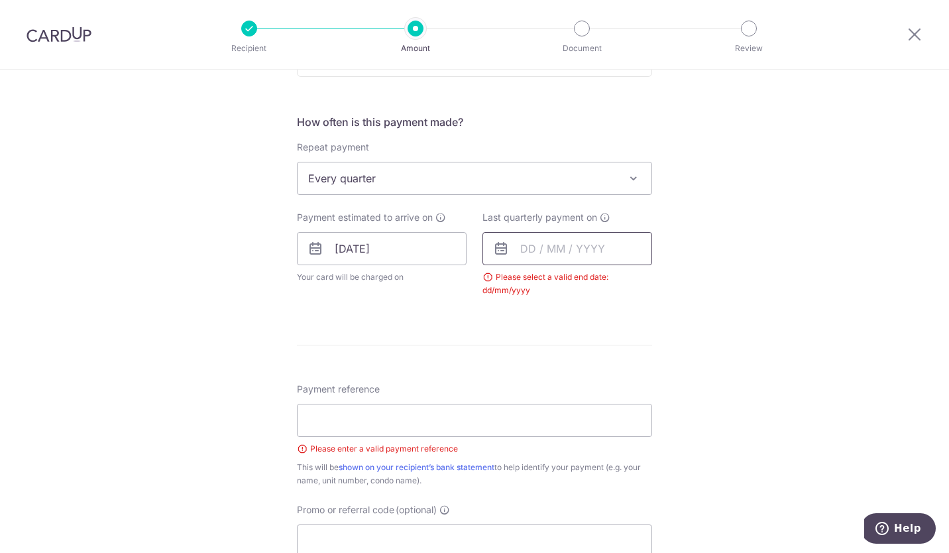
click at [599, 248] on input "text" at bounding box center [568, 248] width 170 height 33
type input "1,693.40"
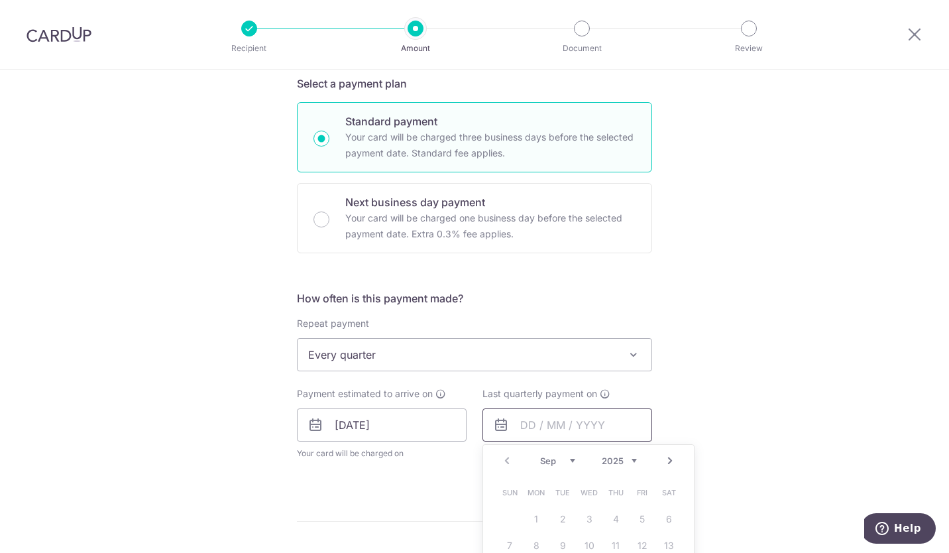
scroll to position [310, 0]
click at [563, 351] on span "Every quarter" at bounding box center [475, 355] width 354 height 32
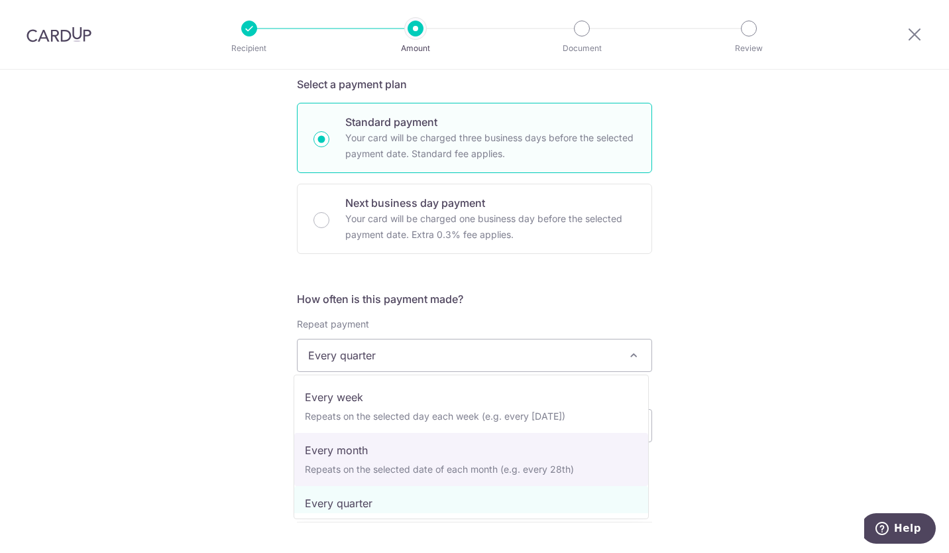
scroll to position [133, 0]
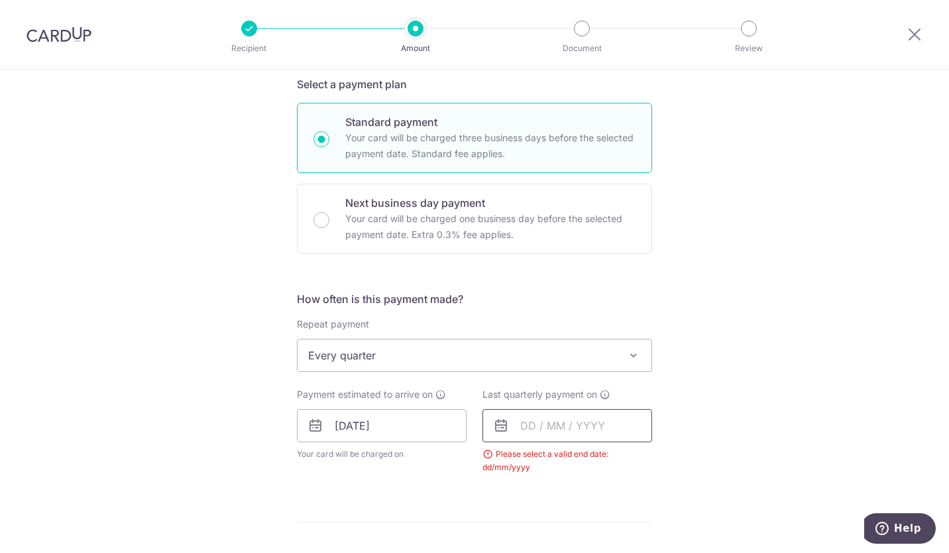
click at [599, 434] on input "text" at bounding box center [568, 425] width 170 height 33
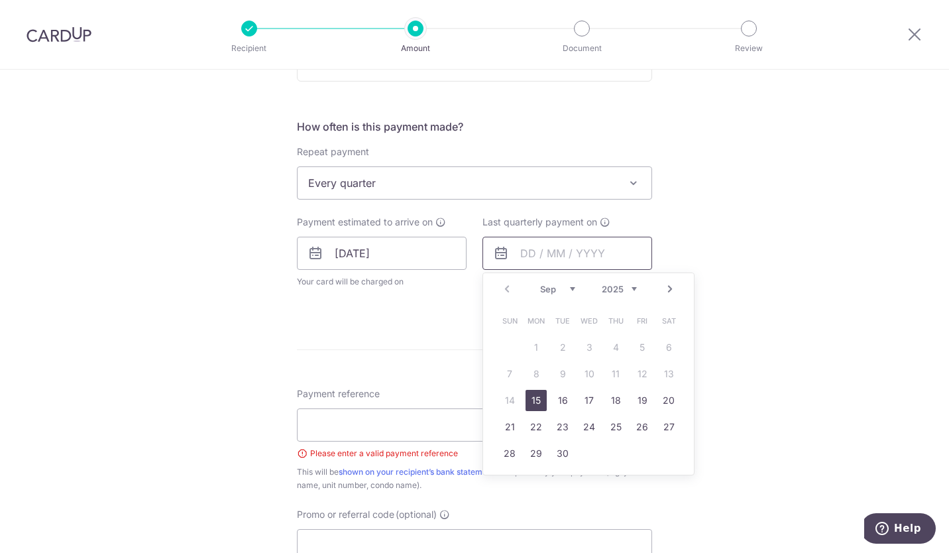
scroll to position [495, 0]
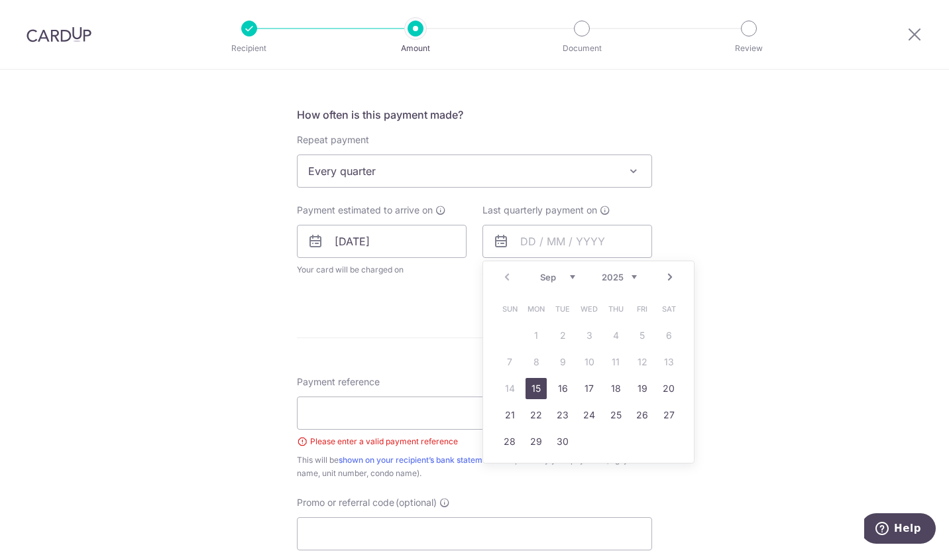
click at [632, 276] on select "2025 2026 2027 2028 2029 2030 2031 2032 2033 2034 2035" at bounding box center [619, 277] width 35 height 11
click at [585, 385] on link "15" at bounding box center [589, 388] width 21 height 21
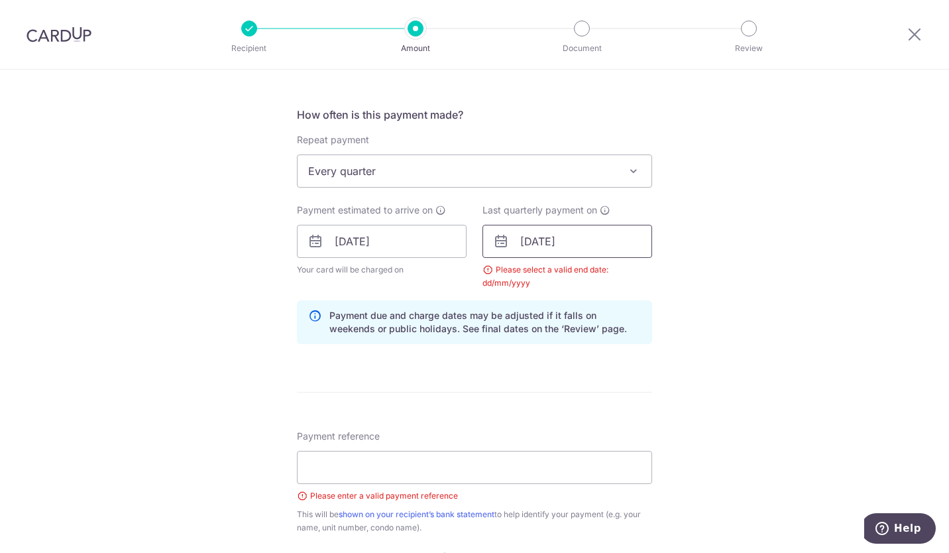
click at [615, 245] on input "[DATE]" at bounding box center [568, 241] width 170 height 33
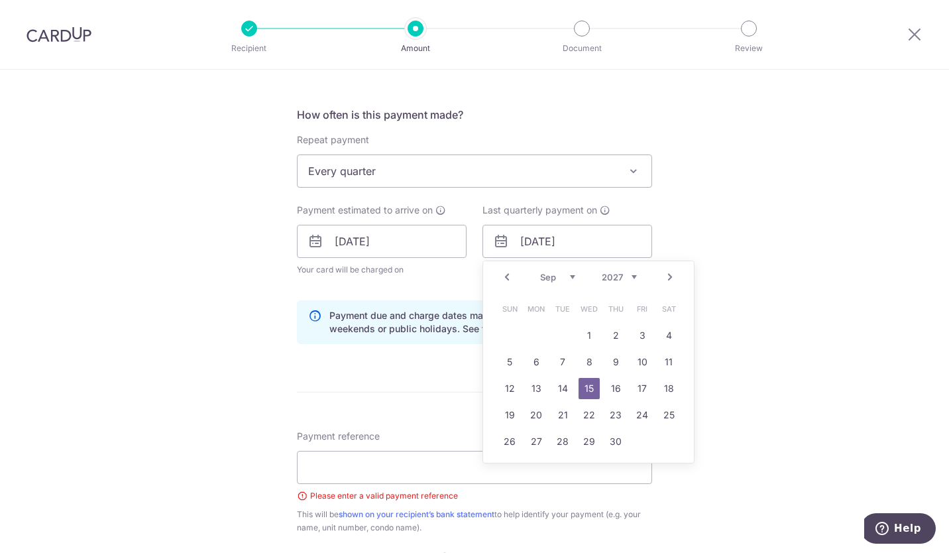
click at [588, 384] on link "15" at bounding box center [589, 388] width 21 height 21
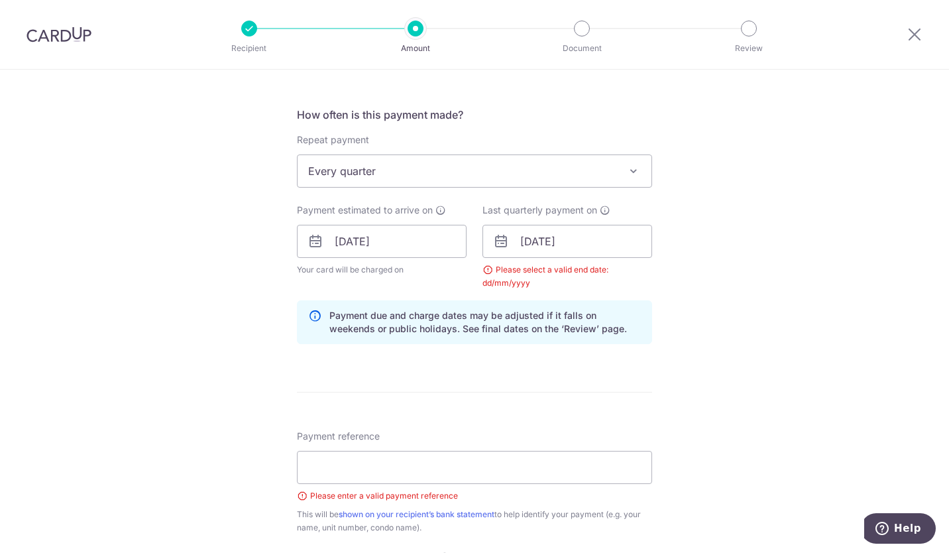
click at [666, 344] on div "Tell us more about your payment Enter payment amount SGD 1,693.40 1693.40 Pleas…" at bounding box center [474, 227] width 949 height 1304
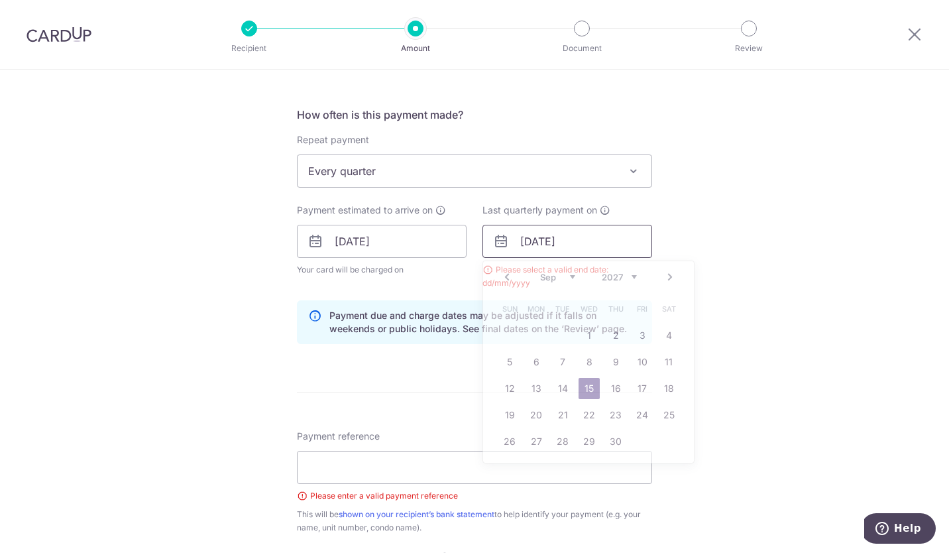
click at [535, 243] on input "[DATE]" at bounding box center [568, 241] width 170 height 33
click at [505, 280] on link "Prev" at bounding box center [507, 277] width 16 height 16
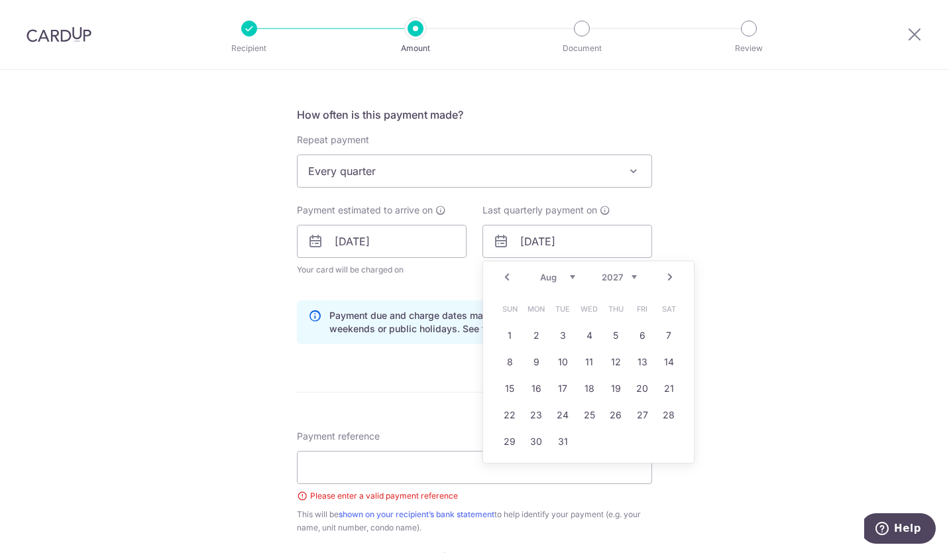
click at [505, 280] on link "Prev" at bounding box center [507, 277] width 16 height 16
click at [770, 265] on div "Tell us more about your payment Enter payment amount SGD 1,693.40 1693.40 Pleas…" at bounding box center [474, 227] width 949 height 1304
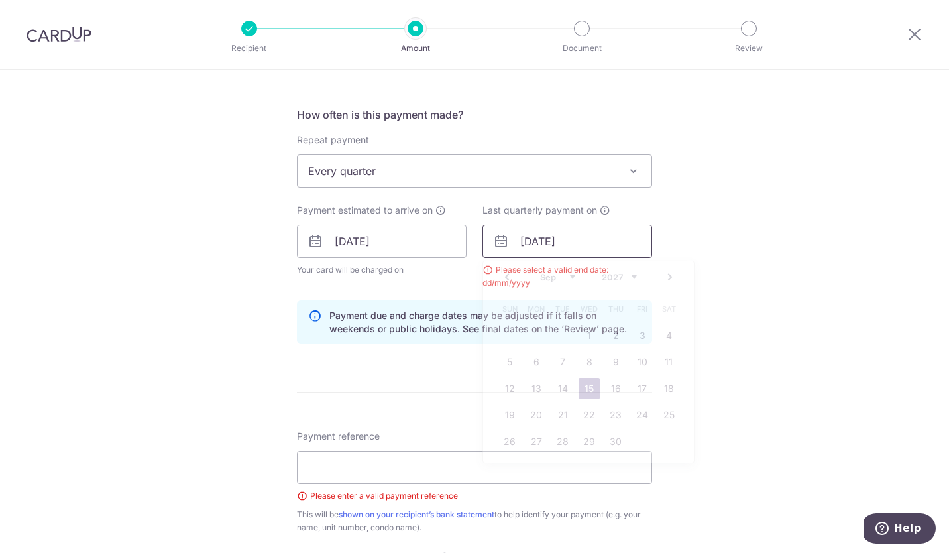
click at [644, 253] on input "[DATE]" at bounding box center [568, 241] width 170 height 33
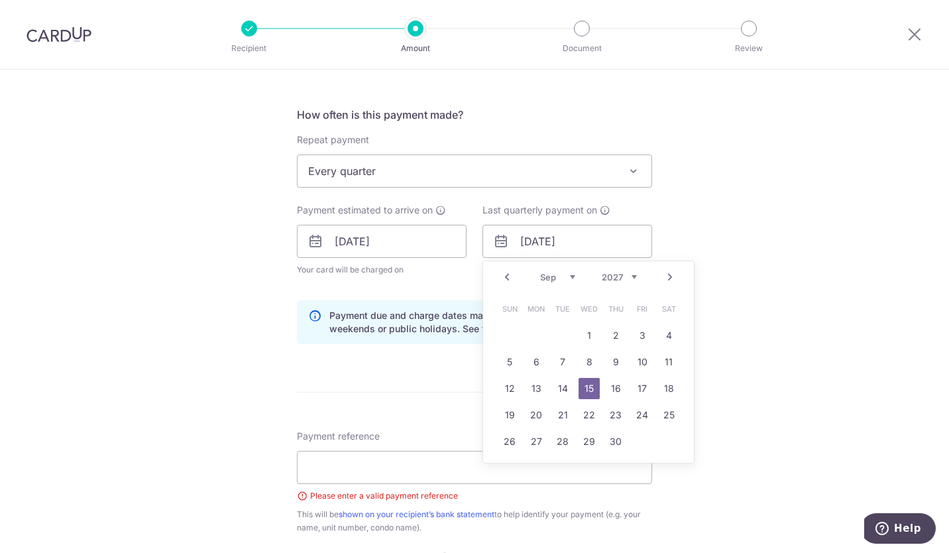
click at [503, 277] on link "Prev" at bounding box center [507, 277] width 16 height 16
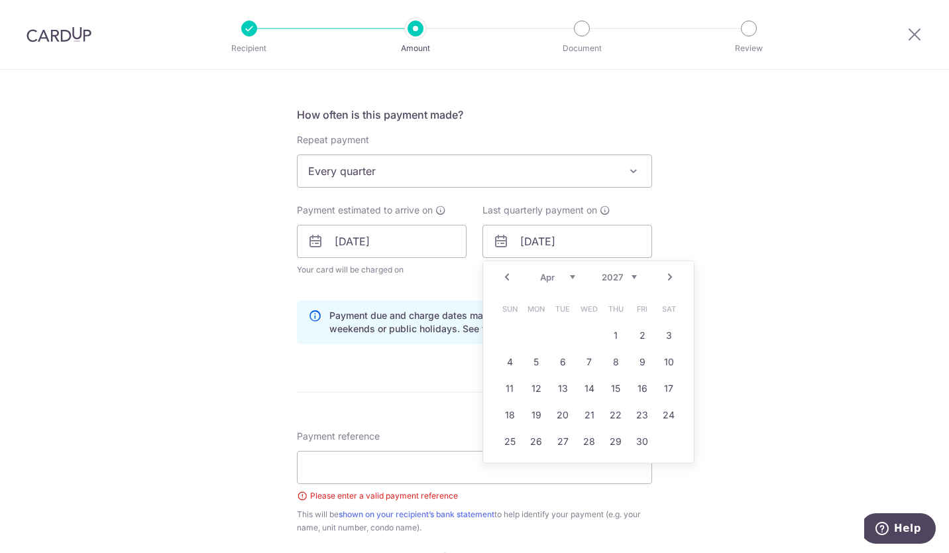
click at [503, 277] on link "Prev" at bounding box center [507, 277] width 16 height 16
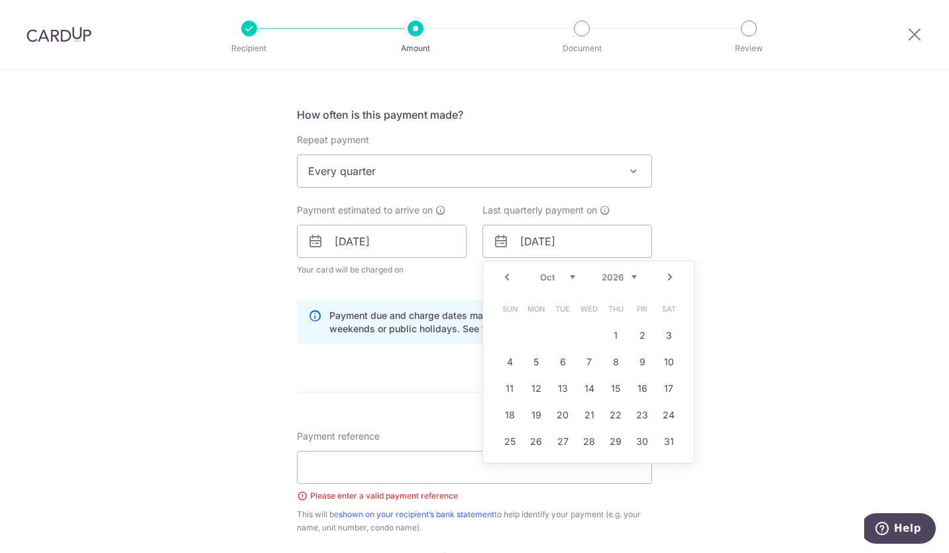
click at [503, 278] on link "Prev" at bounding box center [507, 277] width 16 height 16
click at [555, 388] on link "15" at bounding box center [562, 388] width 21 height 21
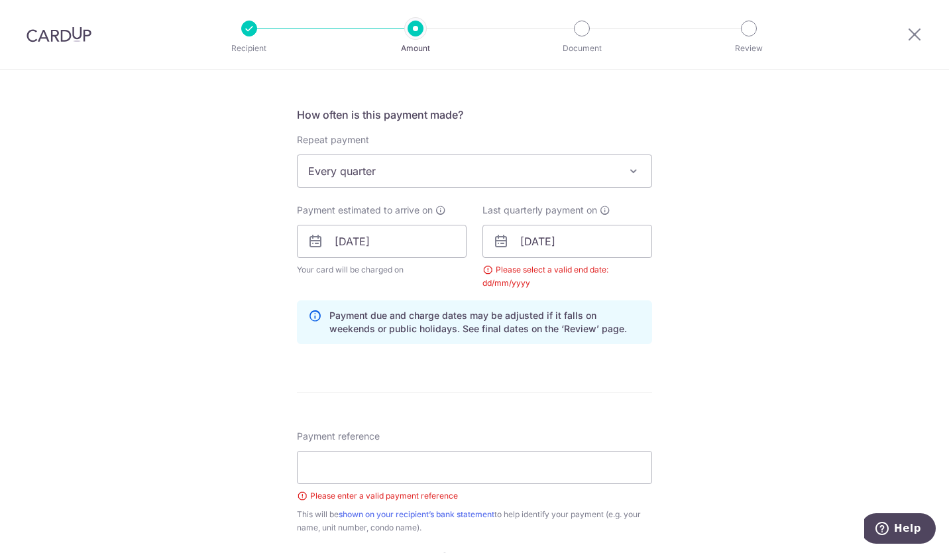
click at [622, 380] on form "Enter payment amount SGD 1,693.40 1693.40 Please enter your payment amount Sele…" at bounding box center [474, 240] width 355 height 1154
click at [601, 246] on input "[DATE]" at bounding box center [568, 241] width 170 height 33
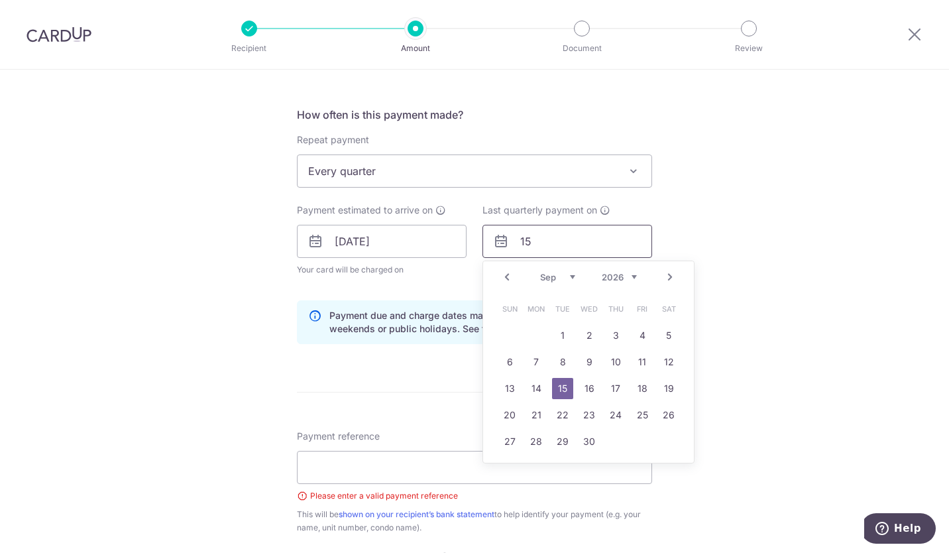
type input "1"
click at [740, 261] on div "Tell us more about your payment Enter payment amount SGD 1,693.40 1693.40 Pleas…" at bounding box center [474, 227] width 949 height 1304
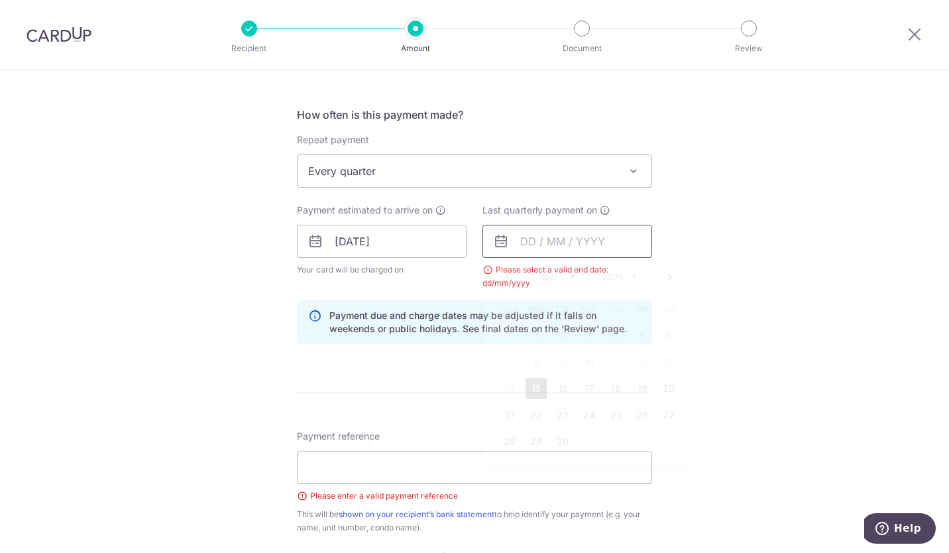
click at [591, 247] on input "text" at bounding box center [568, 241] width 170 height 33
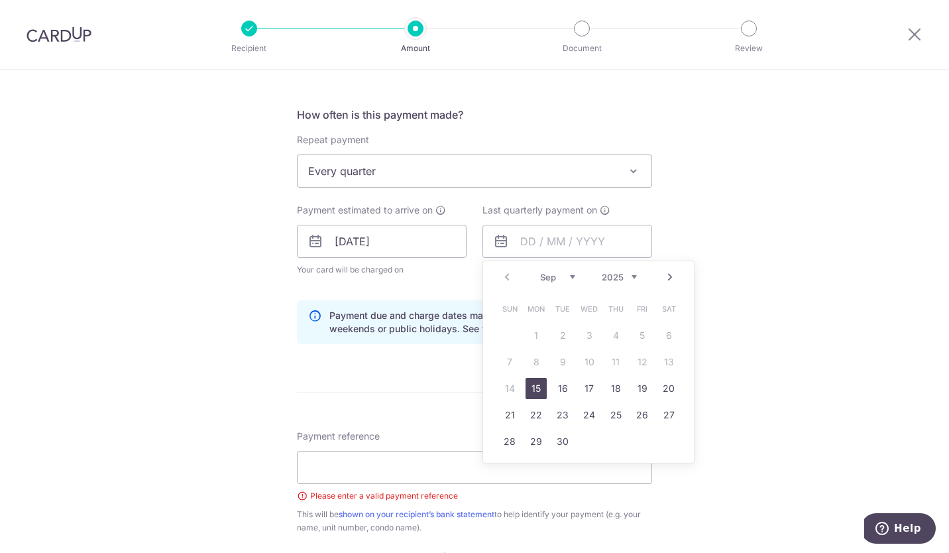
click at [628, 276] on select "2025 2026 2027 2028 2029 2030 2031 2032 2033 2034 2035" at bounding box center [619, 277] width 35 height 11
click at [583, 391] on link "15" at bounding box center [589, 388] width 21 height 21
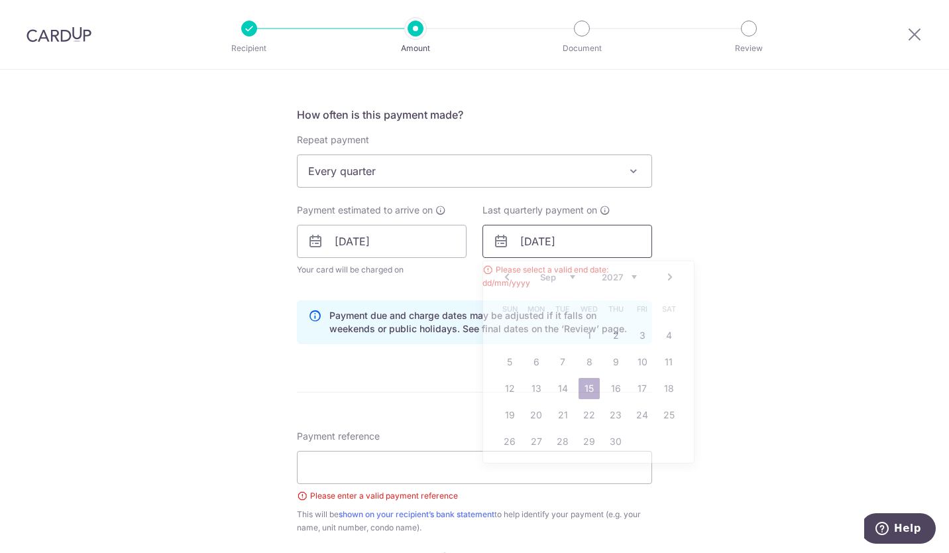
click at [546, 242] on input "[DATE]" at bounding box center [568, 241] width 170 height 33
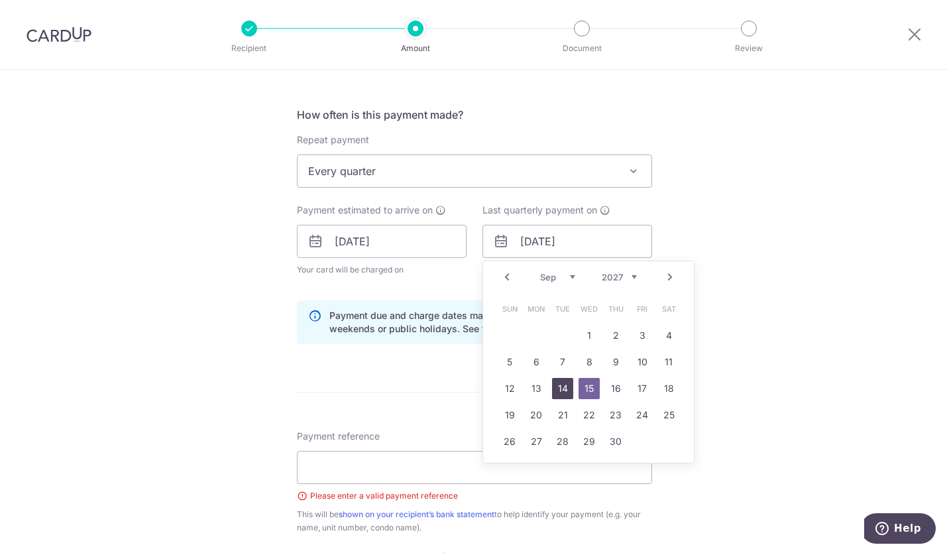
click at [559, 383] on link "14" at bounding box center [562, 388] width 21 height 21
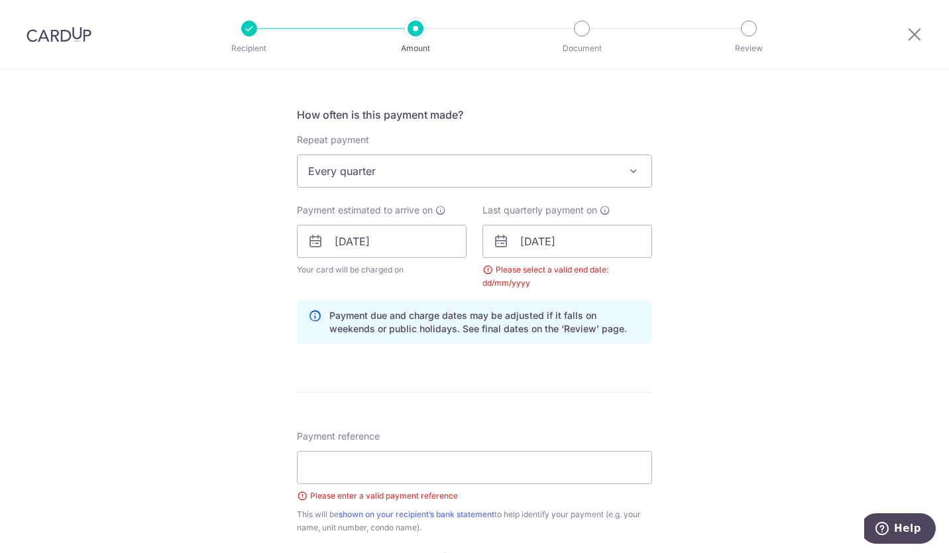
click at [665, 366] on div "Tell us more about your payment Enter payment amount SGD 1,693.40 1693.40 Pleas…" at bounding box center [474, 227] width 949 height 1304
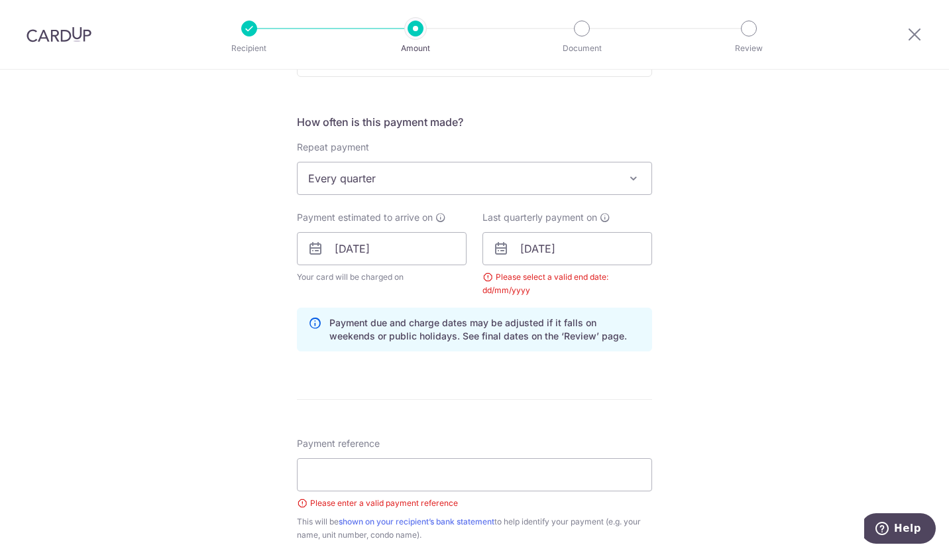
scroll to position [484, 0]
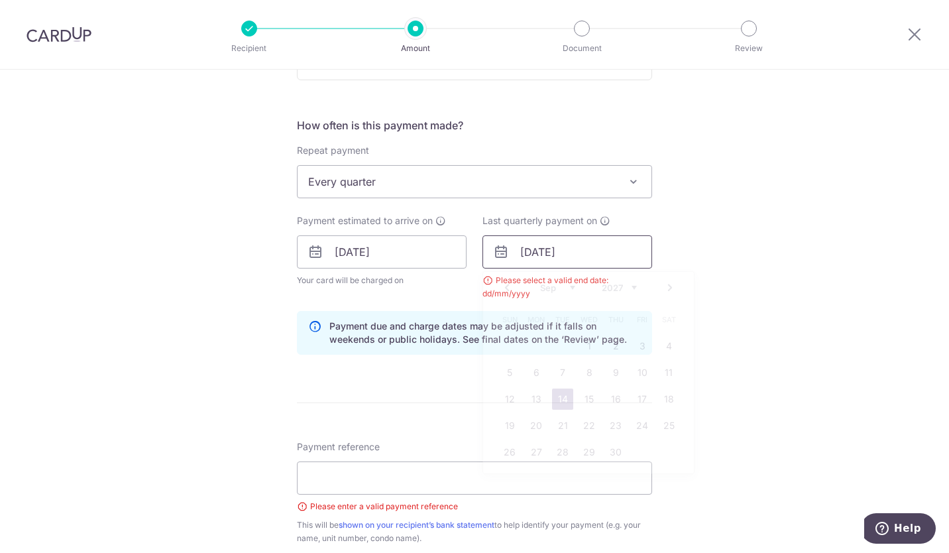
click at [569, 254] on input "[DATE]" at bounding box center [568, 251] width 170 height 33
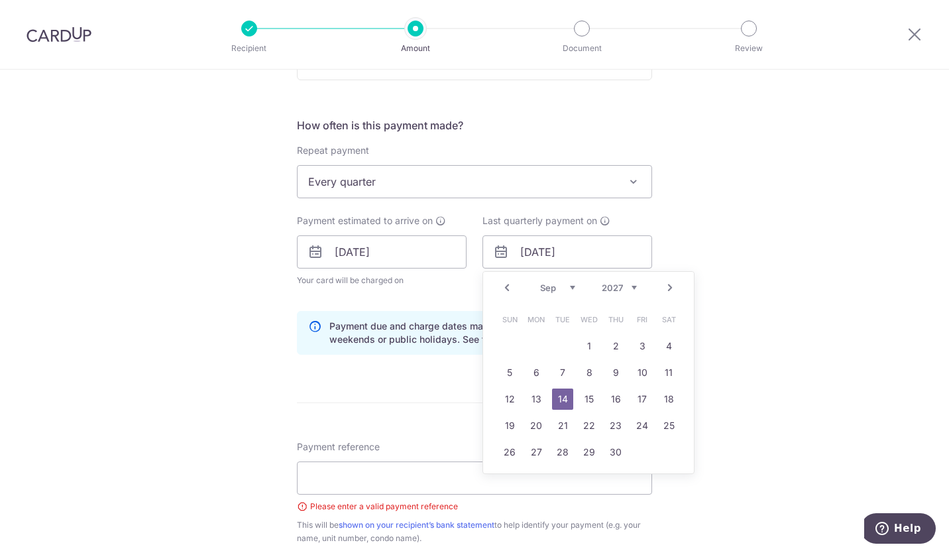
click at [500, 289] on link "Prev" at bounding box center [507, 288] width 16 height 16
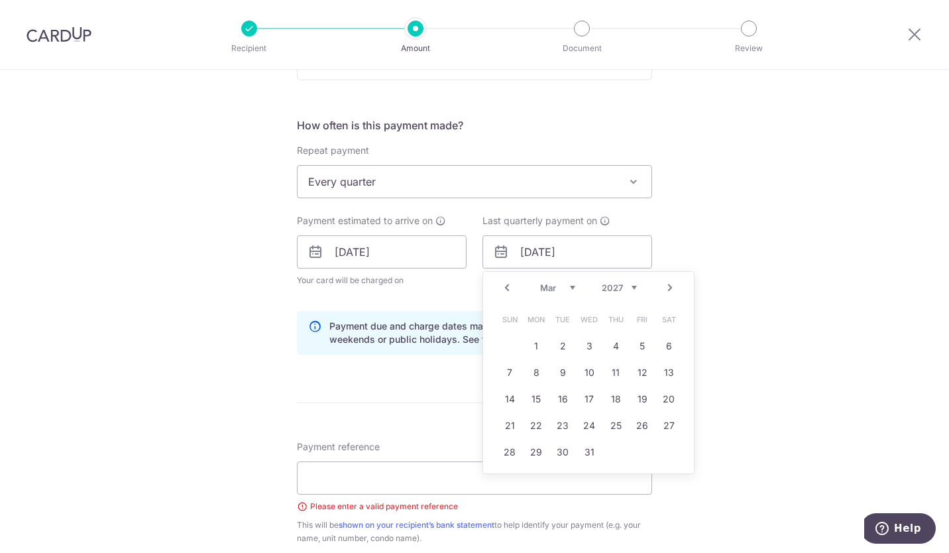
click at [500, 289] on link "Prev" at bounding box center [507, 288] width 16 height 16
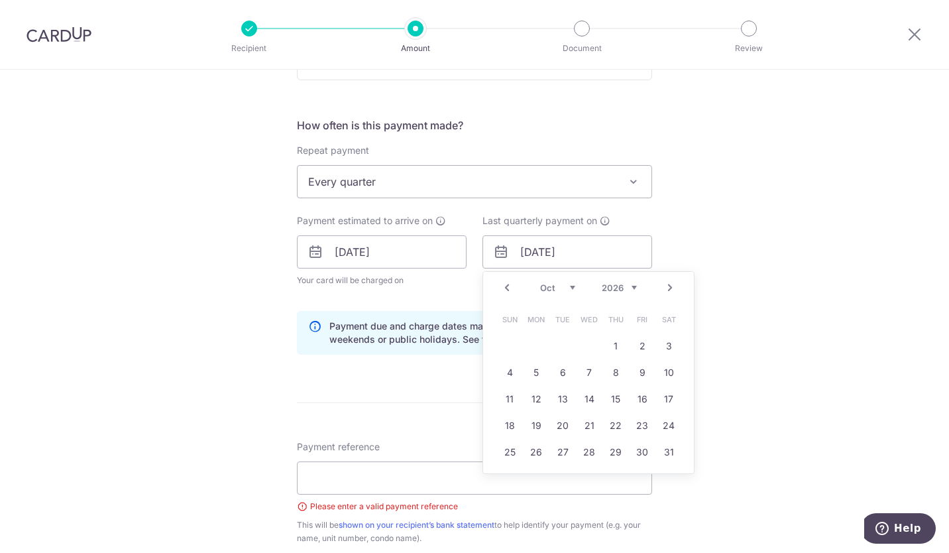
click at [500, 289] on link "Prev" at bounding box center [507, 288] width 16 height 16
click at [558, 393] on link "15" at bounding box center [562, 398] width 21 height 21
drag, startPoint x: 579, startPoint y: 253, endPoint x: 483, endPoint y: 257, distance: 95.5
click at [483, 257] on input "[DATE]" at bounding box center [568, 251] width 170 height 33
type input "[DATE]"
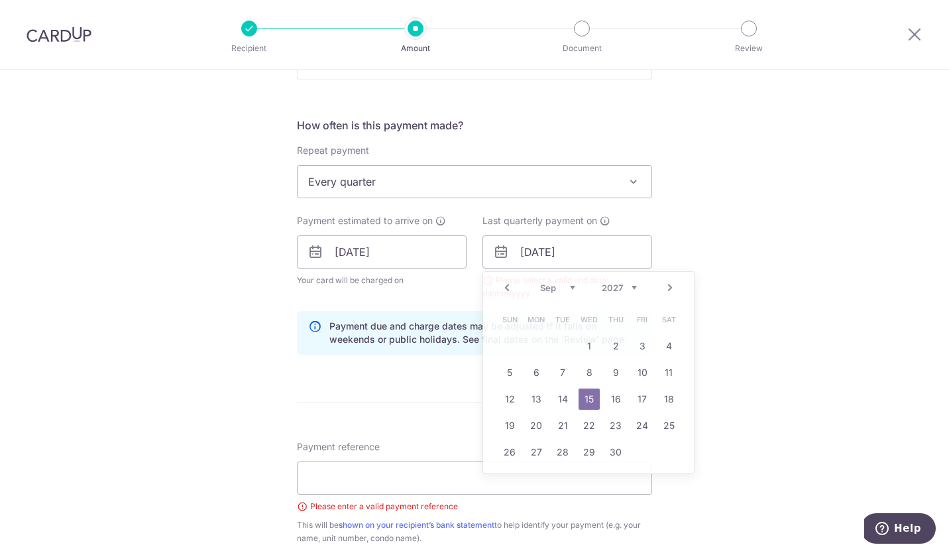
click at [737, 327] on div "Tell us more about your payment Enter payment amount SGD 1,693.40 1693.40 Pleas…" at bounding box center [474, 238] width 949 height 1304
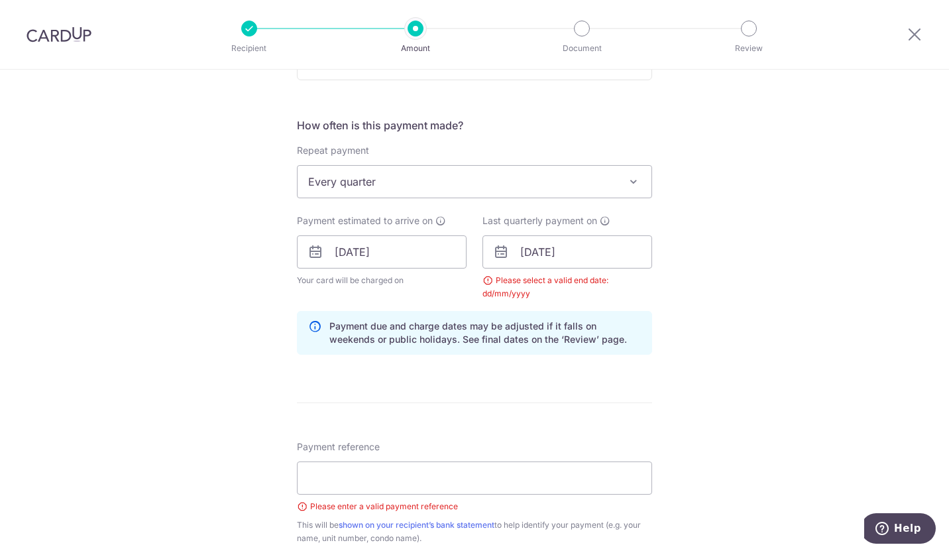
click at [485, 278] on div "Please select a valid end date: dd/mm/yyyy" at bounding box center [568, 287] width 170 height 27
drag, startPoint x: 485, startPoint y: 278, endPoint x: 619, endPoint y: 269, distance: 134.2
click at [619, 269] on div "Last quarterly payment on [DATE] Prev Next Jan Feb Mar Apr May Jun [DATE] Aug S…" at bounding box center [568, 257] width 170 height 86
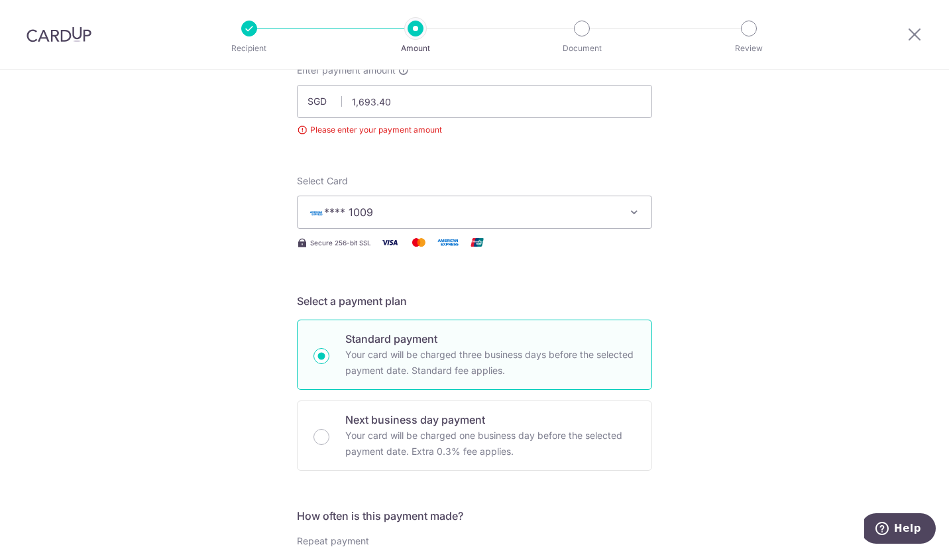
scroll to position [0, 0]
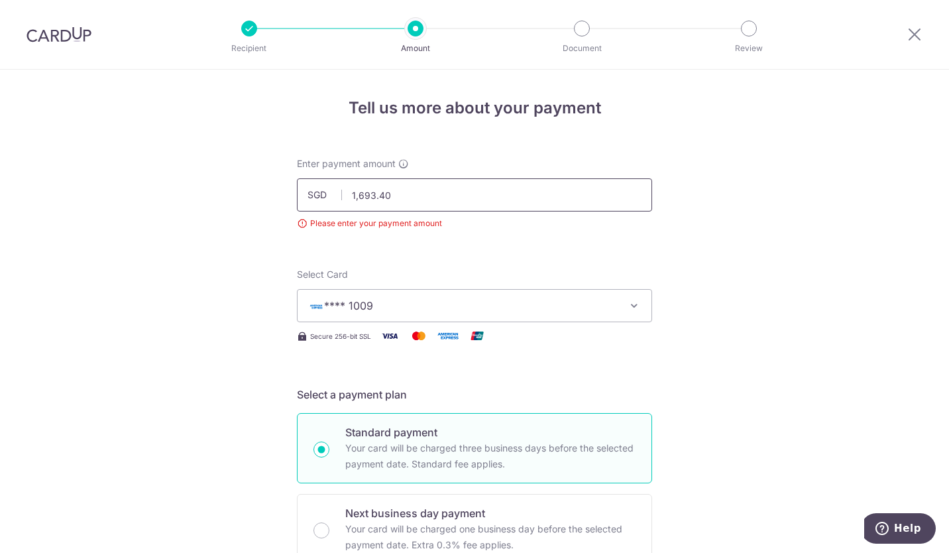
click at [357, 196] on input "1,693.40" at bounding box center [474, 194] width 355 height 33
click at [357, 196] on input "693.40" at bounding box center [474, 194] width 355 height 33
click at [437, 206] on input "1,693.40" at bounding box center [474, 194] width 355 height 33
type input "1"
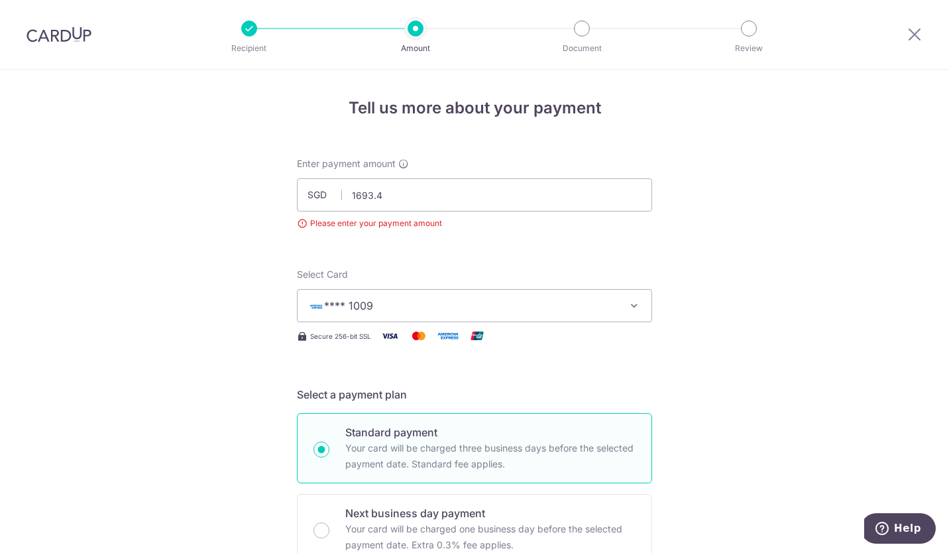
type input "1,693.40"
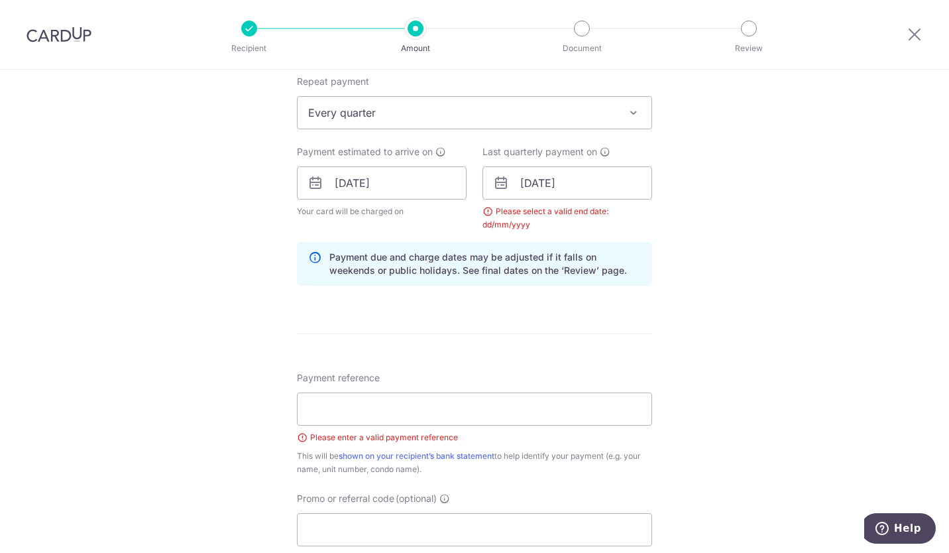
scroll to position [553, 0]
click at [592, 164] on div "Last quarterly payment on [DATE] Prev Next Jan Feb Mar Apr May Jun [DATE] Aug S…" at bounding box center [568, 188] width 170 height 86
click at [591, 177] on input "[DATE]" at bounding box center [568, 182] width 170 height 33
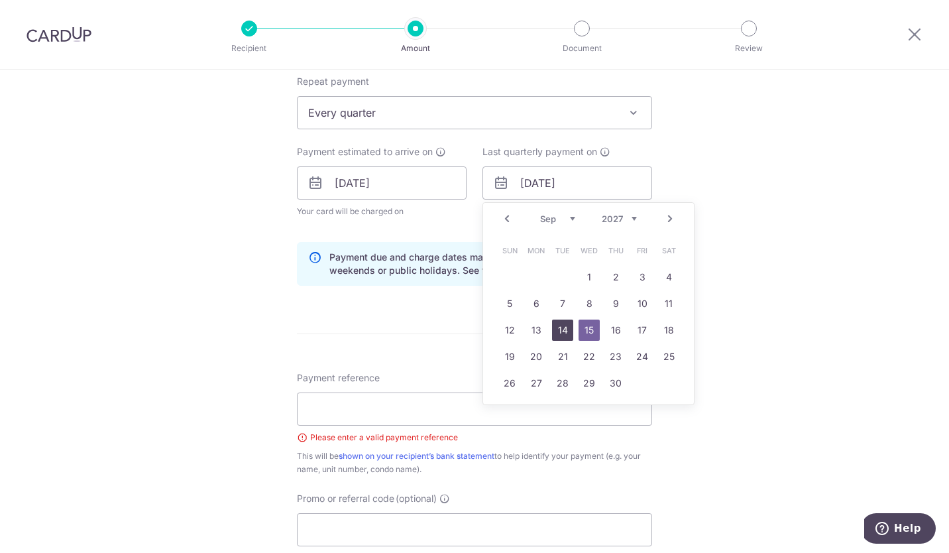
click at [557, 326] on link "14" at bounding box center [562, 330] width 21 height 21
type input "[DATE]"
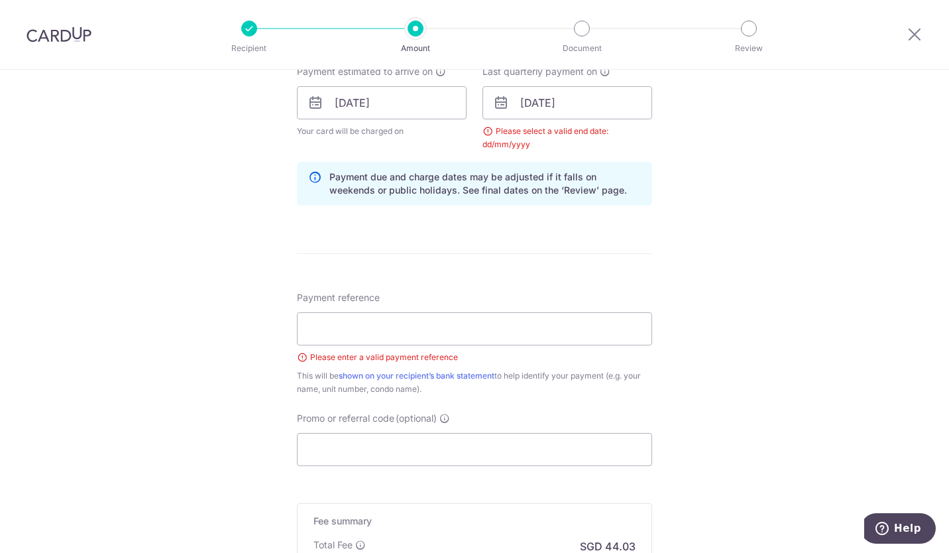
scroll to position [633, 0]
click at [569, 336] on input "Payment reference" at bounding box center [474, 328] width 355 height 33
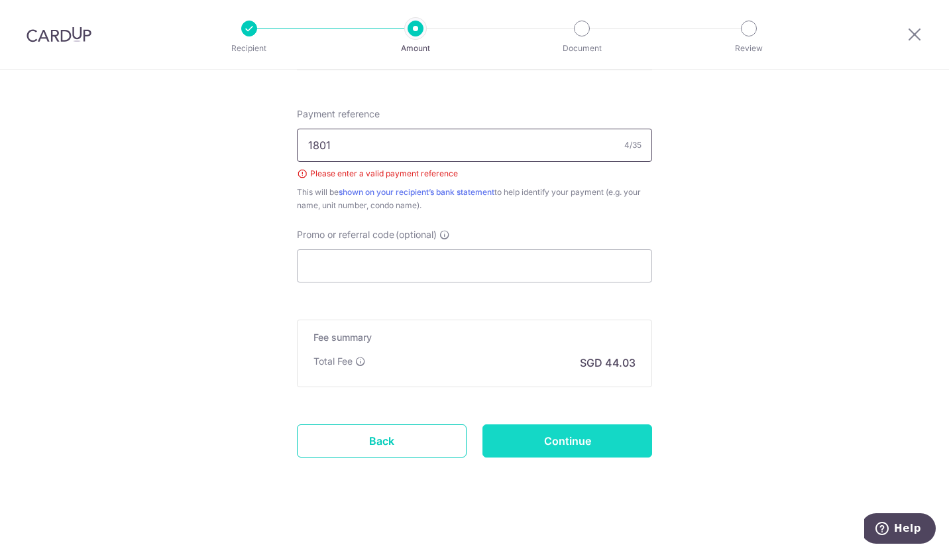
type input "1801"
click at [580, 447] on input "Continue" at bounding box center [568, 440] width 170 height 33
type input "Create Schedule"
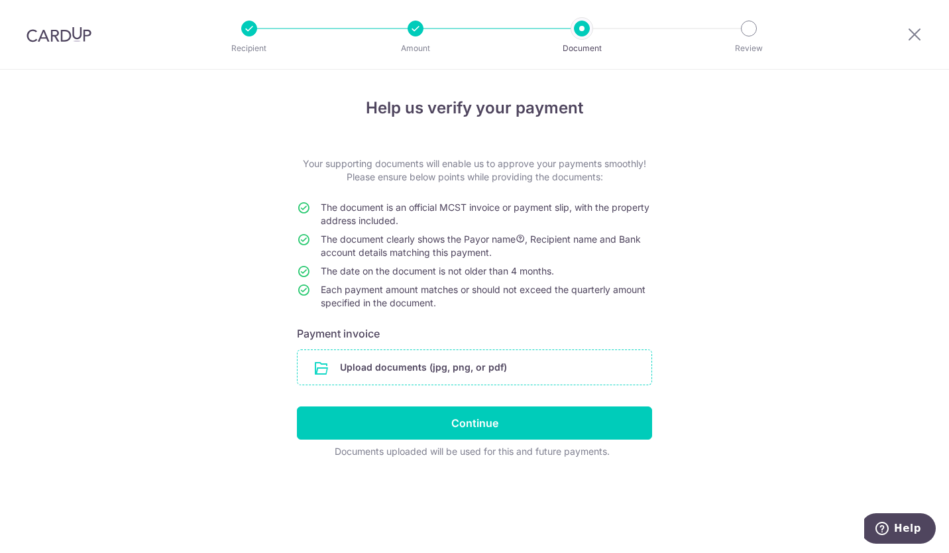
click at [385, 358] on input "file" at bounding box center [475, 367] width 354 height 34
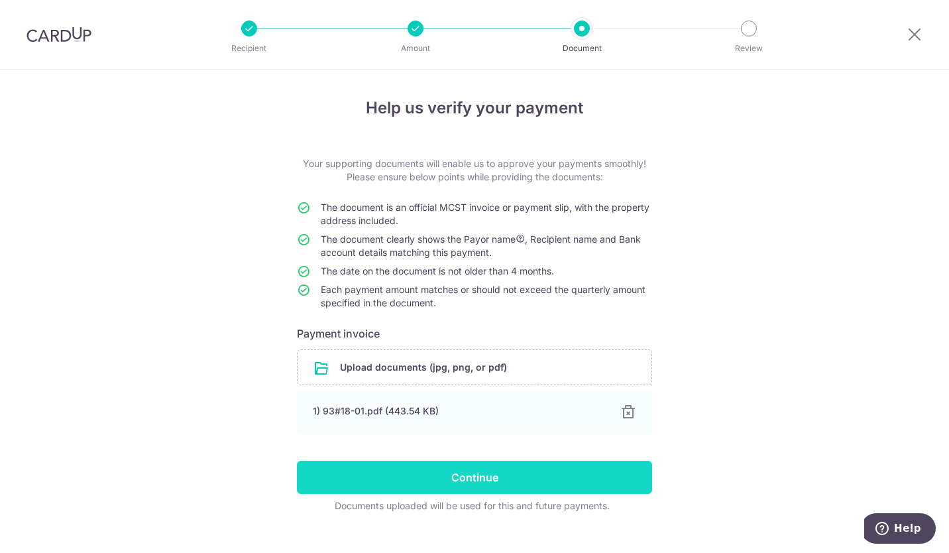
click at [474, 484] on input "Continue" at bounding box center [474, 477] width 355 height 33
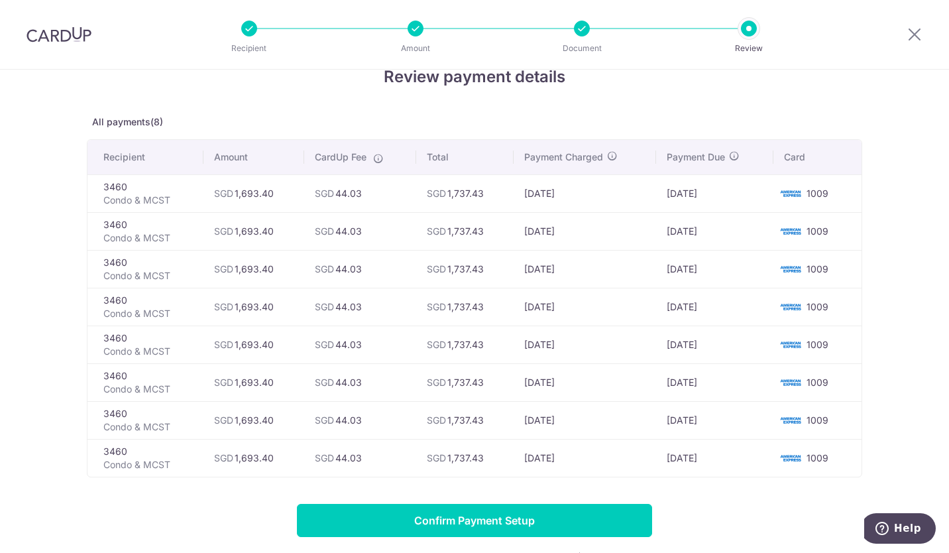
scroll to position [31, 0]
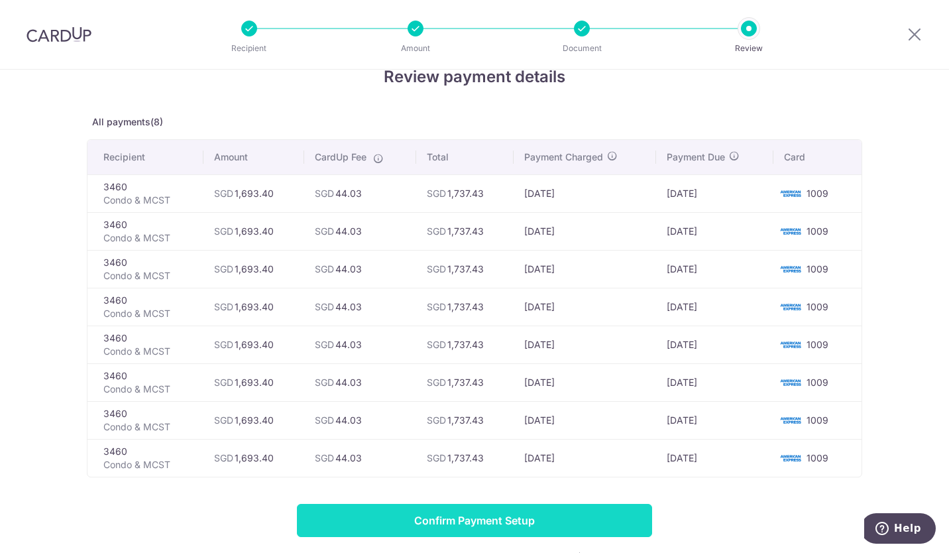
click at [390, 513] on input "Confirm Payment Setup" at bounding box center [474, 520] width 355 height 33
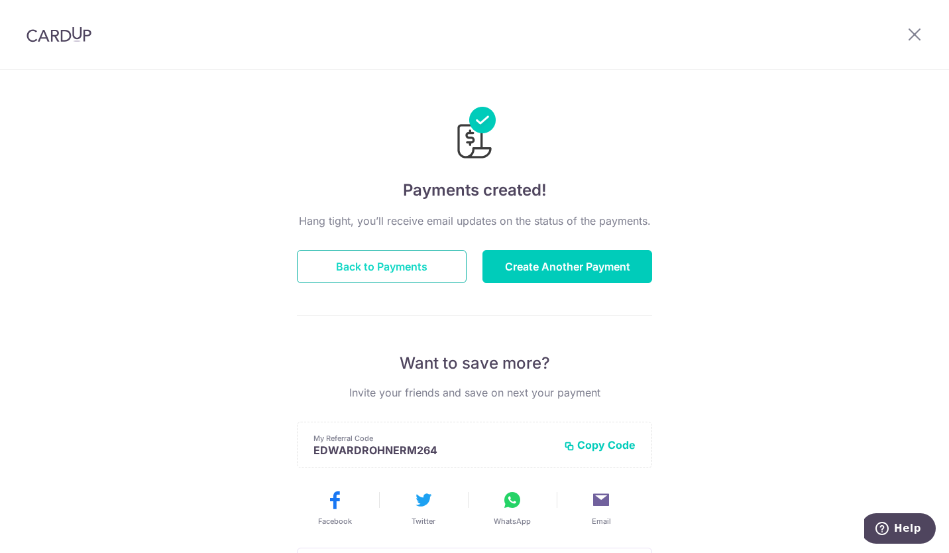
click at [406, 264] on button "Back to Payments" at bounding box center [382, 266] width 170 height 33
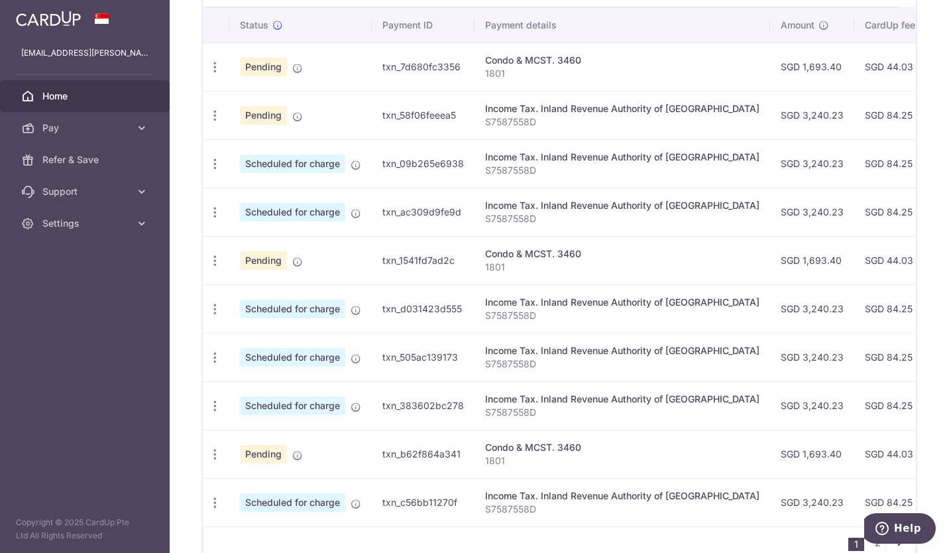
scroll to position [479, 0]
